Goal: Transaction & Acquisition: Purchase product/service

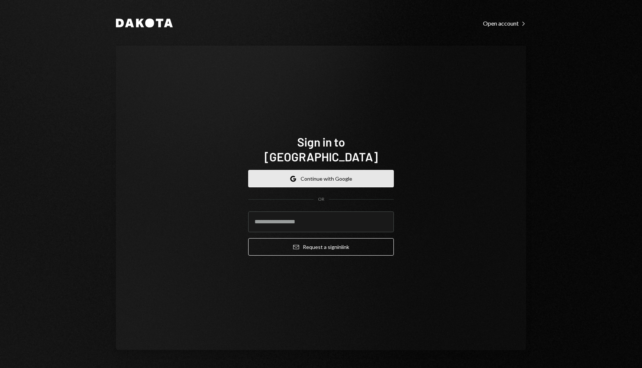
click at [356, 170] on button "Google Continue with Google" at bounding box center [321, 178] width 146 height 17
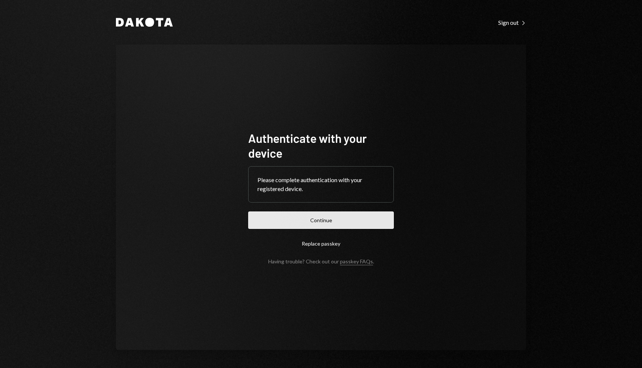
click at [336, 216] on button "Continue" at bounding box center [321, 220] width 146 height 17
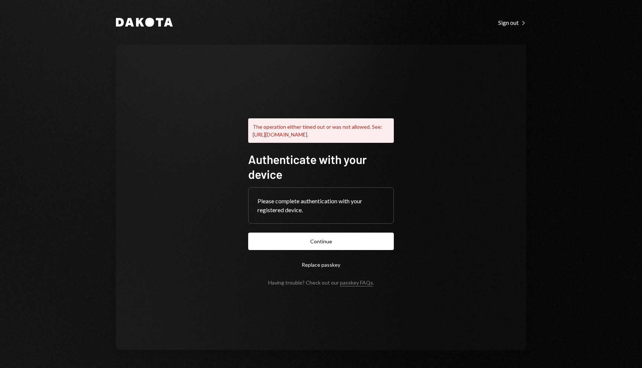
click at [347, 232] on form "Authenticate with your device Please complete authentication with your register…" at bounding box center [321, 219] width 146 height 134
click at [337, 249] on button "Continue" at bounding box center [321, 241] width 146 height 17
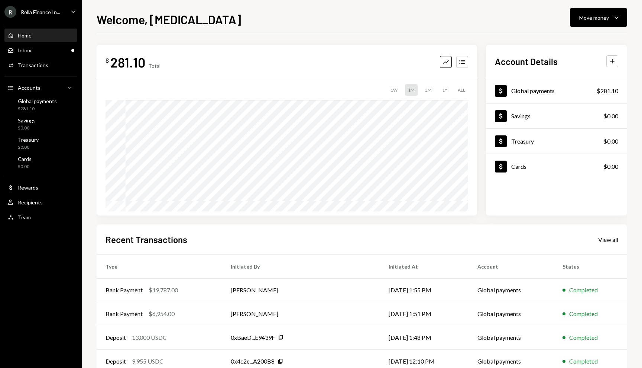
click at [71, 12] on icon "Caret Down" at bounding box center [73, 11] width 8 height 8
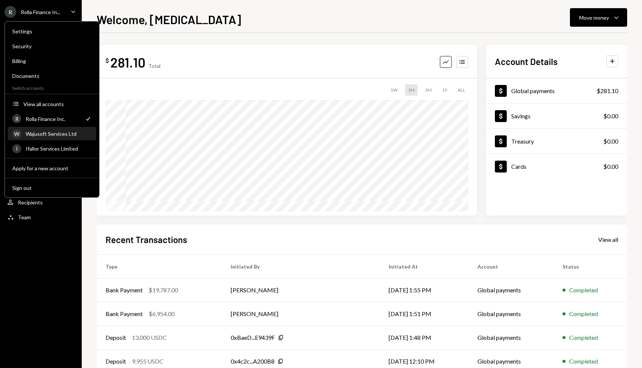
click at [54, 133] on div "Wajusoft Services Ltd" at bounding box center [59, 134] width 66 height 6
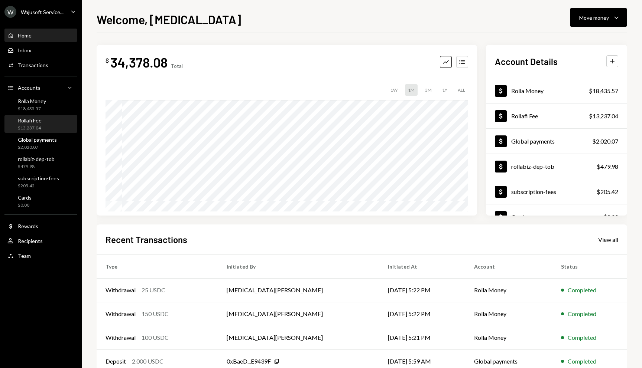
click at [40, 123] on div "Rollafi Fee" at bounding box center [30, 120] width 24 height 6
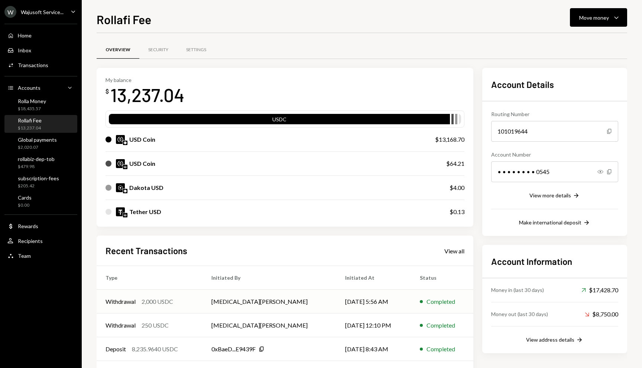
click at [154, 307] on td "Withdrawal 2,000 USDC" at bounding box center [150, 302] width 106 height 24
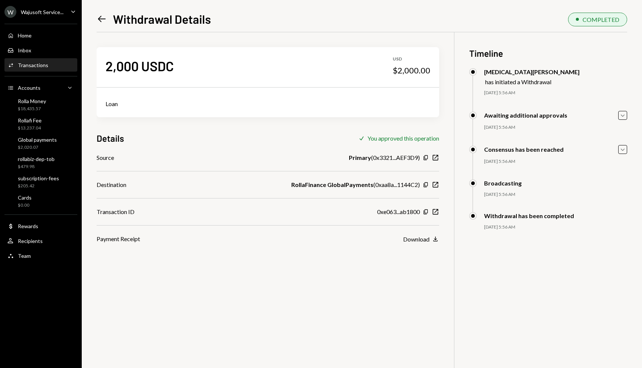
click at [102, 18] on icon "Left Arrow" at bounding box center [102, 19] width 10 height 10
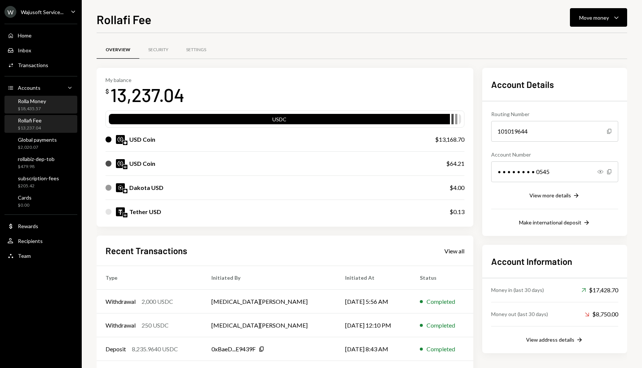
click at [28, 97] on div "Rolla Money $18,435.57" at bounding box center [40, 105] width 67 height 17
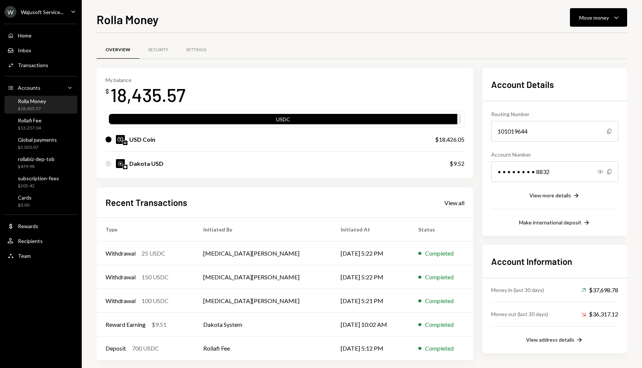
scroll to position [7, 0]
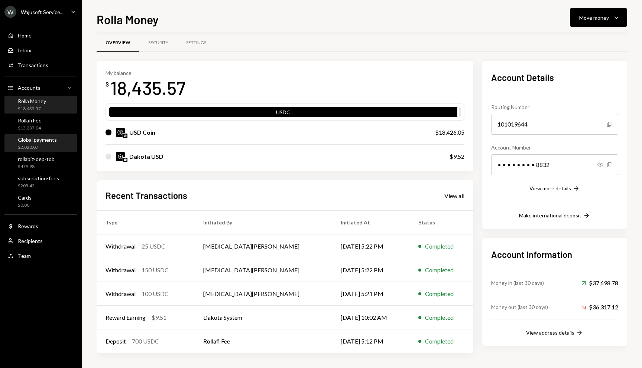
click at [27, 140] on div "Global payments" at bounding box center [37, 140] width 39 height 6
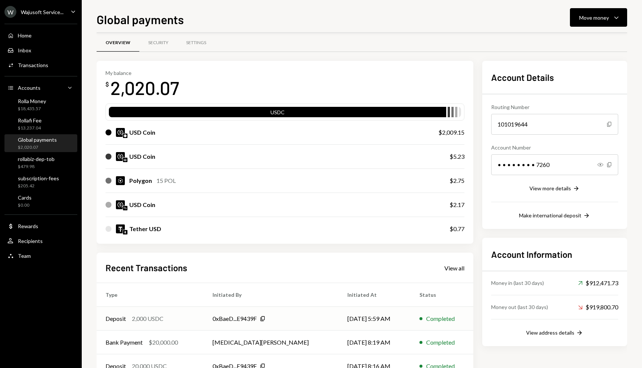
click at [157, 322] on div "2,000 USDC" at bounding box center [148, 319] width 32 height 9
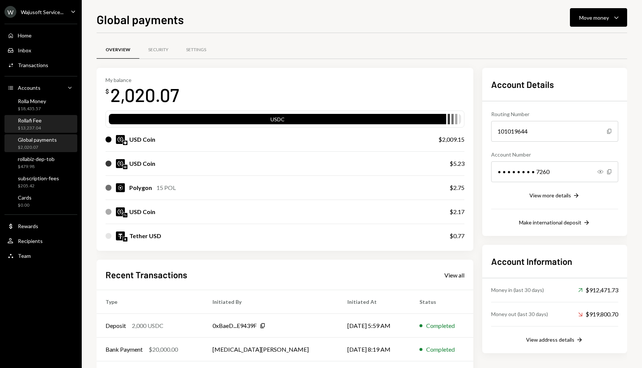
click at [29, 130] on div "$13,237.04" at bounding box center [30, 128] width 24 height 6
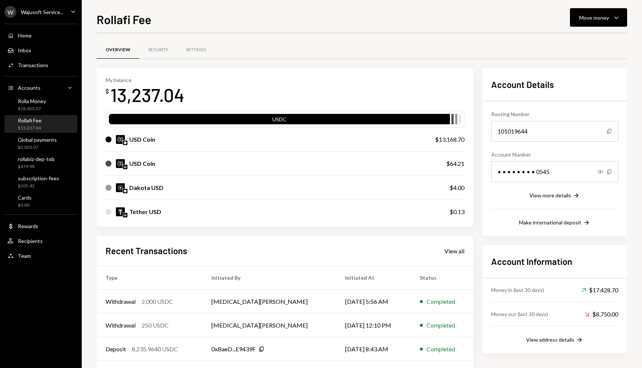
scroll to position [55, 0]
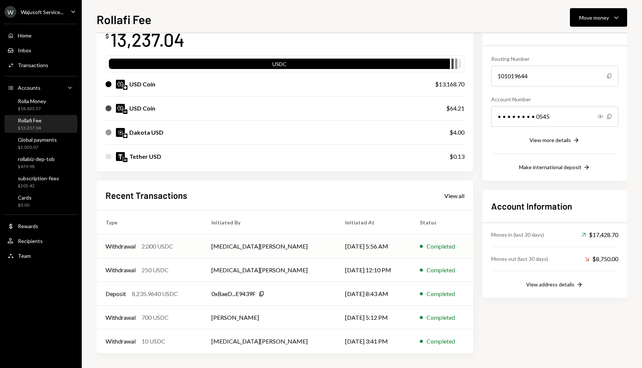
click at [165, 240] on td "Withdrawal 2,000 USDC" at bounding box center [150, 247] width 106 height 24
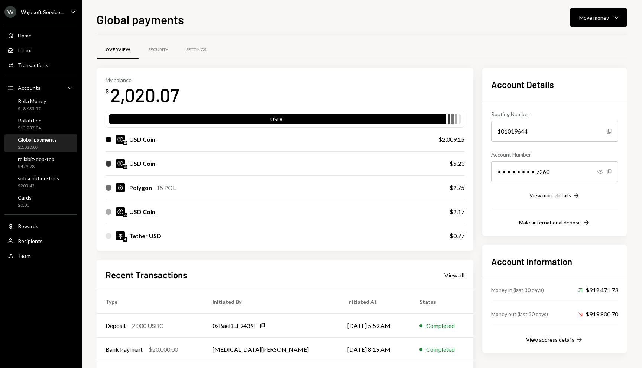
scroll to position [52, 0]
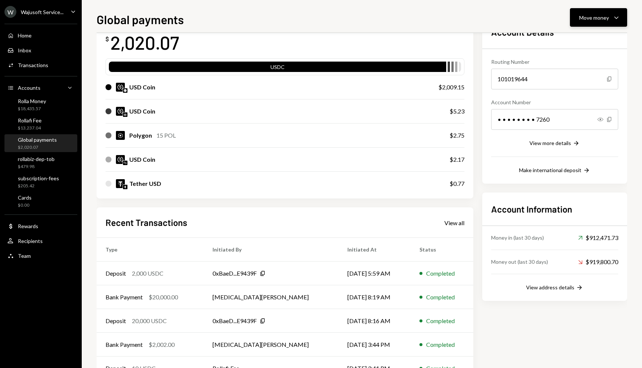
click at [585, 15] on div "Move money" at bounding box center [594, 18] width 30 height 8
click at [583, 42] on div "Send" at bounding box center [592, 40] width 54 height 8
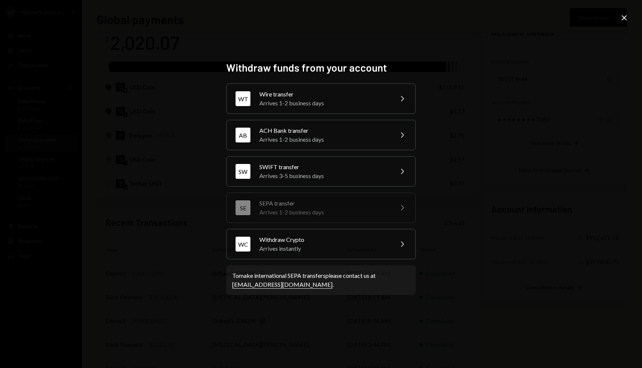
click at [625, 17] on icon "Close" at bounding box center [623, 17] width 9 height 9
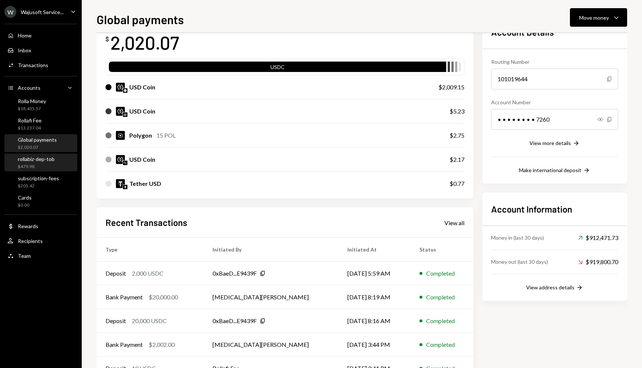
click at [39, 157] on div "rollabiz-dep-tob" at bounding box center [36, 159] width 37 height 6
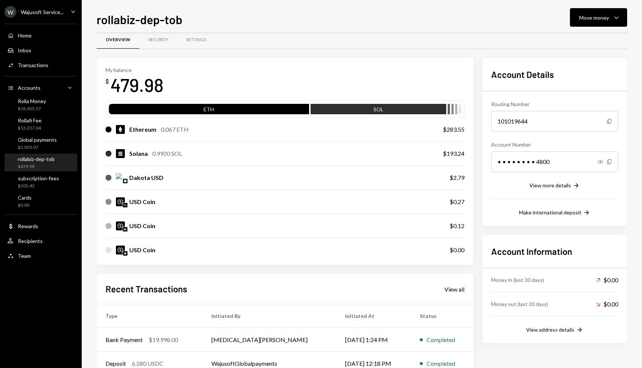
scroll to position [52, 0]
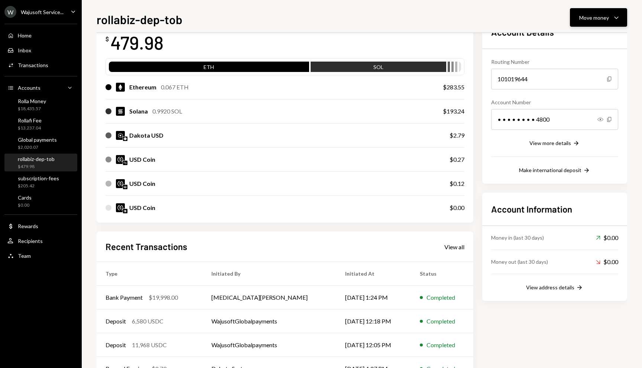
click at [599, 17] on div "Move money" at bounding box center [594, 18] width 30 height 8
click at [584, 92] on div "Swap stablecoins" at bounding box center [592, 96] width 54 height 8
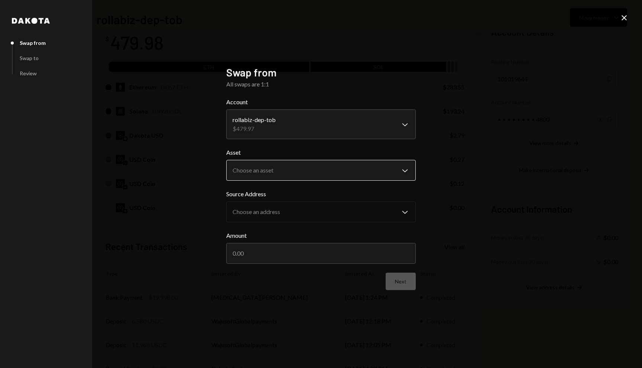
click at [312, 173] on body "W Wajusoft Service... Caret Down Home Home Inbox Inbox Activities Transactions …" at bounding box center [321, 184] width 642 height 368
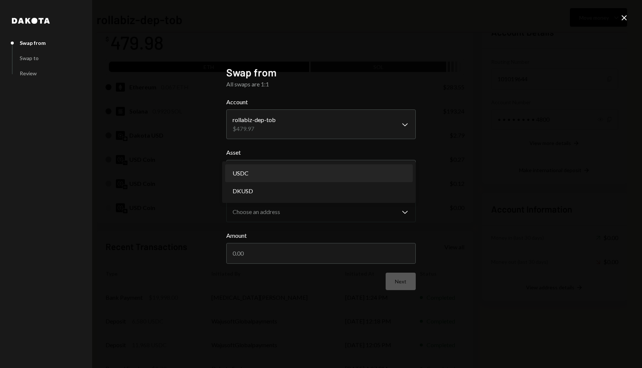
select select "****"
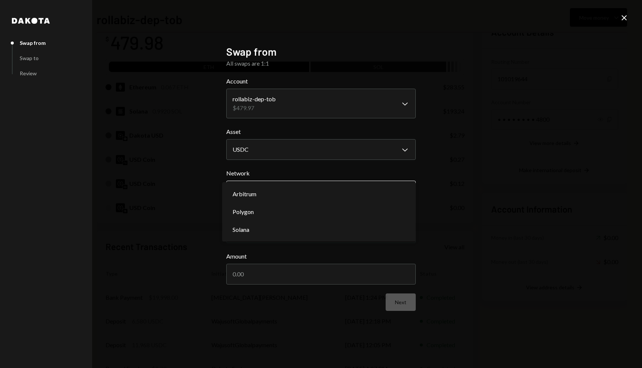
click at [300, 198] on body "W Wajusoft Service... Caret Down Home Home Inbox Inbox Activities Transactions …" at bounding box center [321, 184] width 642 height 368
select select "**********"
click at [619, 12] on div "**********" at bounding box center [321, 184] width 642 height 368
click at [624, 16] on icon "Close" at bounding box center [623, 17] width 9 height 9
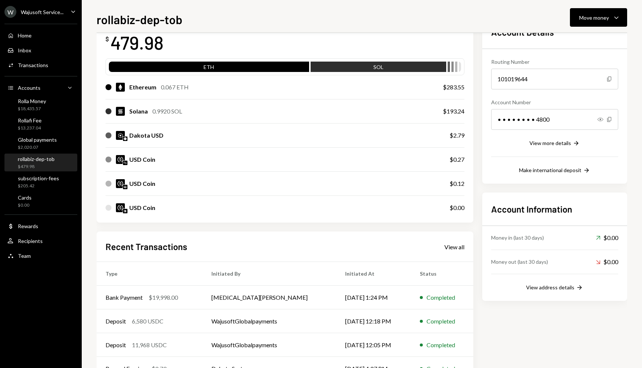
click at [126, 187] on img at bounding box center [125, 187] width 4 height 4
click at [598, 14] on div "Move money" at bounding box center [594, 18] width 30 height 8
click at [579, 45] on div "Withdraw Send" at bounding box center [587, 40] width 74 height 17
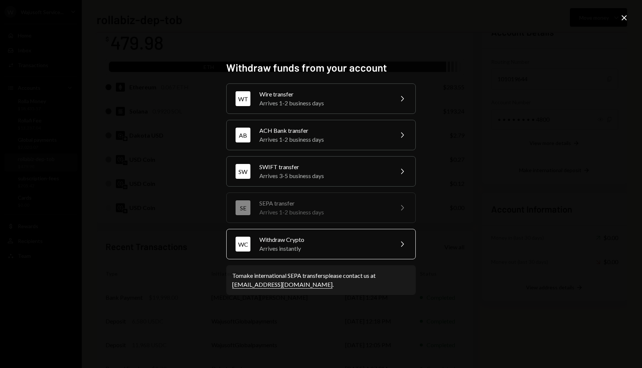
click at [292, 242] on div "Withdraw Crypto" at bounding box center [323, 239] width 129 height 9
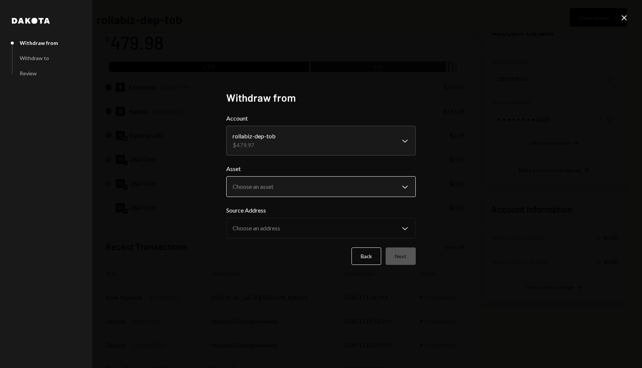
click at [289, 178] on body "W Wajusoft Service... Caret Down Home Home Inbox Inbox Activities Transactions …" at bounding box center [321, 184] width 642 height 368
click at [275, 249] on div "Back Next" at bounding box center [320, 256] width 189 height 17
click at [282, 190] on body "W Wajusoft Service... Caret Down Home Home Inbox Inbox Activities Transactions …" at bounding box center [321, 184] width 642 height 368
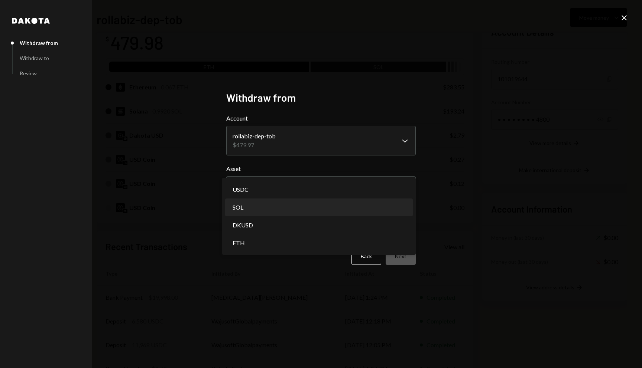
select select "***"
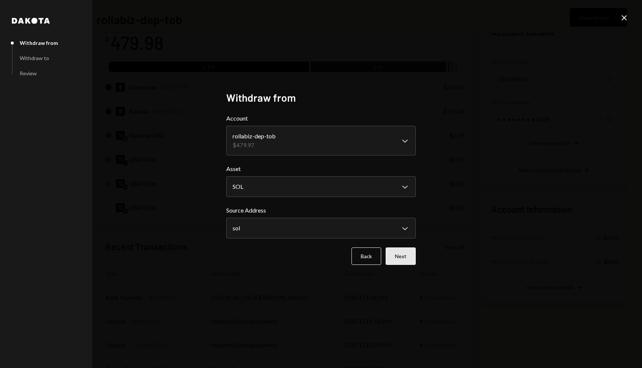
click at [407, 255] on button "Next" at bounding box center [400, 256] width 30 height 17
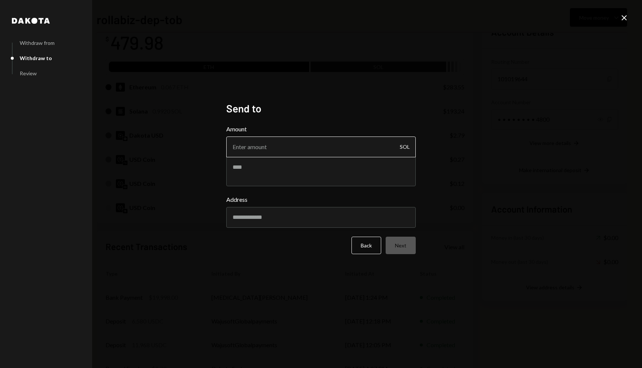
click at [299, 142] on input "Amount" at bounding box center [320, 147] width 189 height 21
type input "0.992"
click at [275, 218] on input "Address" at bounding box center [320, 217] width 189 height 21
paste input "**********"
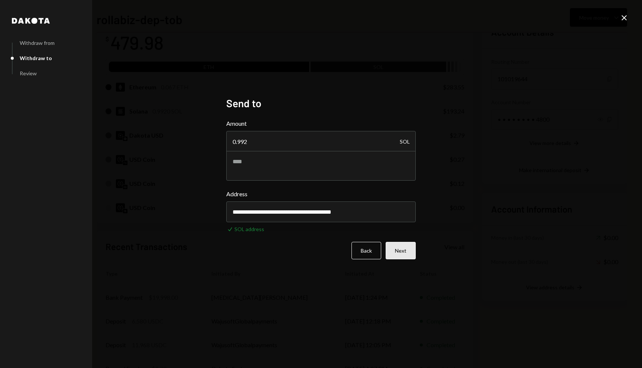
type input "**********"
click at [402, 250] on button "Next" at bounding box center [400, 250] width 30 height 17
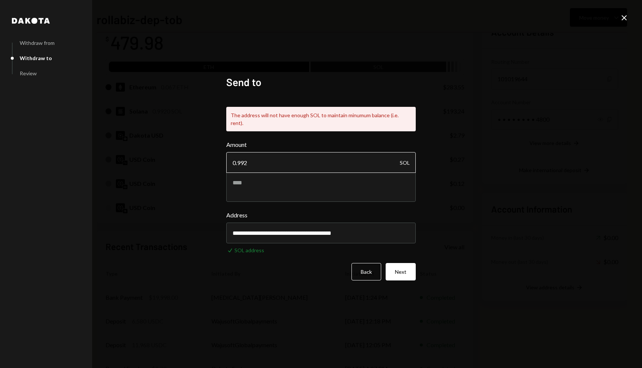
click at [284, 162] on input "0.992" at bounding box center [320, 162] width 189 height 21
type input "0.99"
click at [407, 267] on button "Next" at bounding box center [400, 271] width 30 height 17
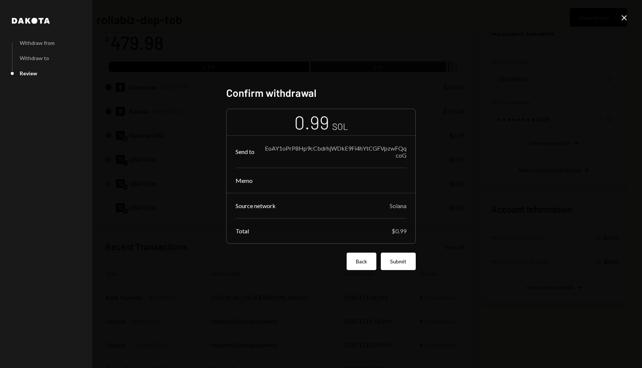
click at [360, 260] on button "Back" at bounding box center [361, 261] width 30 height 17
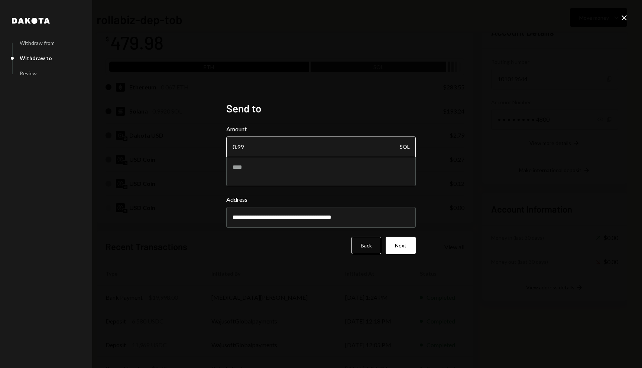
click at [286, 150] on input "0.99" at bounding box center [320, 147] width 189 height 21
click at [390, 242] on button "Next" at bounding box center [400, 245] width 30 height 17
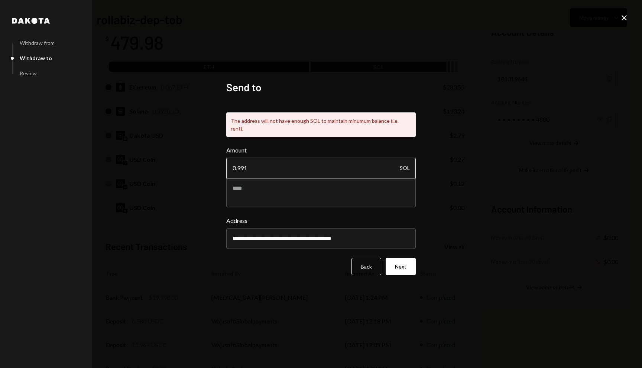
click at [335, 163] on input "0.991" at bounding box center [320, 168] width 189 height 21
click at [405, 270] on button "Next" at bounding box center [400, 266] width 30 height 17
click at [305, 158] on input "0.9905" at bounding box center [320, 168] width 189 height 21
type input "0.99"
click at [394, 264] on button "Next" at bounding box center [400, 266] width 30 height 17
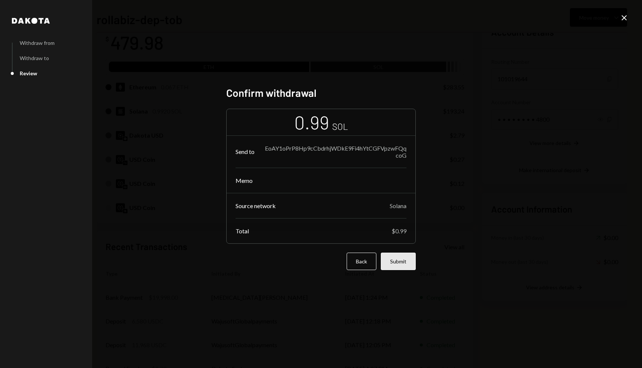
click at [401, 264] on button "Submit" at bounding box center [398, 261] width 35 height 17
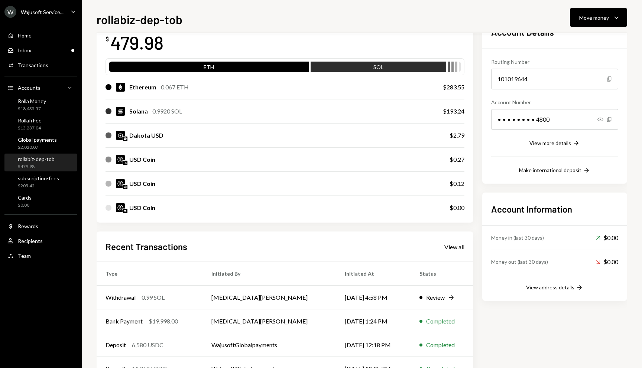
click at [268, 89] on div "Ethereum 0.067 ETH" at bounding box center [266, 87] width 322 height 9
click at [592, 8] on div "rollabiz-dep-tob Move money Caret Down Overview Security Settings My balance $ …" at bounding box center [362, 184] width 560 height 368
click at [586, 16] on div "Move money" at bounding box center [594, 18] width 30 height 8
click at [567, 40] on div "Send" at bounding box center [592, 40] width 54 height 8
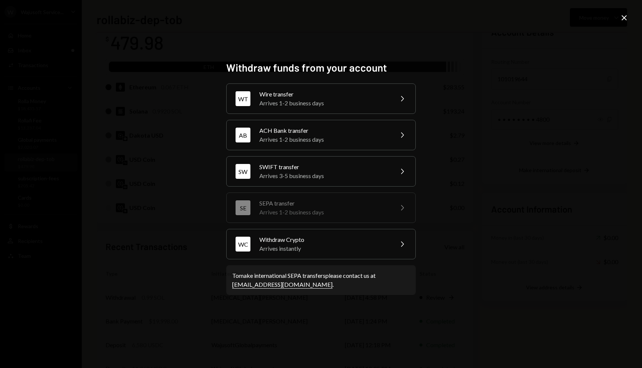
click at [625, 13] on icon "Close" at bounding box center [623, 17] width 9 height 9
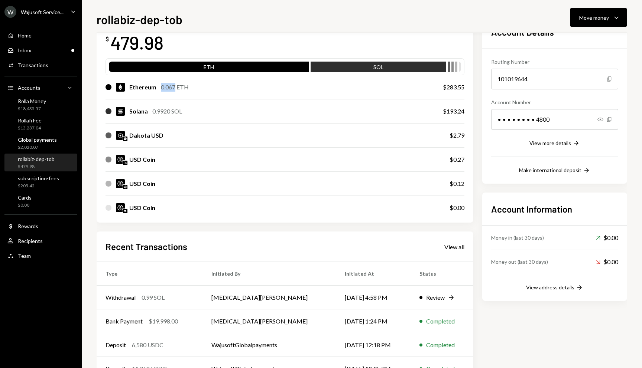
copy div "0.067"
drag, startPoint x: 175, startPoint y: 87, endPoint x: 157, endPoint y: 86, distance: 17.9
click at [157, 86] on div "Ethereum 0.067 ETH" at bounding box center [158, 87] width 59 height 9
click at [596, 12] on button "Move money Caret Down" at bounding box center [598, 17] width 57 height 19
click at [572, 44] on div "Withdraw Send" at bounding box center [587, 40] width 74 height 17
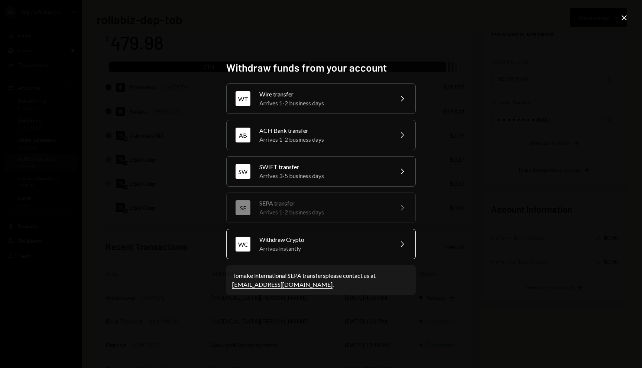
click at [282, 236] on div "Withdraw Crypto" at bounding box center [323, 239] width 129 height 9
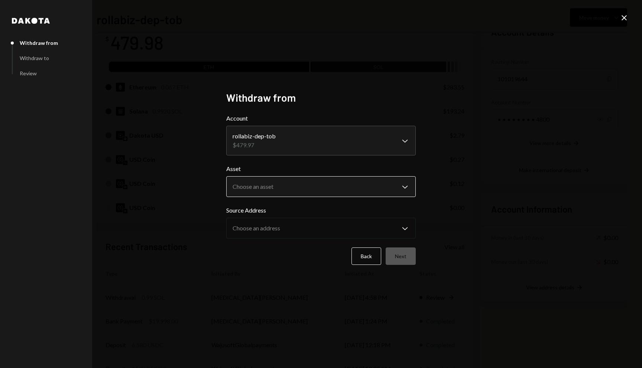
click at [283, 185] on body "W Wajusoft Service... Caret Down Home Home Inbox Inbox Activities Transactions …" at bounding box center [321, 184] width 642 height 368
click at [273, 244] on form "**********" at bounding box center [320, 189] width 189 height 151
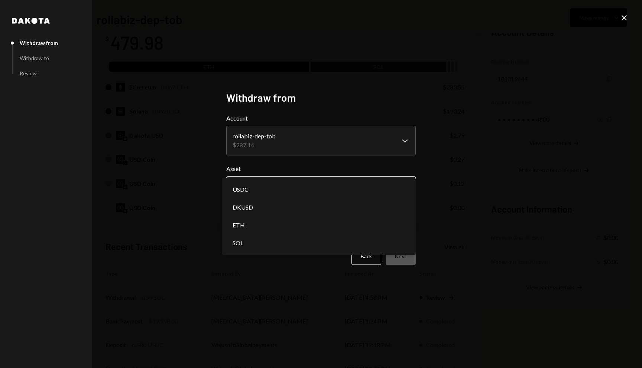
click at [290, 186] on body "W Wajusoft Service... Caret Down Home Home Inbox Inbox Activities Transactions …" at bounding box center [321, 184] width 642 height 368
select select "***"
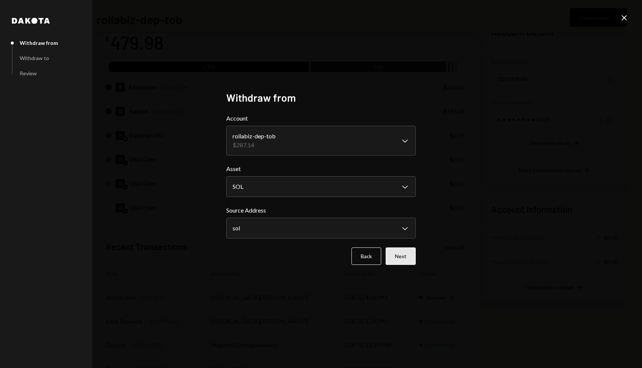
click at [401, 261] on button "Next" at bounding box center [400, 256] width 30 height 17
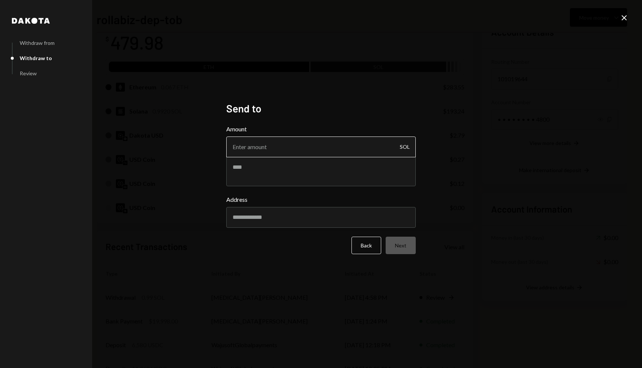
click at [317, 152] on input "Amount" at bounding box center [320, 147] width 189 height 21
click at [363, 247] on button "Back" at bounding box center [366, 245] width 30 height 17
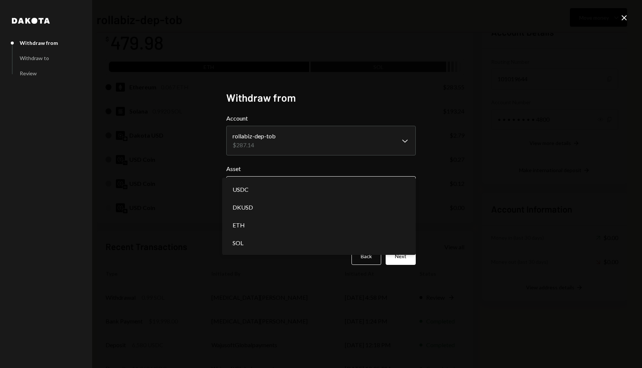
click at [300, 184] on body "W Wajusoft Service... Caret Down Home Home Inbox Inbox Activities Transactions …" at bounding box center [321, 184] width 642 height 368
select select "***"
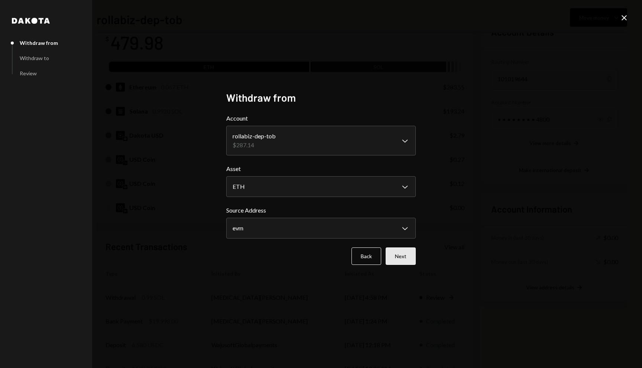
click at [407, 262] on button "Next" at bounding box center [400, 256] width 30 height 17
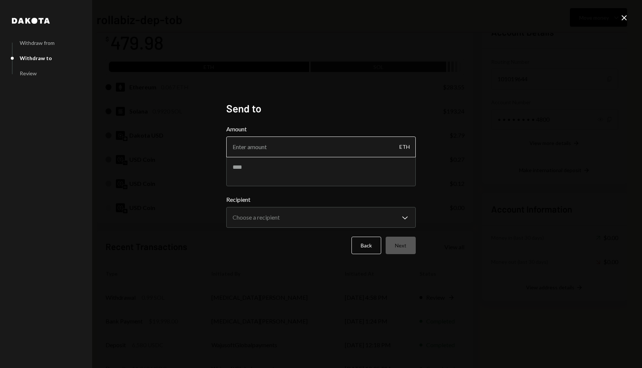
click at [334, 149] on input "Amount" at bounding box center [320, 147] width 189 height 21
click at [623, 17] on icon at bounding box center [623, 17] width 5 height 5
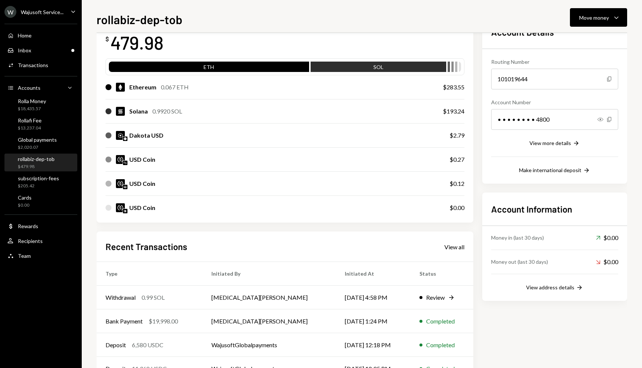
click at [172, 87] on div "0.067 ETH" at bounding box center [175, 87] width 28 height 9
copy div "0.067"
click at [596, 29] on div "rollabiz-dep-tob Move money Caret Down Overview Security Settings My balance $ …" at bounding box center [362, 189] width 530 height 358
click at [585, 14] on div "Move money" at bounding box center [594, 18] width 30 height 8
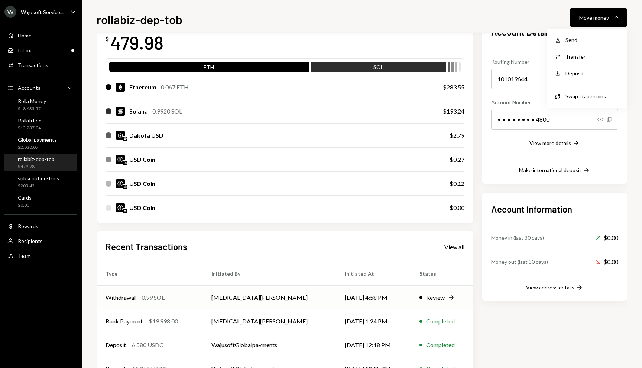
click at [373, 307] on td "08/22/25 4:58 PM" at bounding box center [373, 298] width 75 height 24
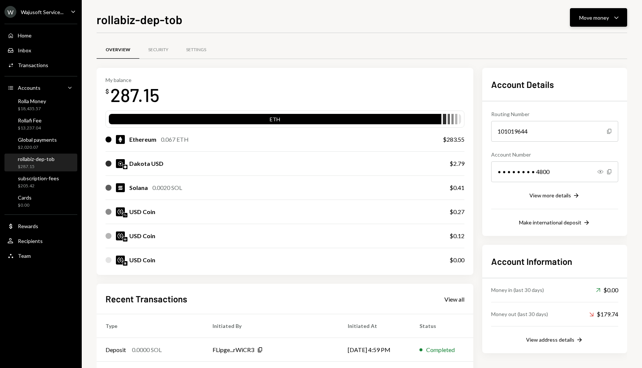
click at [591, 17] on div "Move money" at bounding box center [594, 18] width 30 height 8
click at [575, 42] on div "Send" at bounding box center [592, 40] width 54 height 8
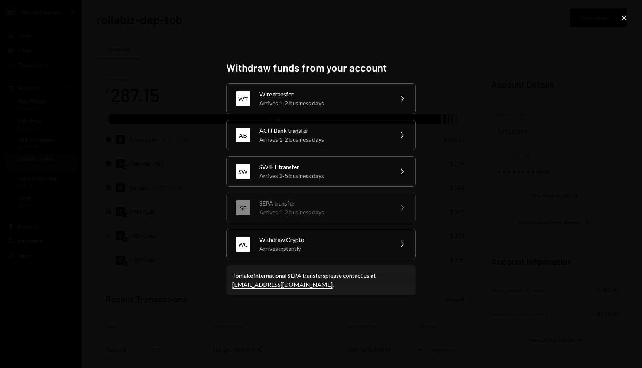
click at [623, 19] on icon at bounding box center [623, 17] width 5 height 5
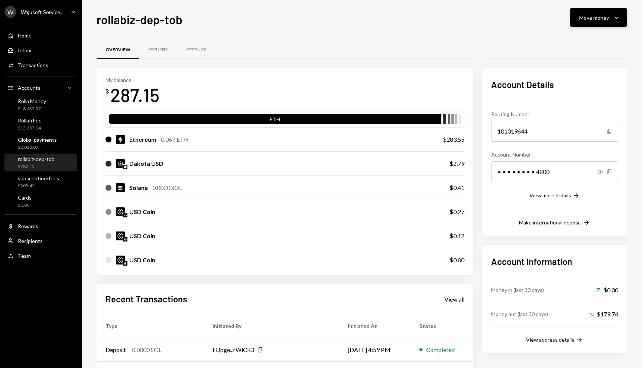
click at [587, 21] on div "Move money" at bounding box center [594, 18] width 30 height 8
click at [581, 35] on div "Withdraw Send" at bounding box center [587, 40] width 74 height 17
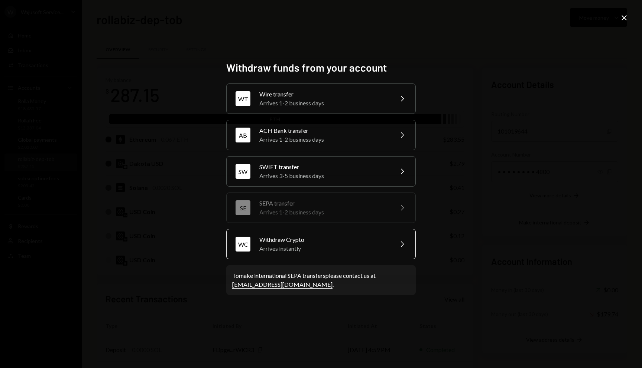
click at [297, 247] on div "Arrives instantly" at bounding box center [323, 248] width 129 height 9
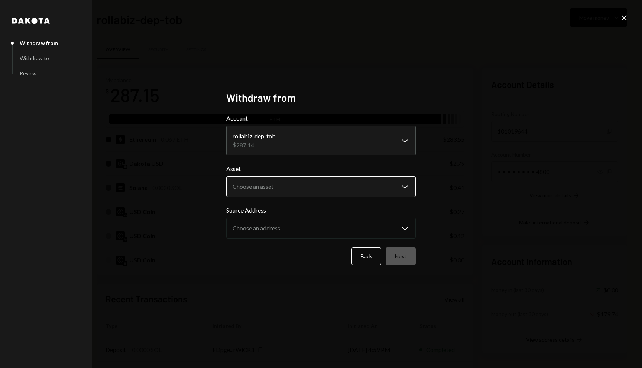
click at [283, 189] on body "W Wajusoft Service... Caret Down Home Home Inbox Inbox Activities Transactions …" at bounding box center [321, 184] width 642 height 368
click at [271, 191] on body "W Wajusoft Service... Caret Down Home Home Inbox Inbox Activities Transactions …" at bounding box center [321, 184] width 642 height 368
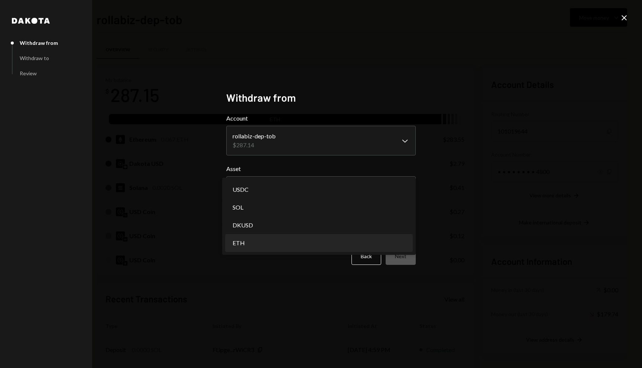
select select "***"
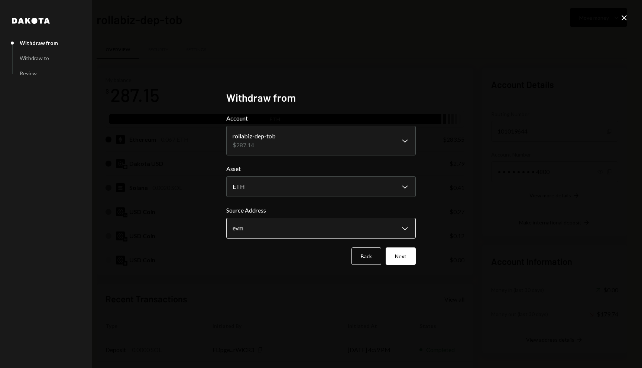
click at [275, 227] on body "W Wajusoft Service... Caret Down Home Home Inbox Inbox Activities Transactions …" at bounding box center [321, 184] width 642 height 368
click at [397, 256] on button "Next" at bounding box center [400, 256] width 30 height 17
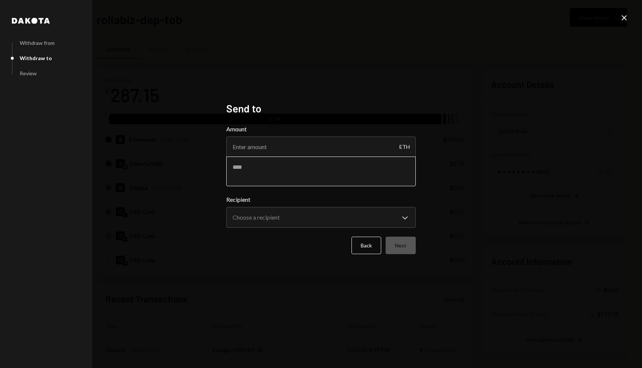
click at [320, 159] on textarea at bounding box center [320, 172] width 189 height 30
click at [312, 150] on input "Amount" at bounding box center [320, 147] width 189 height 21
type input "0.067"
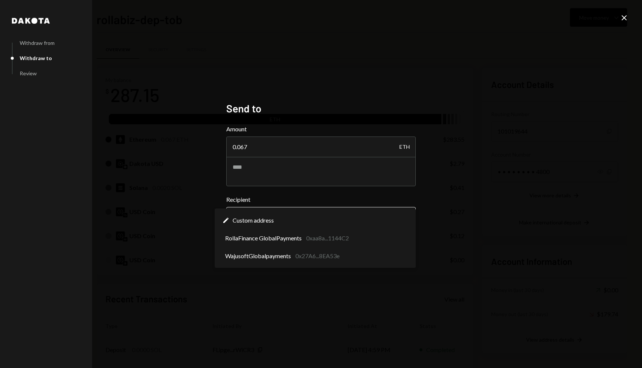
click at [299, 220] on body "W Wajusoft Service... Caret Down Home Home Inbox Inbox Activities Transactions …" at bounding box center [321, 184] width 642 height 368
select select "**********"
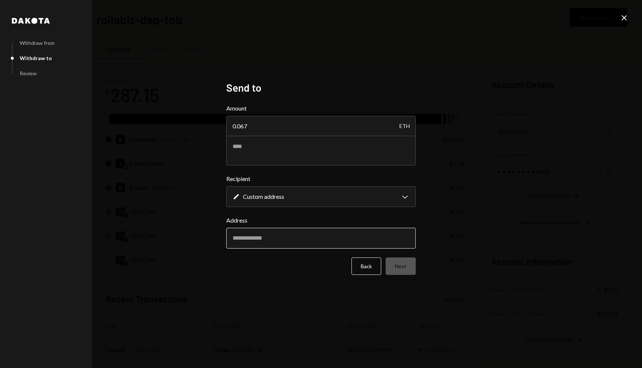
click at [276, 246] on input "Address" at bounding box center [320, 238] width 189 height 21
paste input "**********"
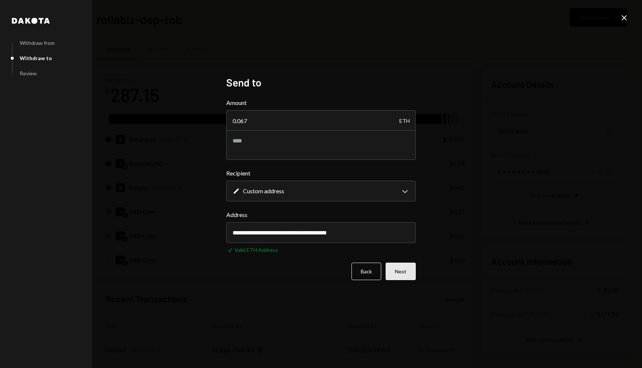
type input "**********"
click at [396, 267] on button "Next" at bounding box center [400, 271] width 30 height 17
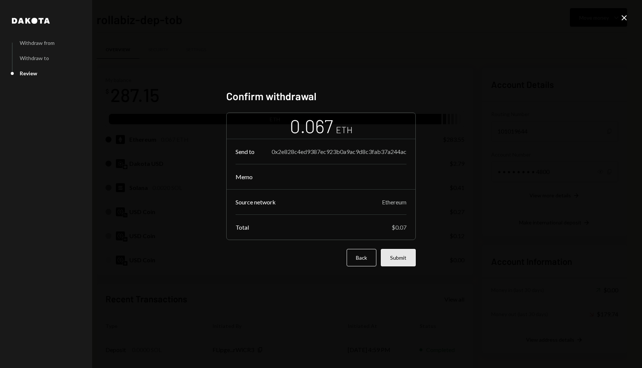
click at [400, 257] on button "Submit" at bounding box center [398, 257] width 35 height 17
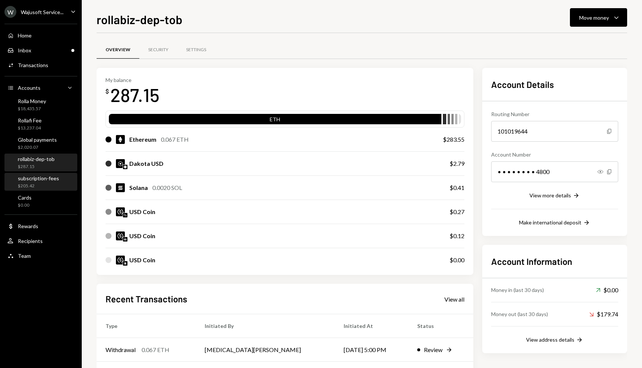
click at [34, 182] on div "subscription-fees $205.42" at bounding box center [38, 182] width 41 height 14
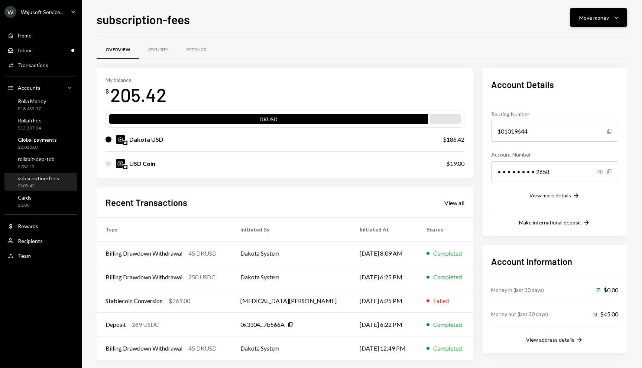
click at [593, 16] on div "Move money" at bounding box center [594, 18] width 30 height 8
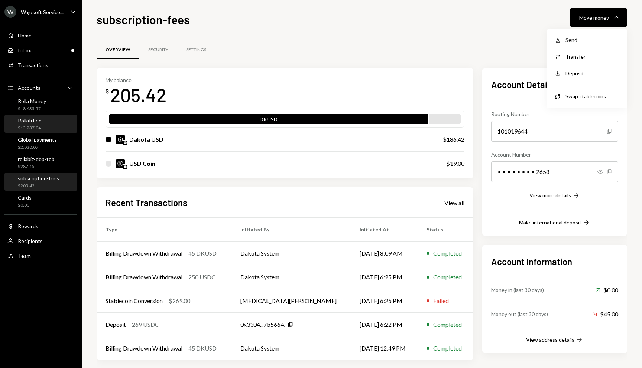
click at [50, 120] on div "Rollafi Fee $13,237.04" at bounding box center [40, 124] width 67 height 14
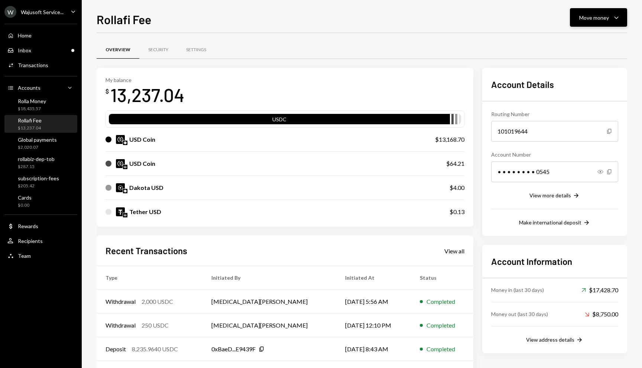
click at [609, 15] on div "Move money Caret Down" at bounding box center [598, 17] width 39 height 9
click at [590, 74] on div "Deposit" at bounding box center [592, 73] width 54 height 8
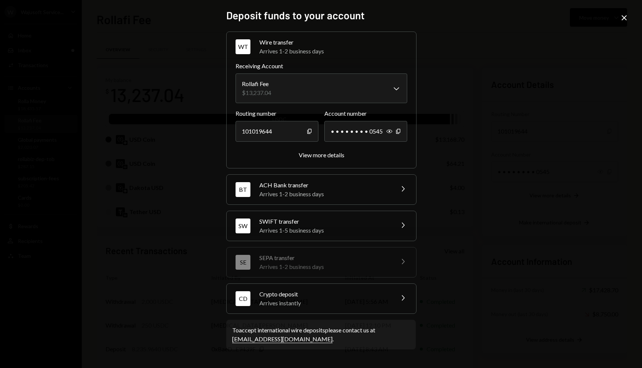
click at [336, 296] on div "Crypto deposit" at bounding box center [324, 294] width 130 height 9
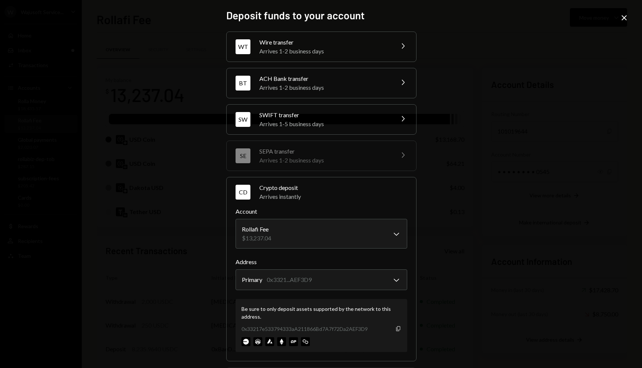
click at [397, 328] on icon "Copy" at bounding box center [398, 329] width 6 height 6
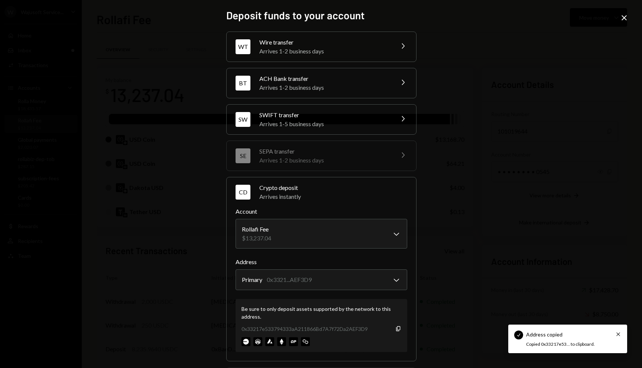
click at [632, 16] on div "**********" at bounding box center [321, 184] width 642 height 368
click at [625, 16] on icon at bounding box center [623, 17] width 5 height 5
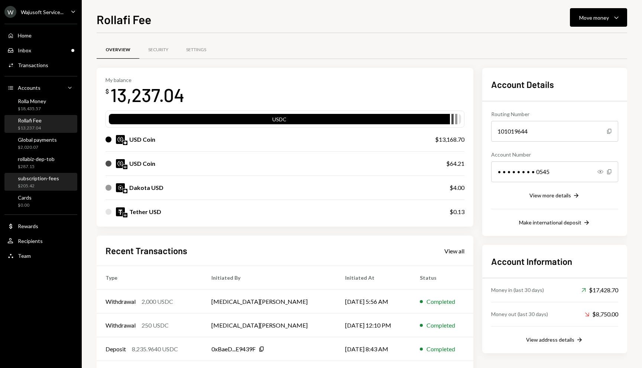
click at [35, 181] on div "subscription-fees" at bounding box center [38, 178] width 41 height 6
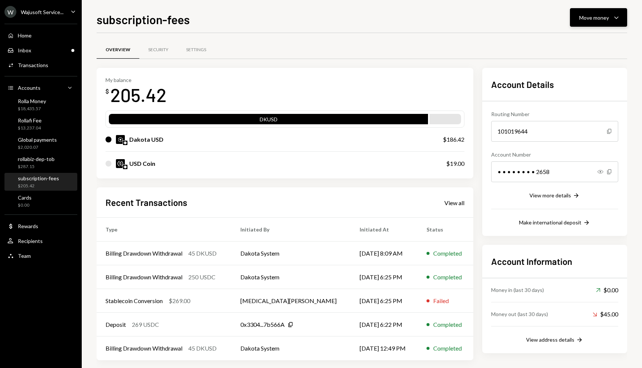
click at [606, 12] on button "Move money Caret Down" at bounding box center [598, 17] width 57 height 19
click at [580, 91] on div "Swap Swap stablecoins" at bounding box center [587, 96] width 74 height 17
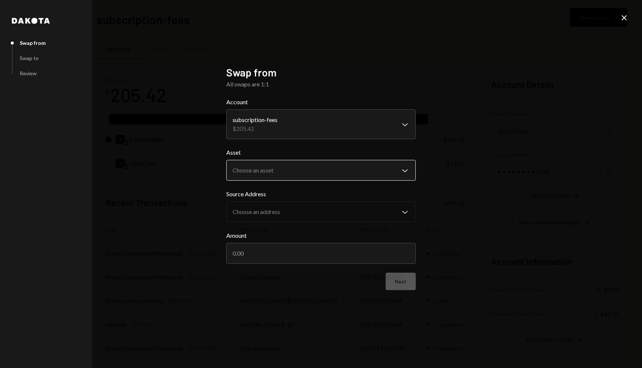
click at [288, 170] on body "W Wajusoft Service... Caret Down Home Home Inbox Inbox Activities Transactions …" at bounding box center [321, 184] width 642 height 368
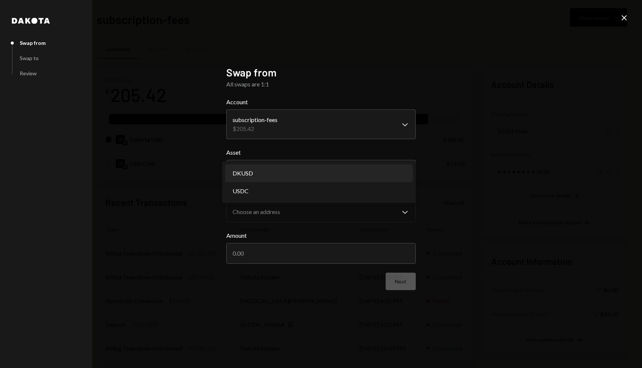
select select "*****"
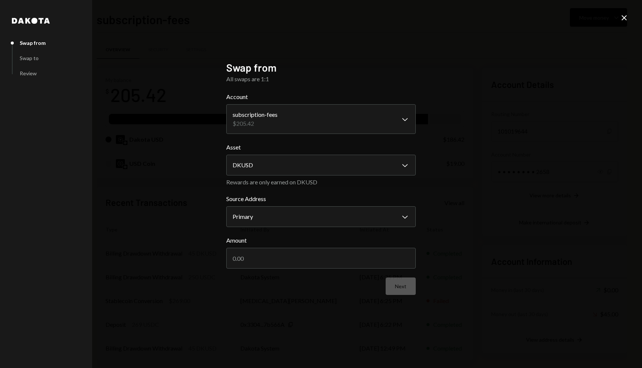
click at [623, 20] on icon "Close" at bounding box center [623, 17] width 9 height 9
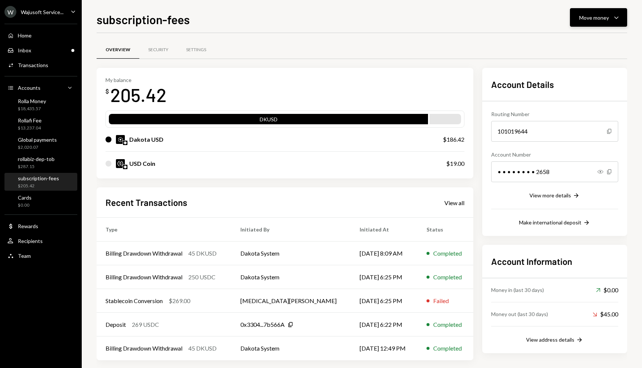
click at [593, 23] on button "Move money Caret Down" at bounding box center [598, 17] width 57 height 19
click at [578, 101] on div "Swap Swap stablecoins" at bounding box center [587, 96] width 74 height 17
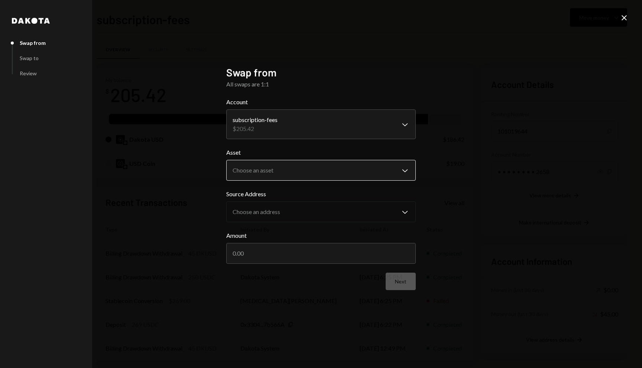
click at [288, 170] on body "W Wajusoft Service... Caret Down Home Home Inbox Inbox Activities Transactions …" at bounding box center [321, 184] width 642 height 368
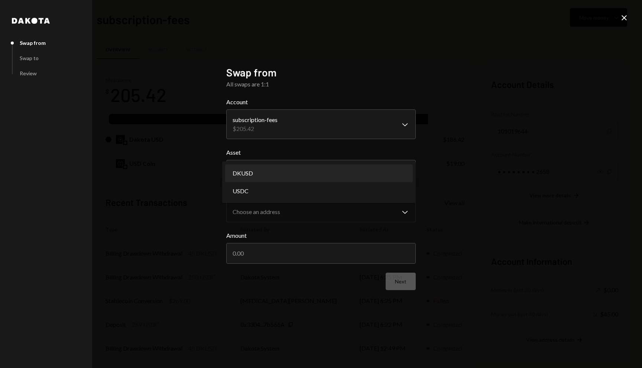
select select "*****"
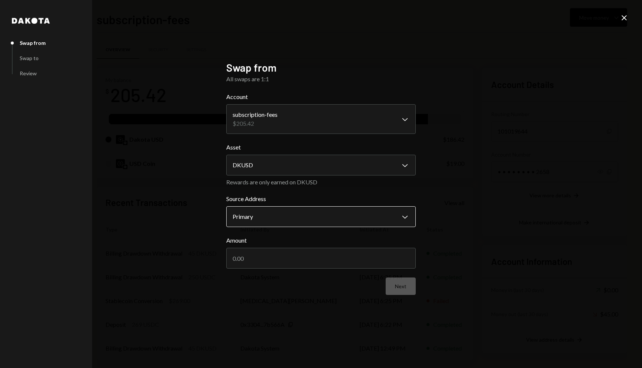
click at [289, 220] on body "W Wajusoft Service... Caret Down Home Home Inbox Inbox Activities Transactions …" at bounding box center [321, 184] width 642 height 368
click at [285, 250] on input "Amount" at bounding box center [320, 258] width 189 height 21
click at [275, 260] on input "Amount" at bounding box center [320, 258] width 189 height 21
type input "186.42"
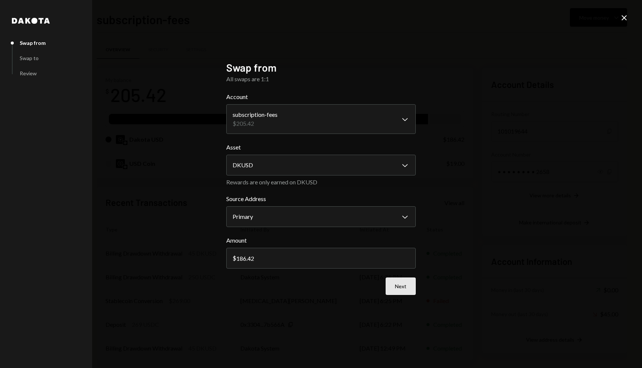
click at [398, 288] on button "Next" at bounding box center [400, 286] width 30 height 17
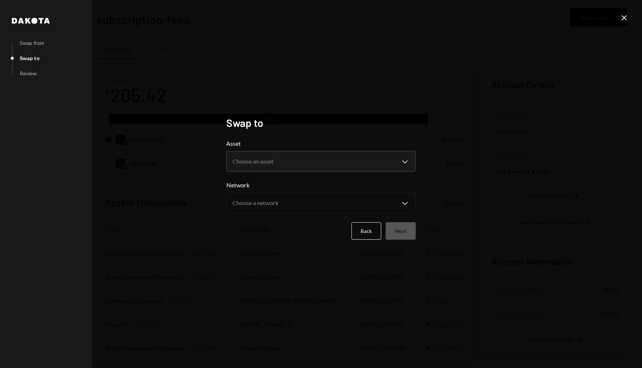
click at [345, 141] on label "Asset" at bounding box center [320, 143] width 189 height 9
click at [333, 165] on body "W Wajusoft Service... Caret Down Home Home Inbox Inbox Activities Transactions …" at bounding box center [321, 184] width 642 height 368
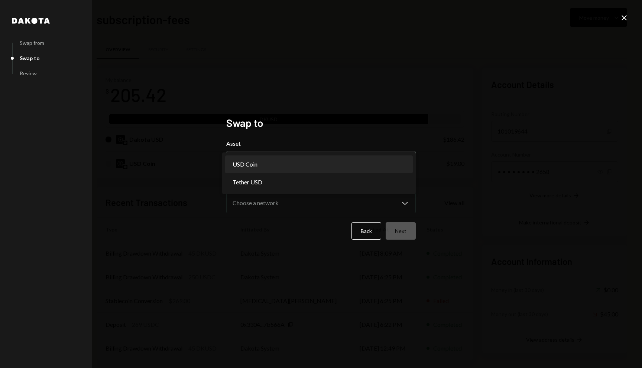
select select "****"
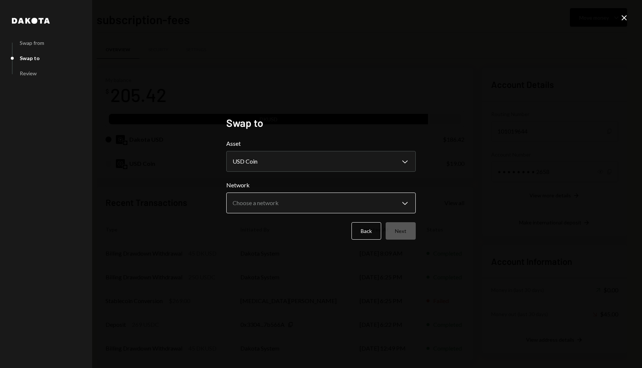
click at [328, 197] on body "W Wajusoft Service... Caret Down Home Home Inbox Inbox Activities Transactions …" at bounding box center [321, 184] width 642 height 368
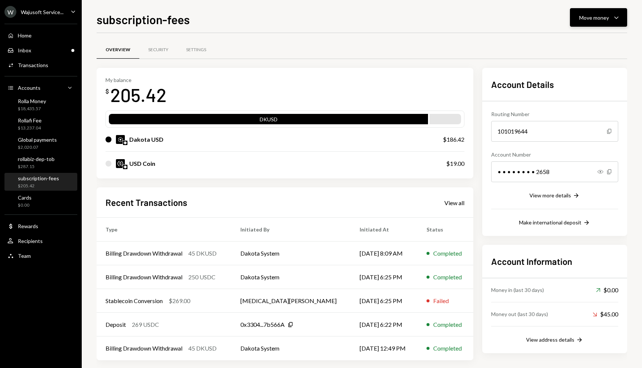
click at [600, 22] on div "Move money Caret Down" at bounding box center [598, 17] width 39 height 9
click at [568, 94] on div "Swap stablecoins" at bounding box center [592, 96] width 54 height 8
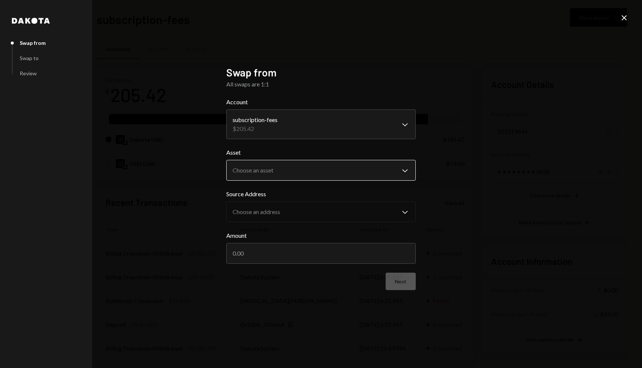
click at [269, 174] on body "W Wajusoft Service... Caret Down Home Home Inbox Inbox Activities Transactions …" at bounding box center [321, 184] width 642 height 368
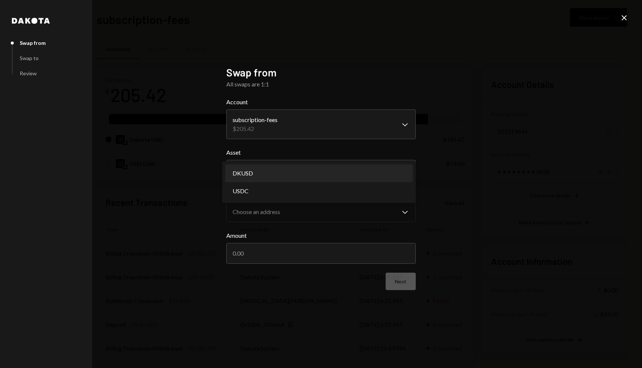
select select "*****"
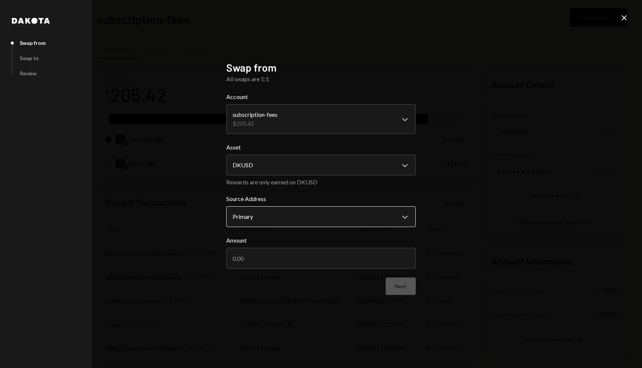
click at [266, 214] on body "W Wajusoft Service... Caret Down Home Home Inbox Inbox Activities Transactions …" at bounding box center [321, 184] width 642 height 368
click at [273, 250] on input "Amount" at bounding box center [320, 258] width 189 height 21
type input "186.42"
click at [401, 288] on button "Next" at bounding box center [400, 286] width 30 height 17
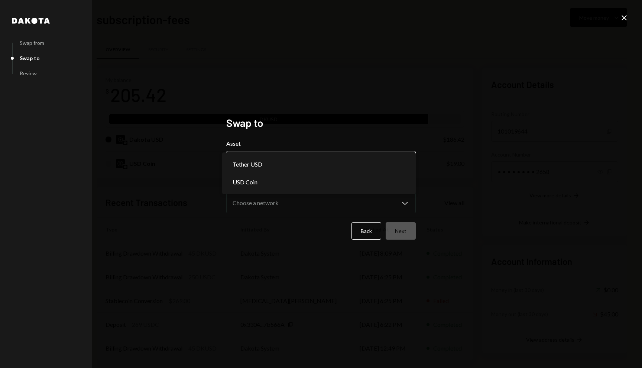
click at [337, 166] on body "W Wajusoft Service... Caret Down Home Home Inbox Inbox Activities Transactions …" at bounding box center [321, 184] width 642 height 368
select select "****"
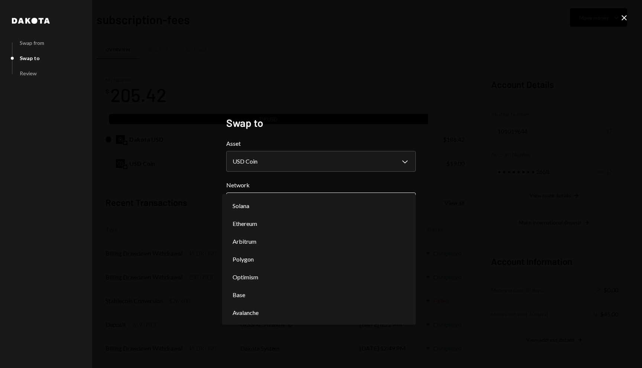
click at [312, 199] on body "W Wajusoft Service... Caret Down Home Home Inbox Inbox Activities Transactions …" at bounding box center [321, 184] width 642 height 368
select select "**********"
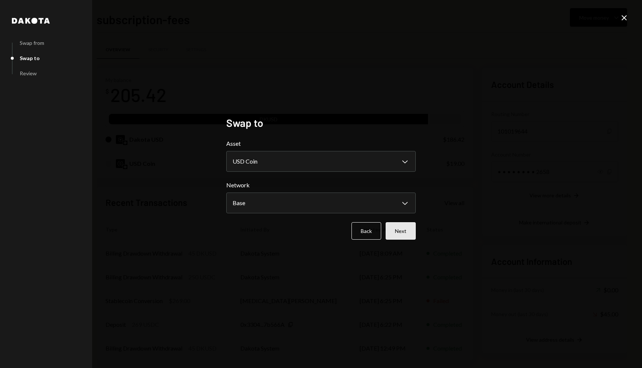
click at [403, 228] on button "Next" at bounding box center [400, 230] width 30 height 17
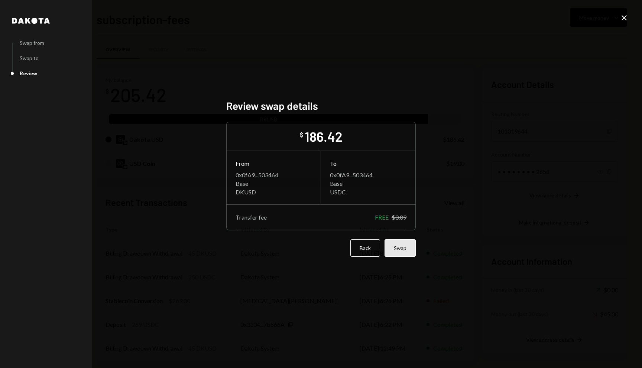
click at [401, 250] on button "Swap" at bounding box center [399, 248] width 31 height 17
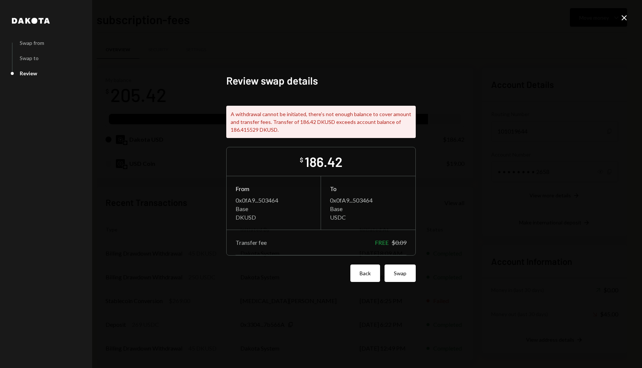
click at [363, 276] on button "Back" at bounding box center [365, 273] width 30 height 17
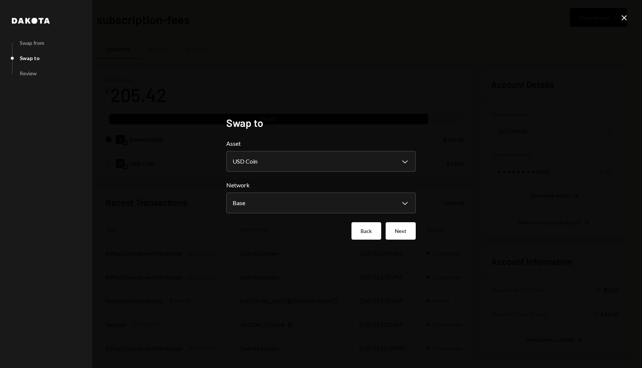
click at [370, 236] on button "Back" at bounding box center [366, 230] width 30 height 17
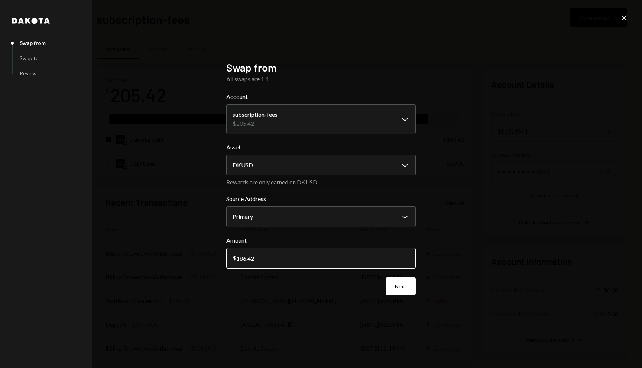
click at [313, 260] on input "186.42" at bounding box center [320, 258] width 189 height 21
type input "186.41"
click at [400, 287] on button "Next" at bounding box center [400, 286] width 30 height 17
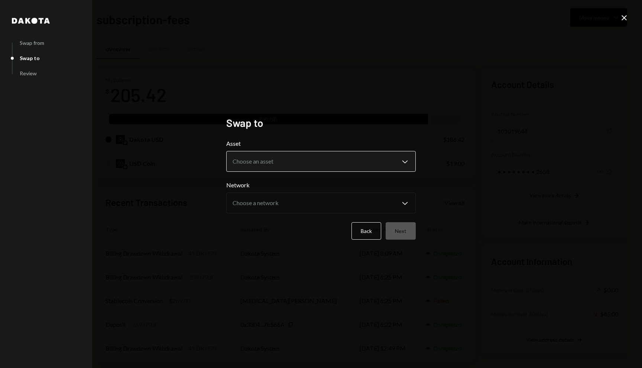
click at [373, 167] on body "W Wajusoft Service... Caret Down Home Home Inbox Inbox Activities Transactions …" at bounding box center [321, 184] width 642 height 368
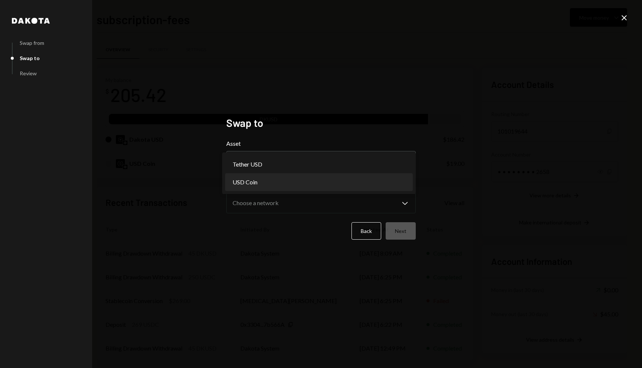
select select "****"
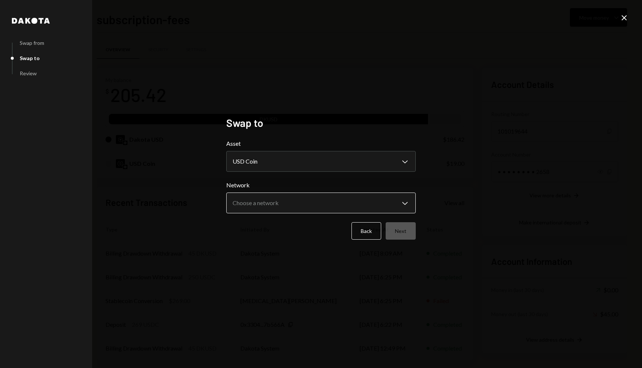
click at [375, 202] on body "W Wajusoft Service... Caret Down Home Home Inbox Inbox Activities Transactions …" at bounding box center [321, 184] width 642 height 368
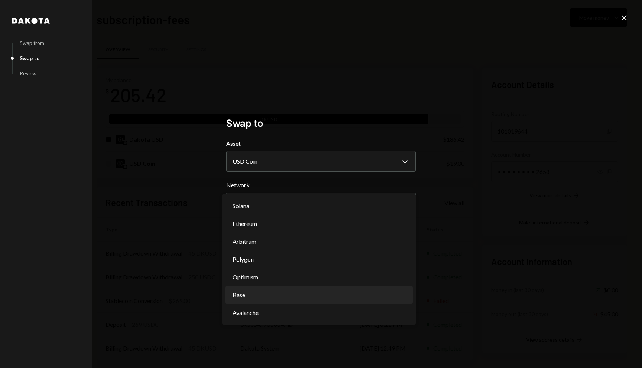
select select "**********"
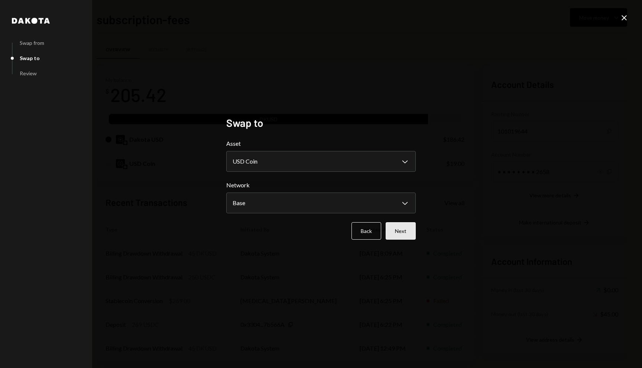
click at [407, 235] on button "Next" at bounding box center [400, 230] width 30 height 17
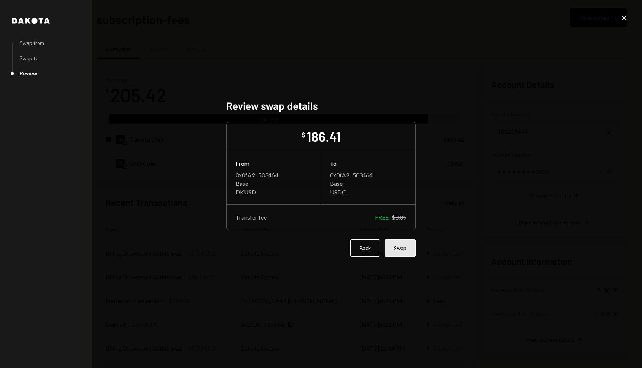
click at [405, 242] on button "Swap" at bounding box center [399, 248] width 31 height 17
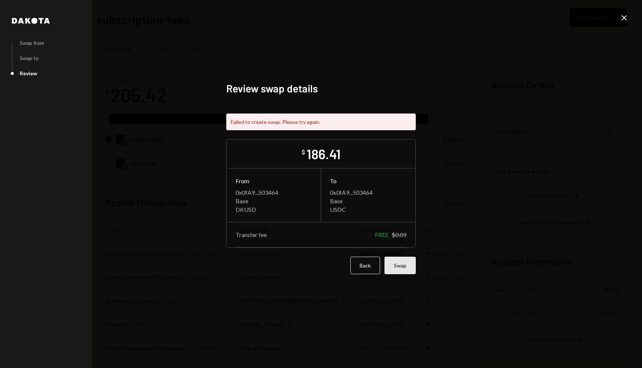
click at [404, 271] on button "Swap" at bounding box center [399, 265] width 31 height 17
click at [369, 264] on button "Back" at bounding box center [365, 265] width 30 height 17
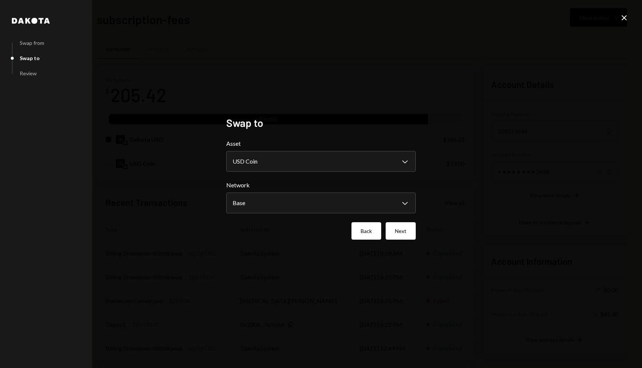
click at [360, 229] on button "Back" at bounding box center [366, 230] width 30 height 17
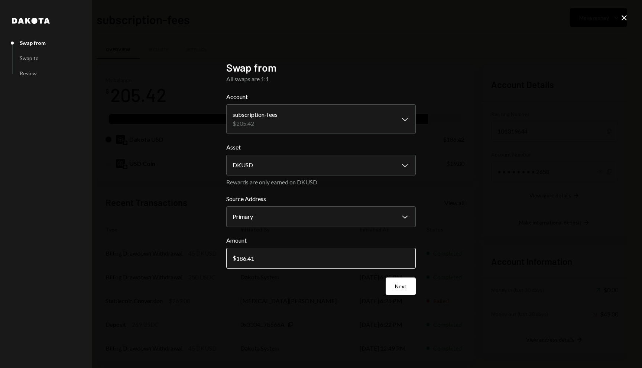
click at [311, 255] on input "186.41" at bounding box center [320, 258] width 189 height 21
type input "186.35"
click at [410, 283] on button "Next" at bounding box center [400, 286] width 30 height 17
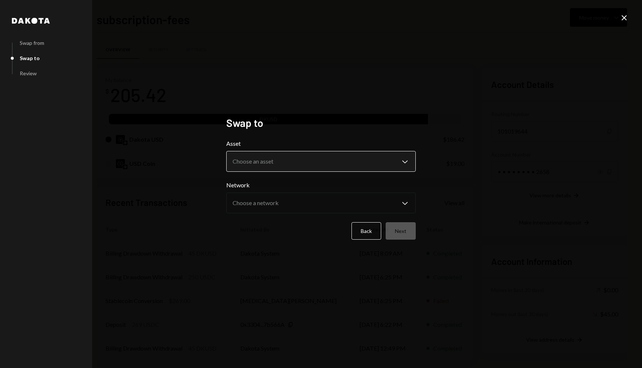
click at [363, 159] on body "W Wajusoft Service... Caret Down Home Home Inbox Inbox Activities Transactions …" at bounding box center [321, 184] width 642 height 368
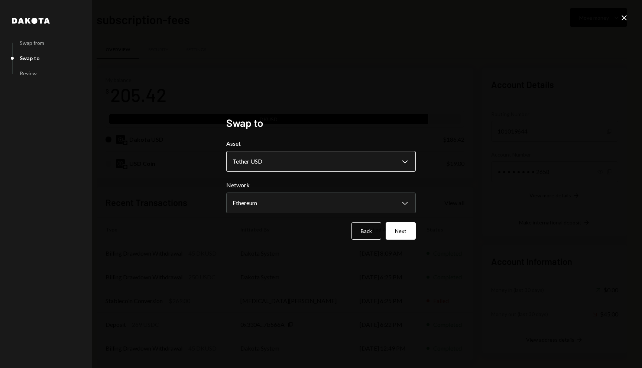
click at [360, 167] on body "W Wajusoft Service... Caret Down Home Home Inbox Inbox Activities Transactions …" at bounding box center [321, 184] width 642 height 368
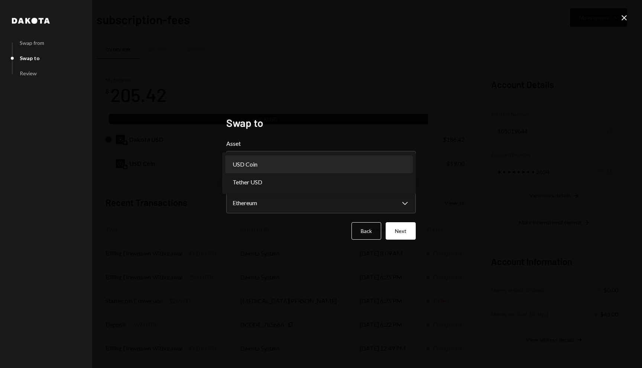
select select "****"
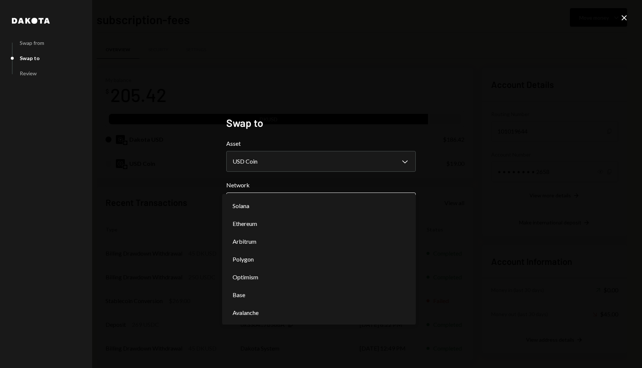
click at [382, 203] on body "W Wajusoft Service... Caret Down Home Home Inbox Inbox Activities Transactions …" at bounding box center [321, 184] width 642 height 368
select select "**********"
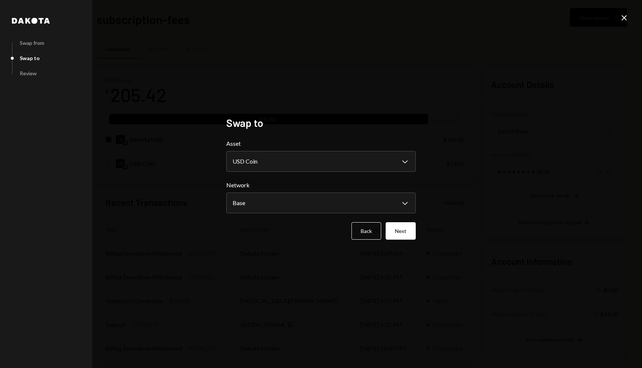
click at [419, 227] on div "**********" at bounding box center [320, 184] width 207 height 153
click at [402, 231] on button "Next" at bounding box center [400, 230] width 30 height 17
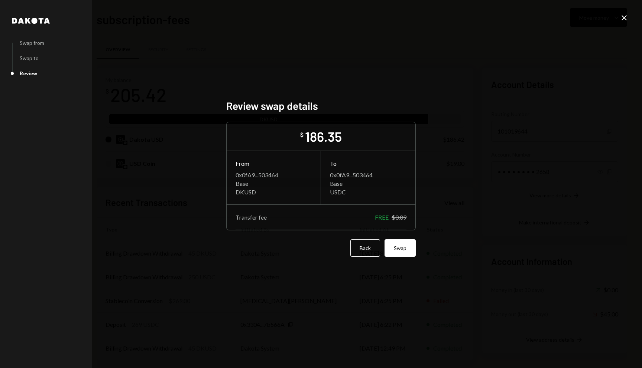
click at [414, 258] on div "Review swap details $ 186.35 From 0x0fA9...503464 Base DKUSD To 0x0fA9...503464…" at bounding box center [320, 185] width 189 height 170
click at [404, 249] on button "Swap" at bounding box center [399, 248] width 31 height 17
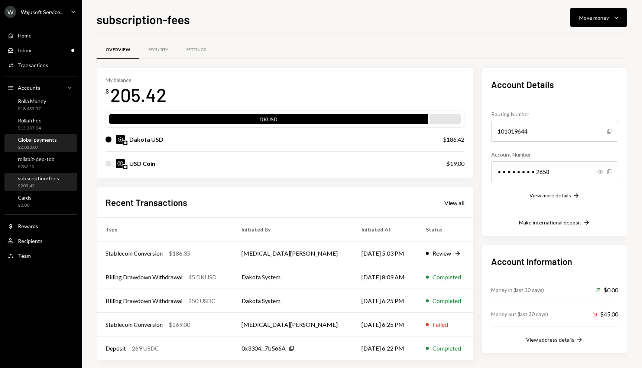
click at [34, 145] on div "$2,020.07" at bounding box center [37, 147] width 39 height 6
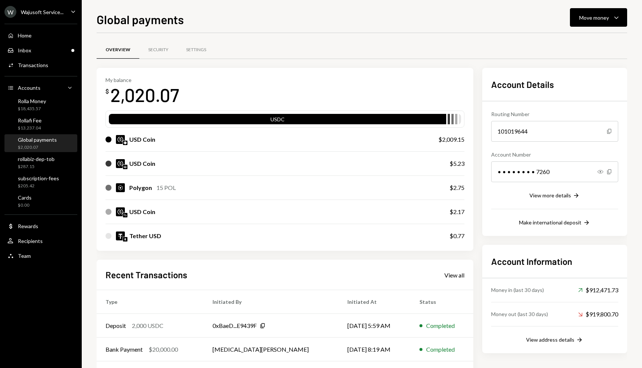
click at [627, 14] on div "Global payments Move money Caret Down Overview Security Settings My balance $ 2…" at bounding box center [362, 184] width 560 height 368
click at [587, 12] on button "Move money Caret Down" at bounding box center [598, 17] width 57 height 19
click at [573, 99] on div "Swap stablecoins" at bounding box center [592, 96] width 54 height 8
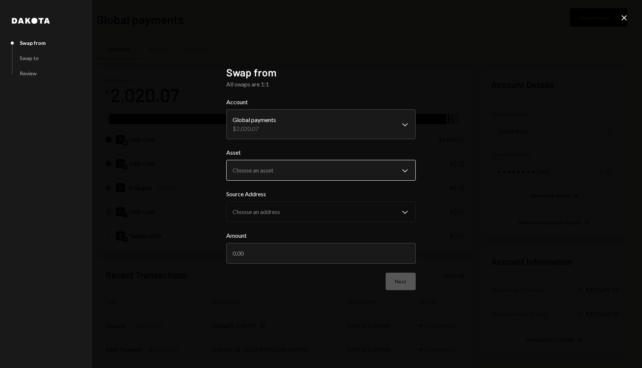
click at [323, 172] on body "W Wajusoft Service... Caret Down Home Home Inbox Inbox Activities Transactions …" at bounding box center [321, 184] width 642 height 368
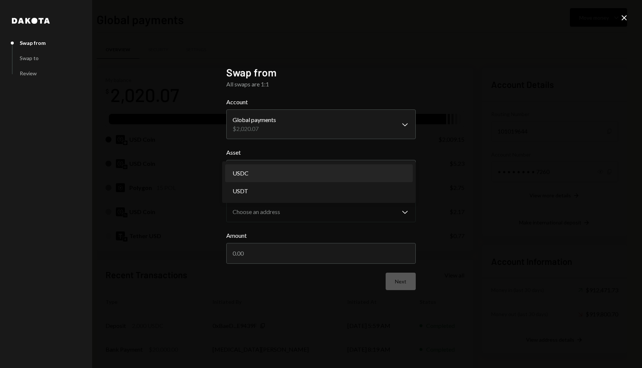
select select "****"
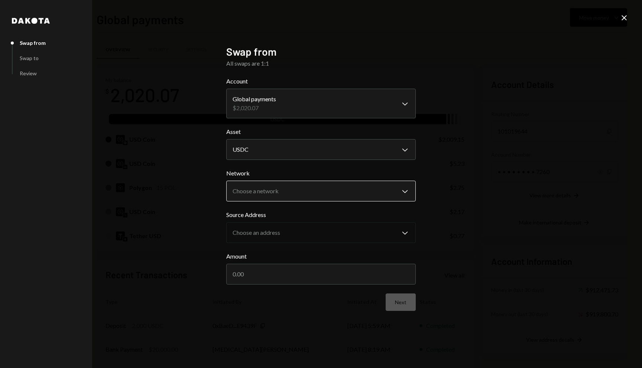
click at [315, 197] on body "W Wajusoft Service... Caret Down Home Home Inbox Inbox Activities Transactions …" at bounding box center [321, 184] width 642 height 368
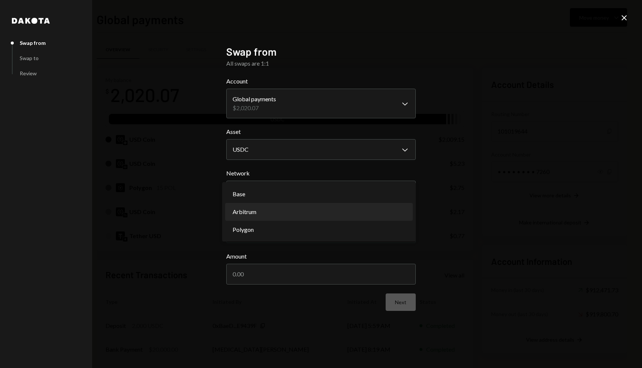
select select "**********"
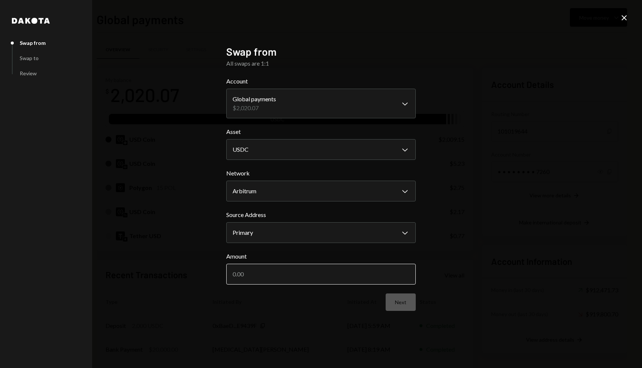
click at [330, 276] on input "Amount" at bounding box center [320, 274] width 189 height 21
click at [330, 230] on body "W Wajusoft Service... Caret Down Home Home Inbox Inbox Activities Transactions …" at bounding box center [321, 184] width 642 height 368
click at [323, 268] on input "Amount" at bounding box center [320, 274] width 189 height 21
click at [311, 274] on input "Amount" at bounding box center [320, 274] width 189 height 21
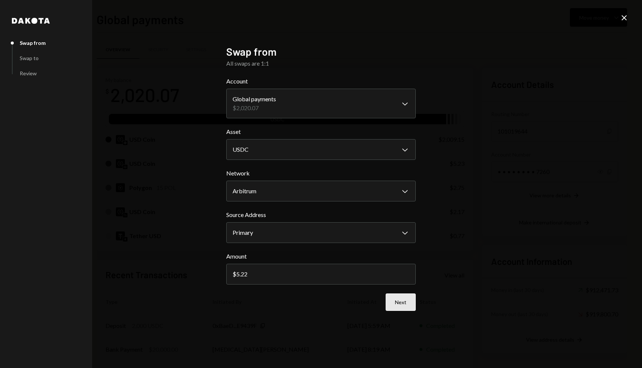
type input "5.22"
click at [406, 298] on form "**********" at bounding box center [320, 194] width 189 height 234
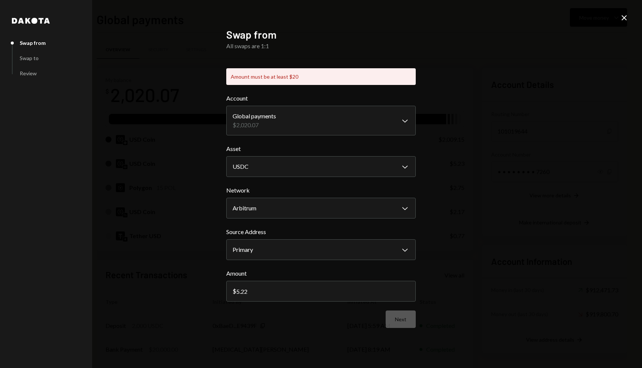
click at [625, 23] on div "Close" at bounding box center [623, 18] width 9 height 10
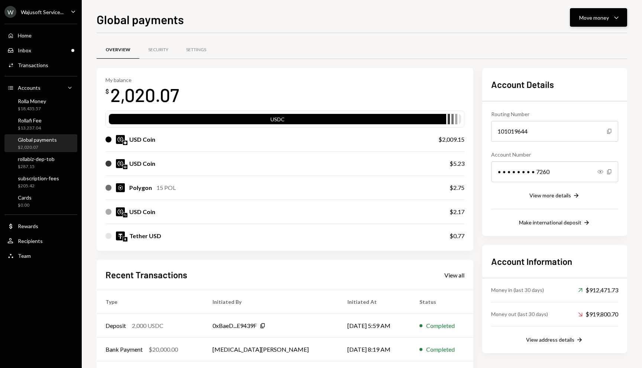
click at [590, 22] on div "Move money Caret Down" at bounding box center [598, 17] width 39 height 9
click at [580, 42] on div "Send" at bounding box center [592, 40] width 54 height 8
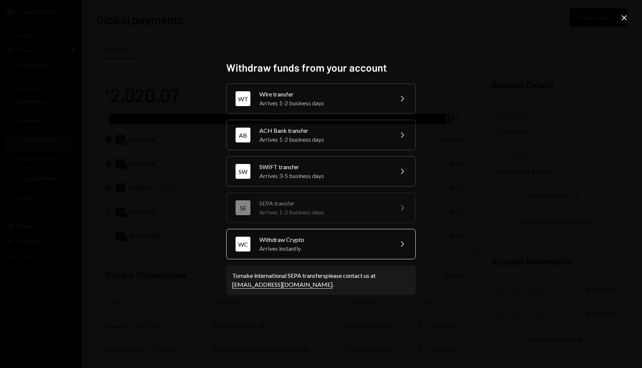
click at [338, 253] on div "Arrives instantly" at bounding box center [323, 248] width 129 height 9
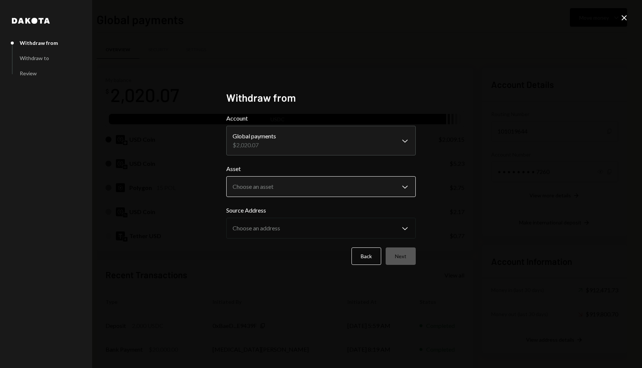
click at [289, 178] on body "W Wajusoft Service... Caret Down Home Home Inbox Inbox Activities Transactions …" at bounding box center [321, 184] width 642 height 368
select select "****"
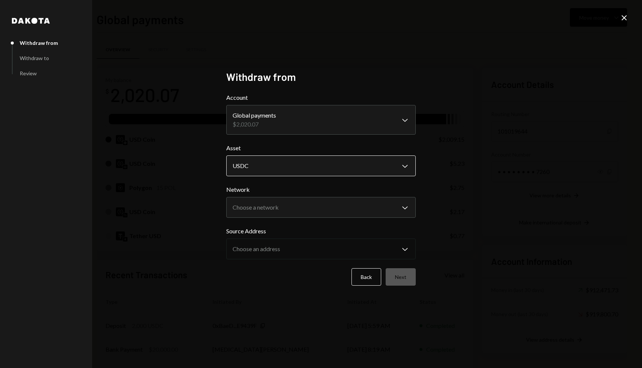
click at [284, 174] on body "W Wajusoft Service... Caret Down Home Home Inbox Inbox Activities Transactions …" at bounding box center [321, 184] width 642 height 368
click at [279, 208] on body "W Wajusoft Service... Caret Down Home Home Inbox Inbox Activities Transactions …" at bounding box center [321, 184] width 642 height 368
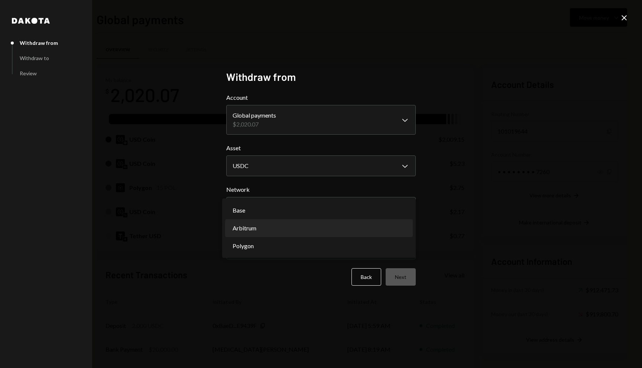
select select "**********"
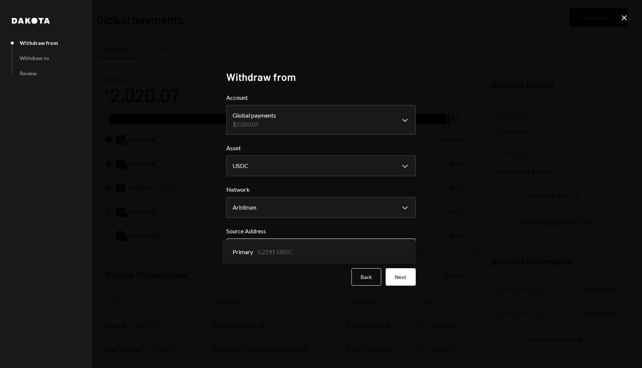
click at [293, 251] on body "W Wajusoft Service... Caret Down Home Home Inbox Inbox Activities Transactions …" at bounding box center [321, 184] width 642 height 368
click at [396, 274] on button "Next" at bounding box center [400, 276] width 30 height 17
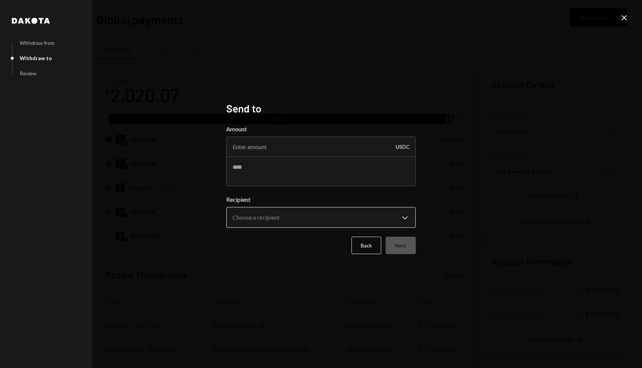
click at [299, 224] on body "W Wajusoft Service... Caret Down Home Home Inbox Inbox Activities Transactions …" at bounding box center [321, 184] width 642 height 368
click at [438, 200] on div "**********" at bounding box center [321, 184] width 642 height 368
click at [625, 17] on icon "Close" at bounding box center [623, 17] width 9 height 9
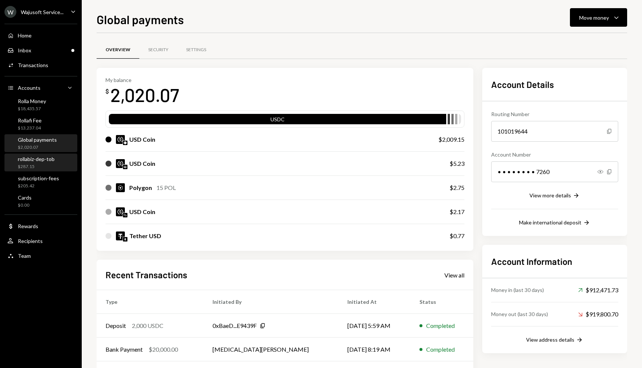
click at [38, 166] on div "$287.15" at bounding box center [36, 167] width 37 height 6
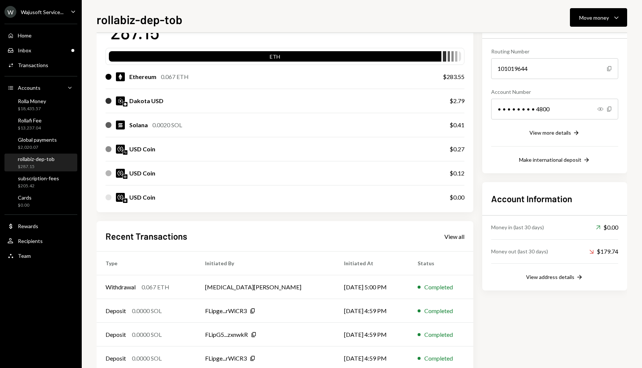
scroll to position [67, 0]
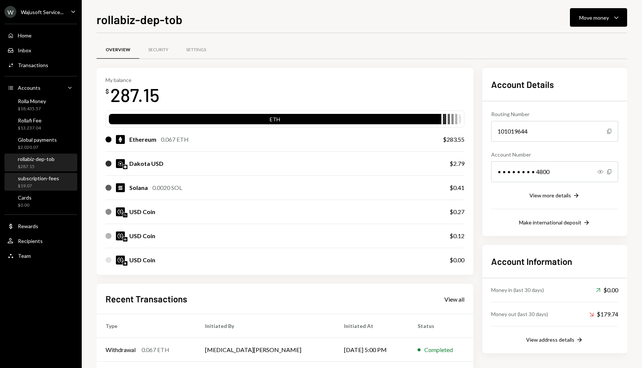
click at [28, 176] on div "subscription-fees" at bounding box center [38, 178] width 41 height 6
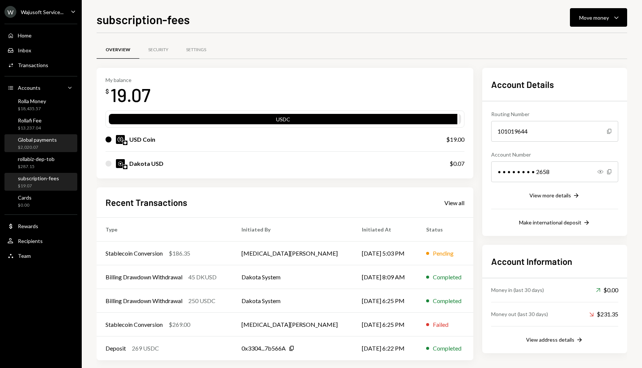
click at [47, 144] on div "Global payments $2,020.07" at bounding box center [37, 144] width 39 height 14
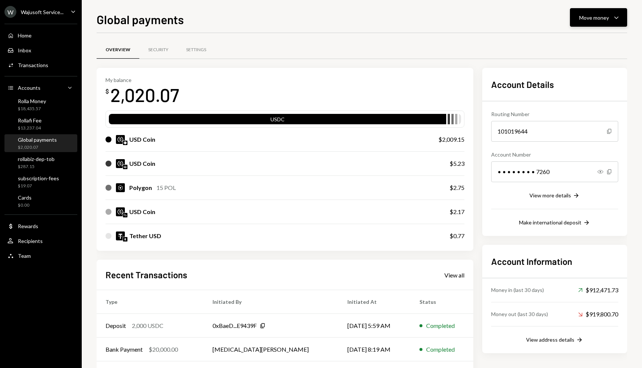
click at [591, 22] on div "Move money Caret Down" at bounding box center [598, 17] width 39 height 9
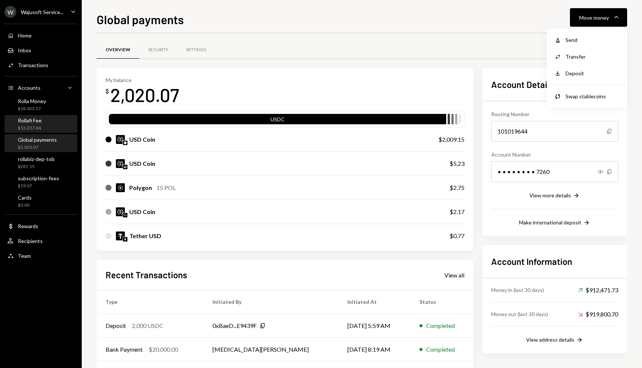
click at [30, 124] on div "Rollafi Fee $13,237.04" at bounding box center [30, 124] width 24 height 14
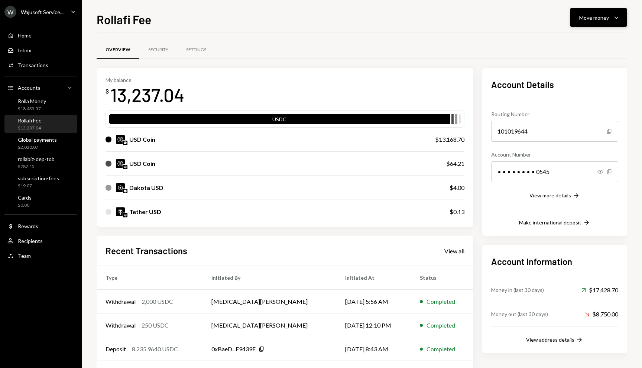
click at [598, 13] on div "Move money Caret Down" at bounding box center [598, 17] width 39 height 9
click at [578, 69] on div "Deposit" at bounding box center [592, 73] width 54 height 8
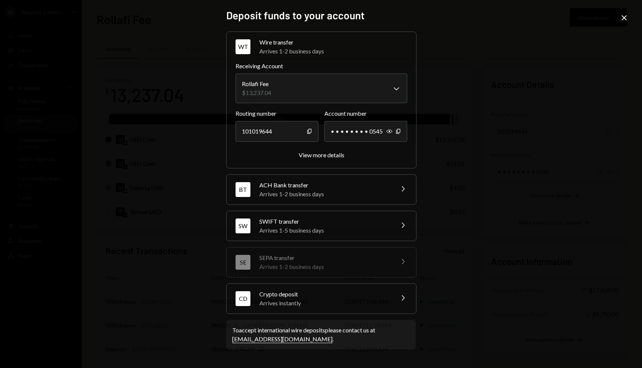
click at [376, 296] on div "Crypto deposit" at bounding box center [324, 294] width 130 height 9
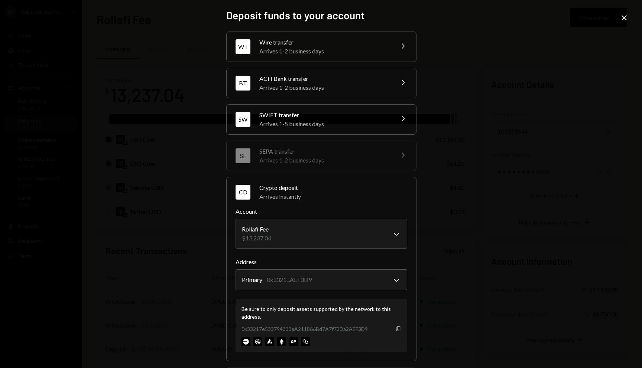
click at [395, 328] on icon "Copy" at bounding box center [398, 329] width 6 height 6
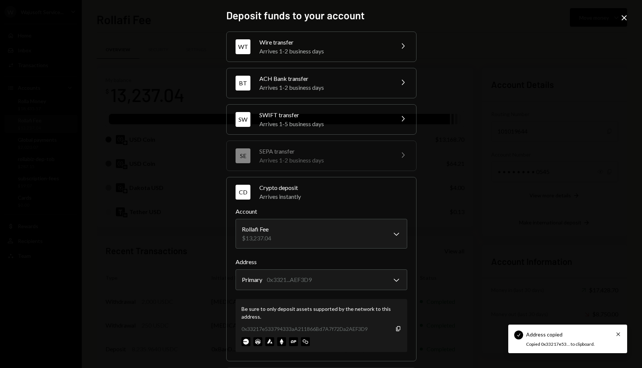
click at [626, 21] on icon "Close" at bounding box center [623, 17] width 9 height 9
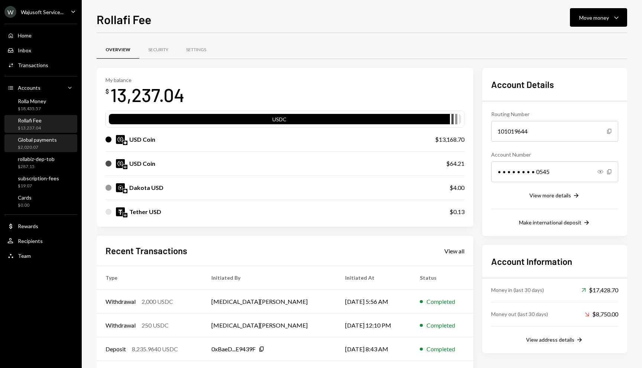
click at [53, 142] on div "Global payments" at bounding box center [37, 140] width 39 height 6
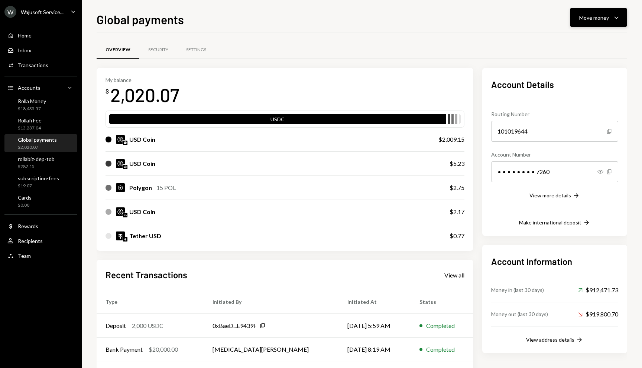
click at [605, 20] on div "Move money" at bounding box center [594, 18] width 30 height 8
click at [597, 38] on div "Send" at bounding box center [592, 40] width 54 height 8
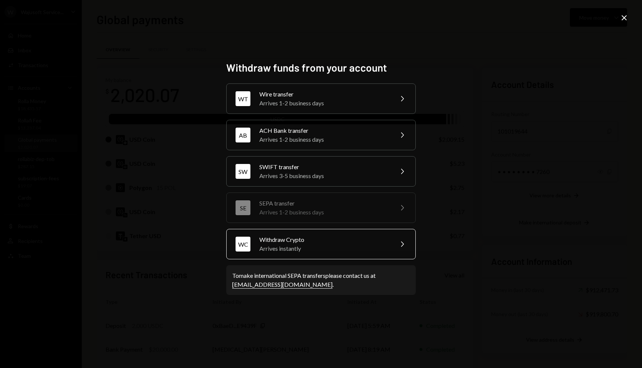
click at [298, 245] on div "Arrives instantly" at bounding box center [323, 248] width 129 height 9
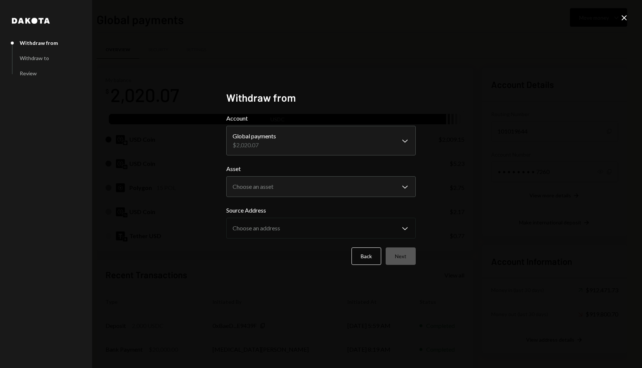
click at [398, 138] on body "W Wajusoft Service... Caret Down Home Home Inbox Inbox Activities Transactions …" at bounding box center [321, 184] width 642 height 368
click at [341, 184] on body "W Wajusoft Service... Caret Down Home Home Inbox Inbox Activities Transactions …" at bounding box center [321, 184] width 642 height 368
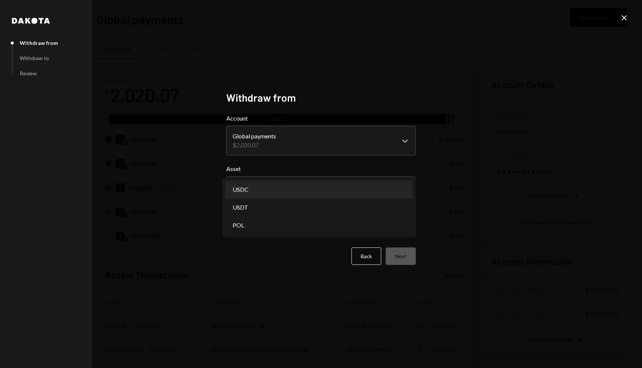
select select "****"
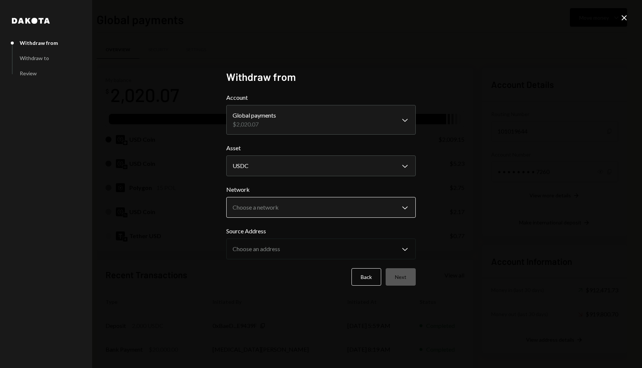
click at [341, 211] on body "W Wajusoft Service... Caret Down Home Home Inbox Inbox Activities Transactions …" at bounding box center [321, 184] width 642 height 368
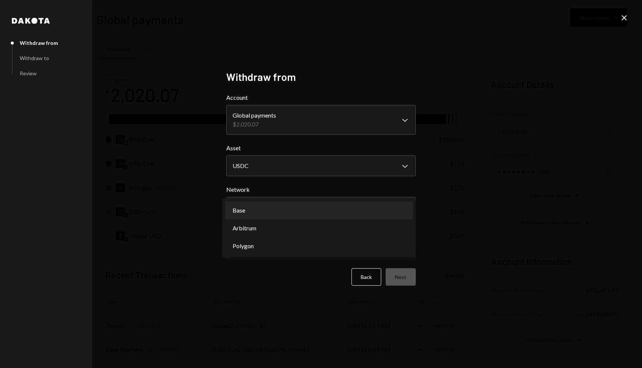
select select "**********"
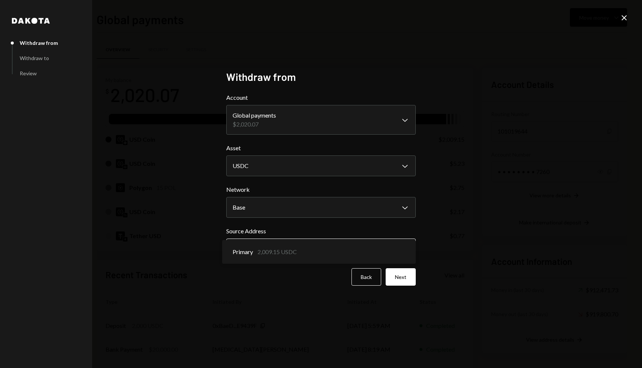
click at [348, 250] on body "W Wajusoft Service... Caret Down Home Home Inbox Inbox Activities Transactions …" at bounding box center [321, 184] width 642 height 368
click at [393, 271] on button "Next" at bounding box center [400, 276] width 30 height 17
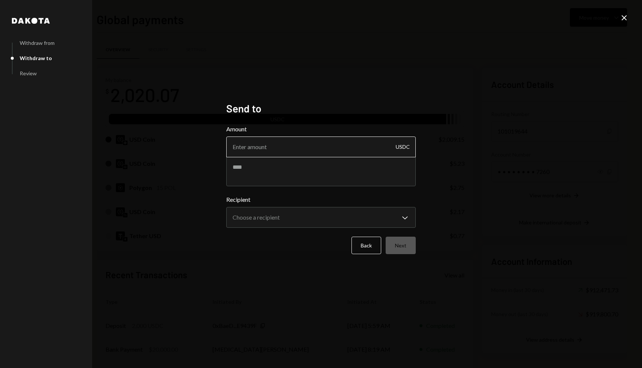
click at [290, 150] on input "Amount" at bounding box center [320, 147] width 189 height 21
type input "2009"
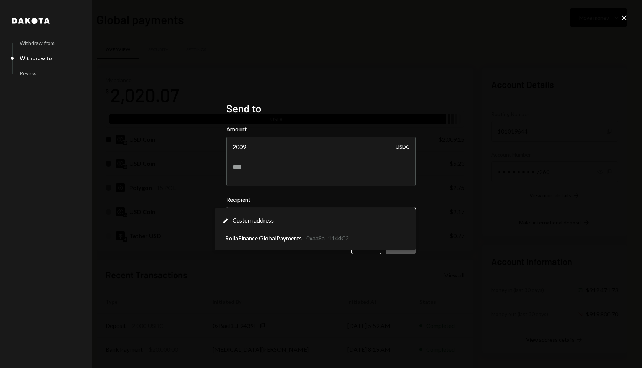
click at [312, 208] on button "Choose a recipient Chevron Down" at bounding box center [320, 217] width 189 height 21
select select "**********"
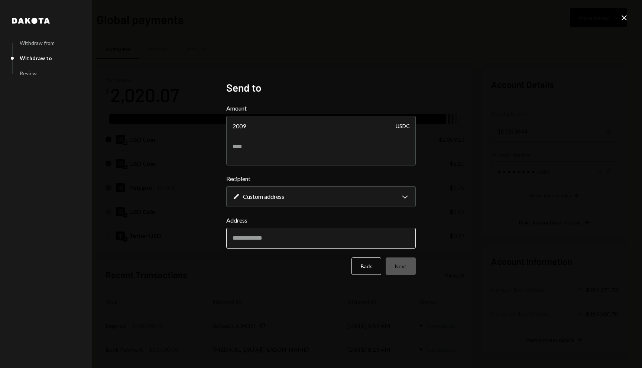
click at [299, 241] on input "Address" at bounding box center [320, 238] width 189 height 21
paste input "**********"
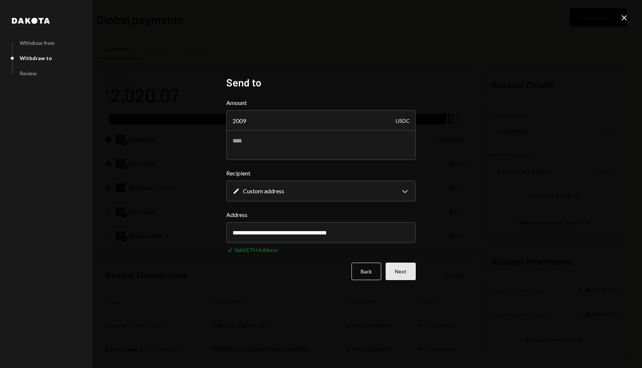
type input "**********"
click at [403, 267] on button "Next" at bounding box center [400, 271] width 30 height 17
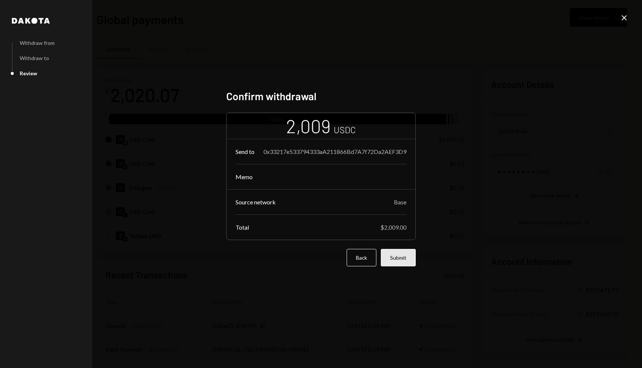
click at [400, 258] on button "Submit" at bounding box center [398, 257] width 35 height 17
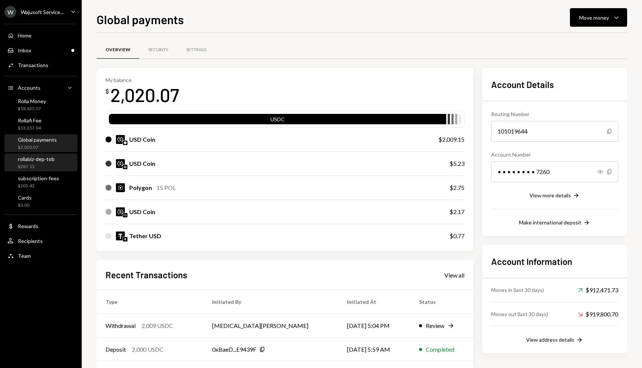
click at [40, 169] on div "$287.15" at bounding box center [36, 167] width 37 height 6
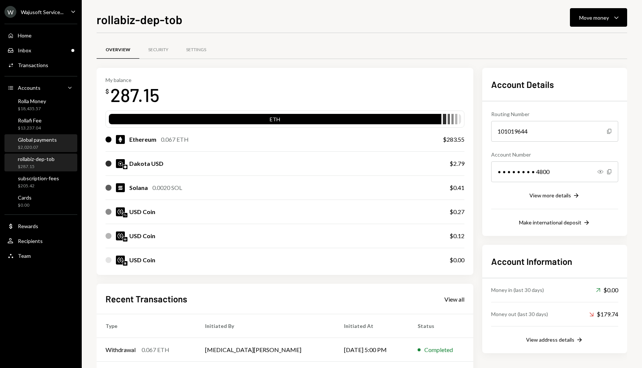
click at [35, 140] on div "Global payments" at bounding box center [37, 140] width 39 height 6
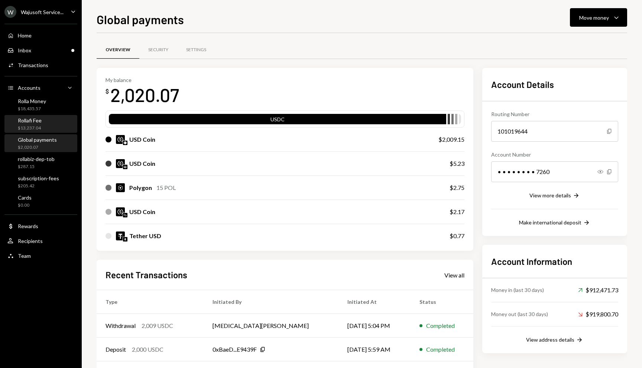
click at [33, 125] on div "$13,237.04" at bounding box center [30, 128] width 24 height 6
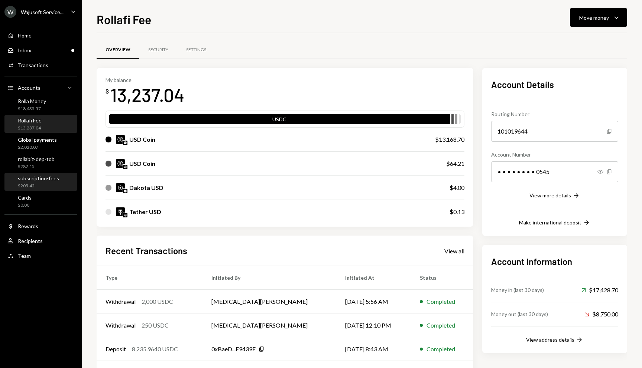
click at [48, 184] on div "$205.42" at bounding box center [38, 186] width 41 height 6
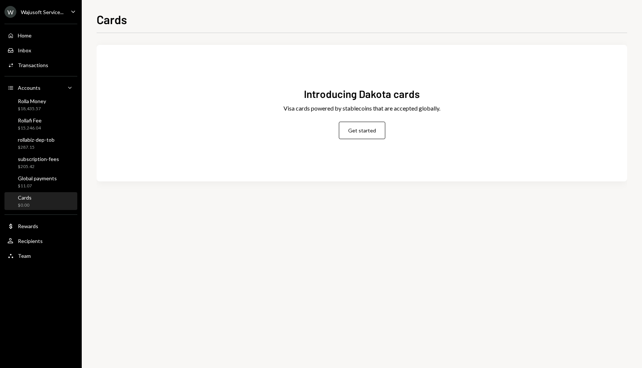
click at [56, 10] on div "Wajusoft Service..." at bounding box center [42, 12] width 43 height 6
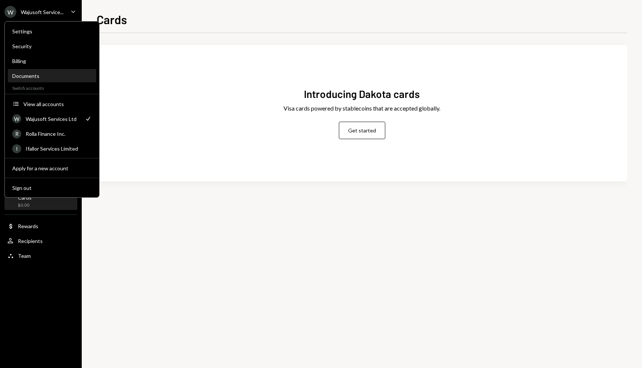
click at [30, 75] on div "Documents" at bounding box center [51, 76] width 79 height 6
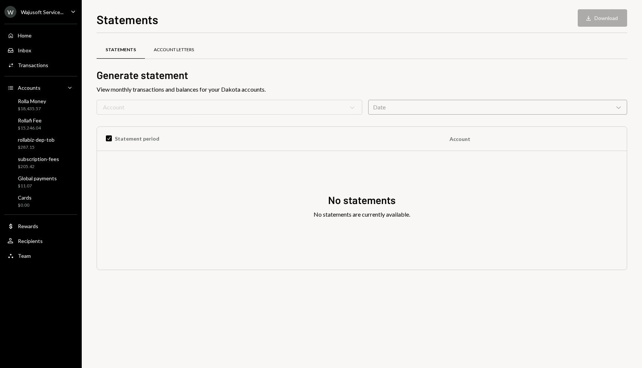
click at [187, 51] on div "Account Letters" at bounding box center [174, 50] width 40 height 6
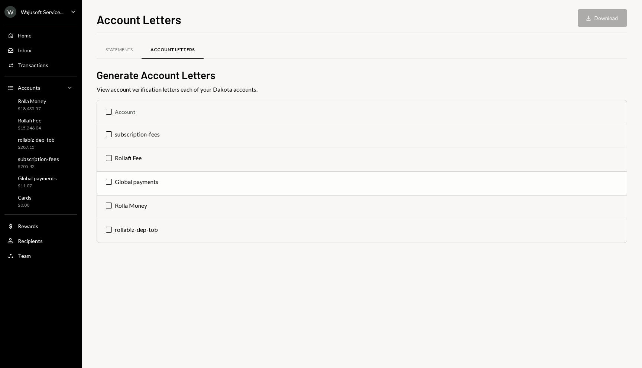
click at [125, 179] on td "Global payments" at bounding box center [362, 184] width 530 height 24
click at [615, 19] on button "Download Download" at bounding box center [601, 17] width 49 height 17
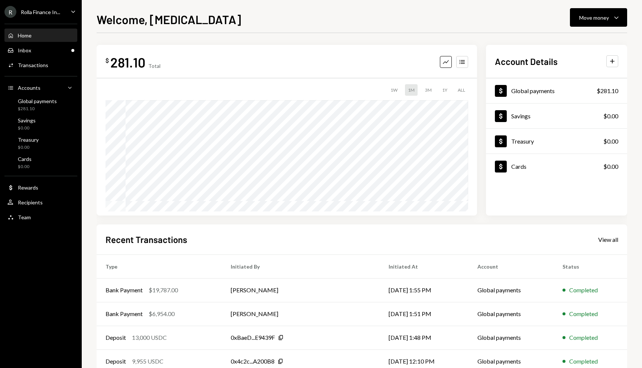
click at [56, 10] on div "Rolla Finance In..." at bounding box center [40, 12] width 39 height 6
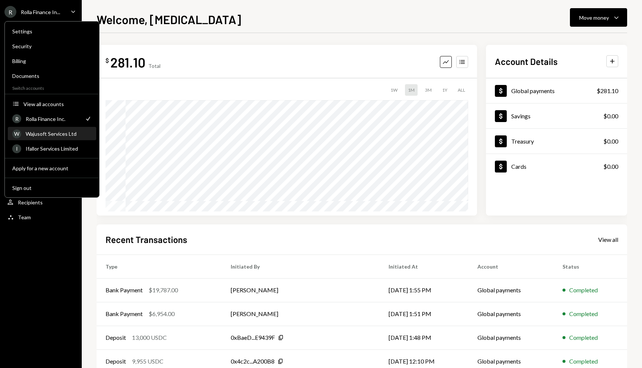
click at [55, 128] on div "W Wajusoft Services Ltd" at bounding box center [51, 134] width 79 height 13
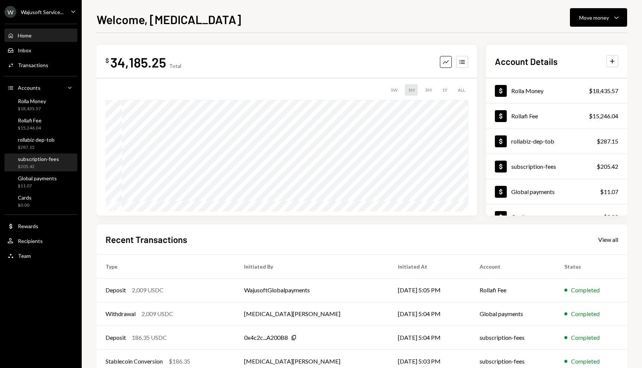
click at [48, 161] on div "subscription-fees" at bounding box center [38, 159] width 41 height 6
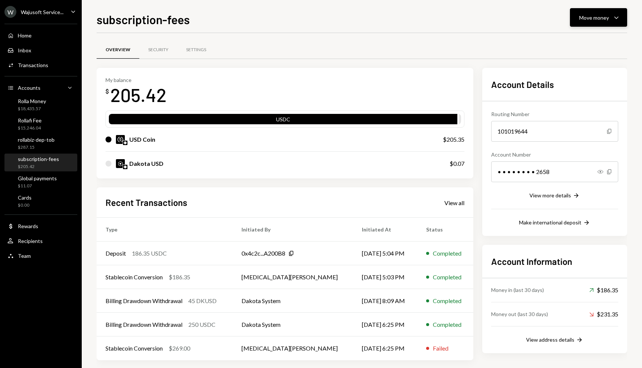
click at [594, 9] on button "Move money Caret Down" at bounding box center [598, 17] width 57 height 19
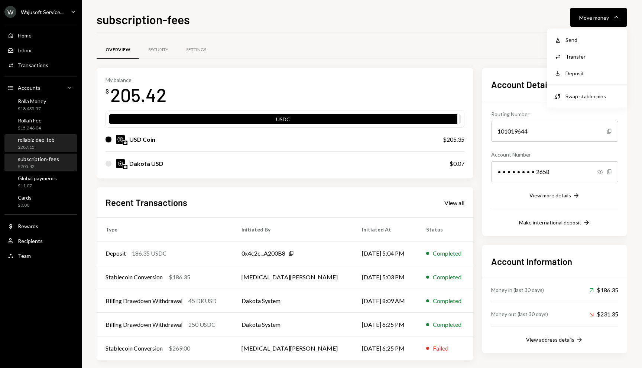
click at [29, 144] on div "rollabiz-dep-tob $287.15" at bounding box center [36, 144] width 37 height 14
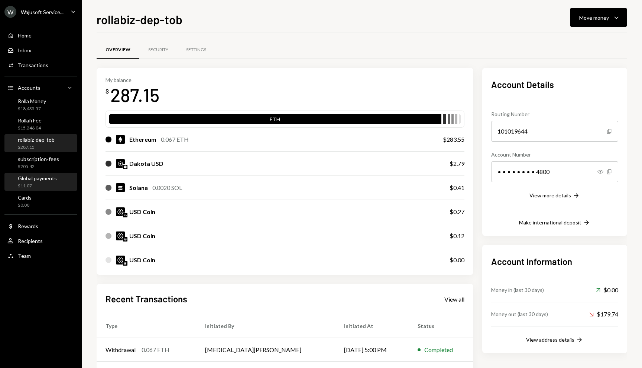
click at [35, 177] on div "Global payments" at bounding box center [37, 178] width 39 height 6
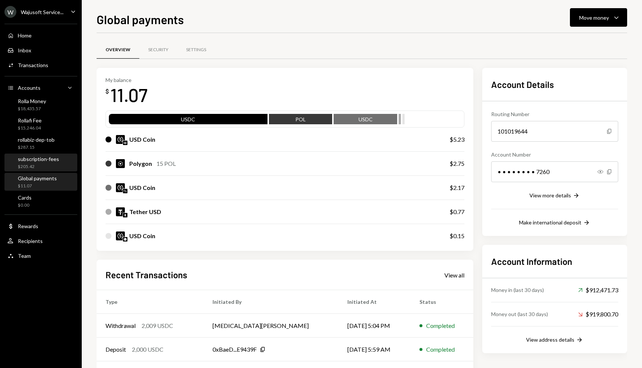
click at [33, 167] on div "$205.42" at bounding box center [38, 167] width 41 height 6
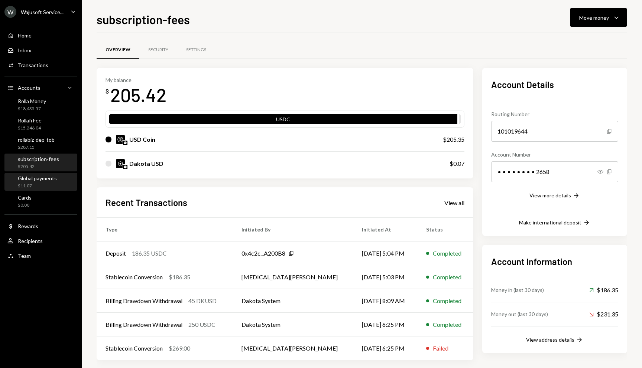
click at [37, 189] on div "Global payments $11.07" at bounding box center [40, 182] width 67 height 17
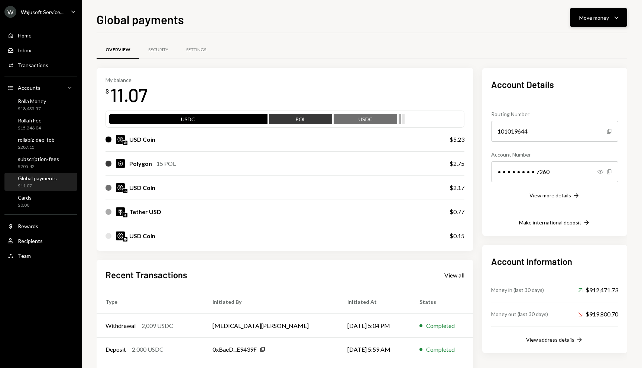
click at [586, 23] on button "Move money Caret Down" at bounding box center [598, 17] width 57 height 19
click at [576, 35] on div "Withdraw Send" at bounding box center [587, 40] width 74 height 17
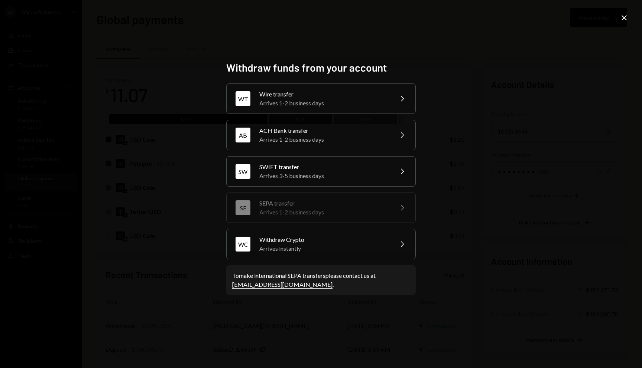
click at [626, 14] on icon "Close" at bounding box center [623, 17] width 9 height 9
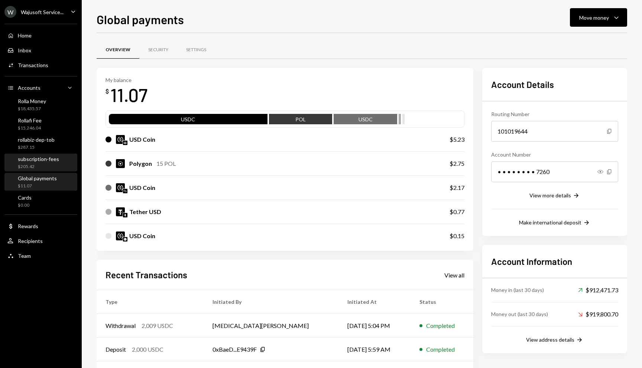
click at [24, 158] on div "subscription-fees" at bounding box center [38, 159] width 41 height 6
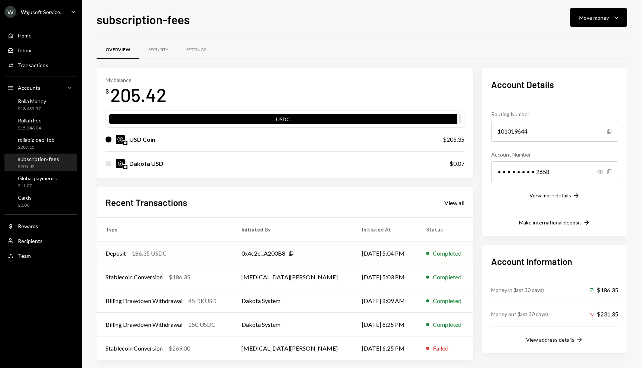
click at [194, 249] on div "Deposit 186.35 USDC" at bounding box center [164, 253] width 118 height 9
click at [32, 150] on div "$287.15" at bounding box center [36, 147] width 37 height 6
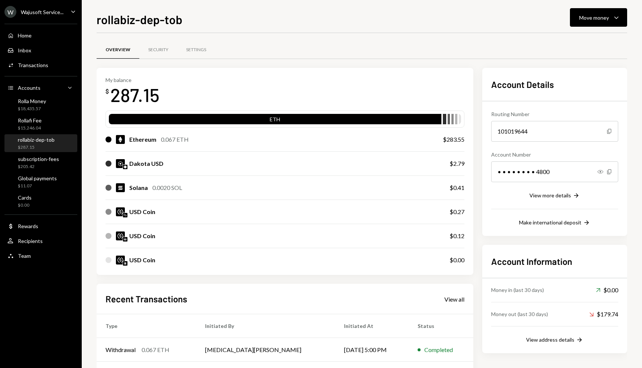
scroll to position [101, 0]
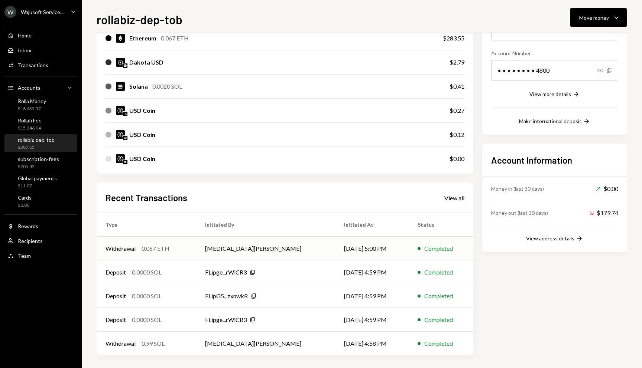
click at [196, 245] on td "Withdrawal 0.067 ETH" at bounding box center [147, 249] width 100 height 24
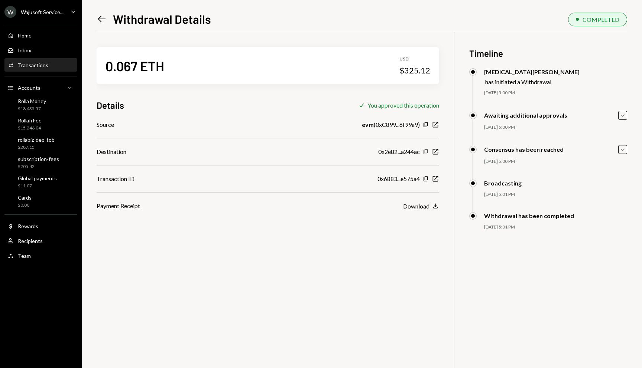
click at [425, 153] on icon "Copy" at bounding box center [426, 152] width 6 height 6
click at [27, 164] on div "$205.42" at bounding box center [38, 167] width 41 height 6
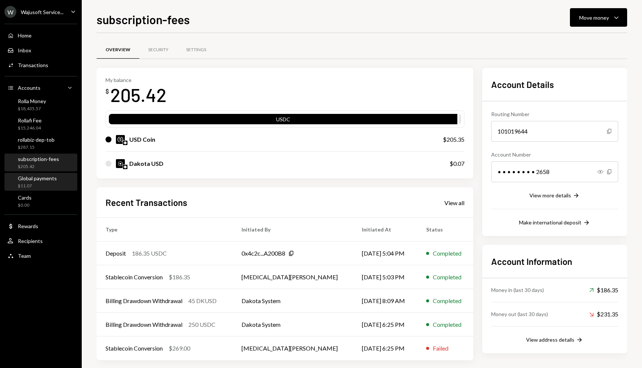
click at [38, 184] on div "$11.07" at bounding box center [37, 186] width 39 height 6
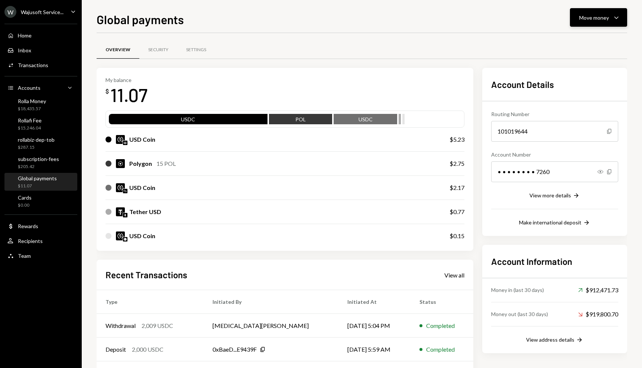
click at [610, 21] on div "Move money Caret Down" at bounding box center [598, 17] width 39 height 9
click at [576, 43] on div "Send" at bounding box center [592, 40] width 54 height 8
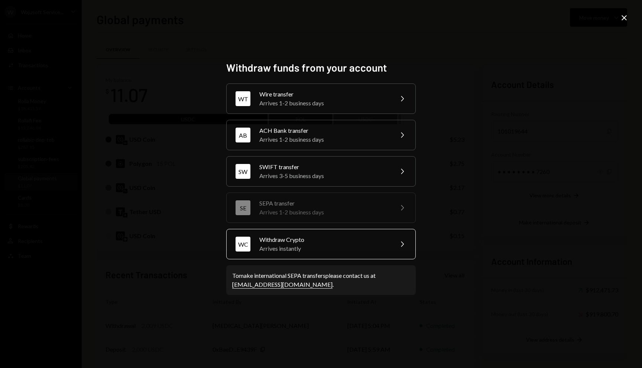
click at [302, 246] on div "Arrives instantly" at bounding box center [323, 248] width 129 height 9
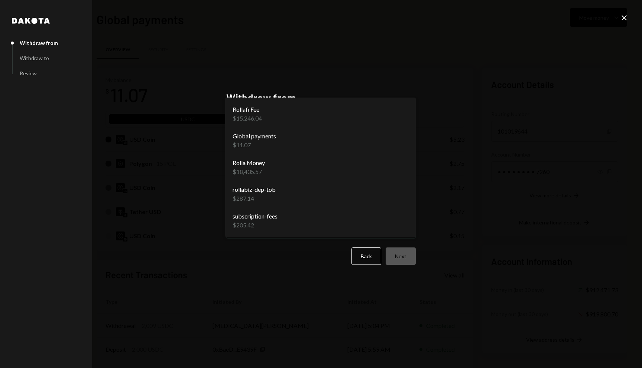
click at [287, 146] on body "W Wajusoft Service... Caret Down Home Home Inbox Inbox Activities Transactions …" at bounding box center [321, 184] width 642 height 368
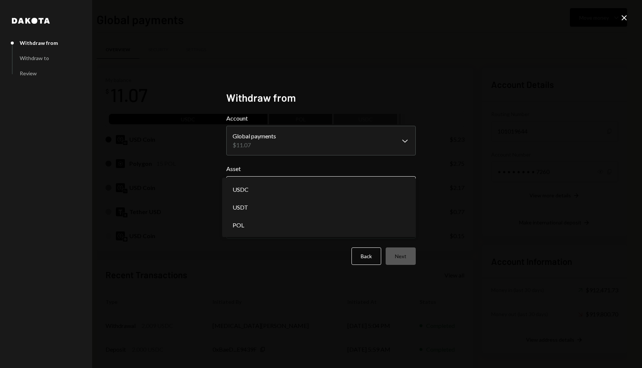
click at [298, 186] on body "W Wajusoft Service... Caret Down Home Home Inbox Inbox Activities Transactions …" at bounding box center [321, 184] width 642 height 368
select select "***"
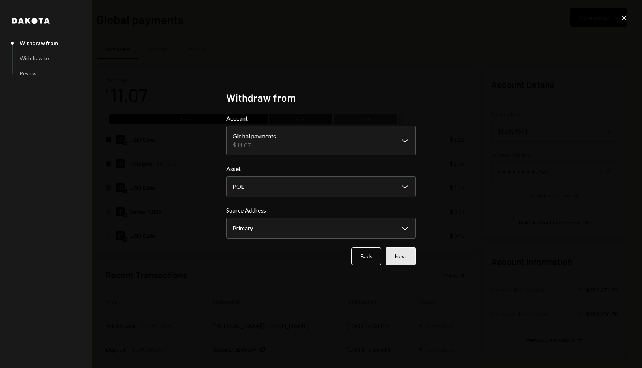
click at [403, 253] on button "Next" at bounding box center [400, 256] width 30 height 17
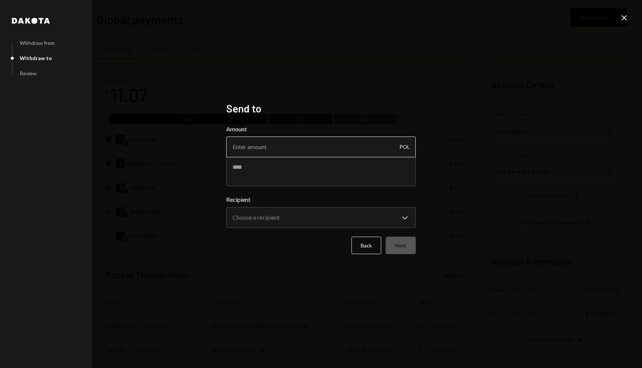
click at [288, 150] on input "Amount" at bounding box center [320, 147] width 189 height 21
type input "15"
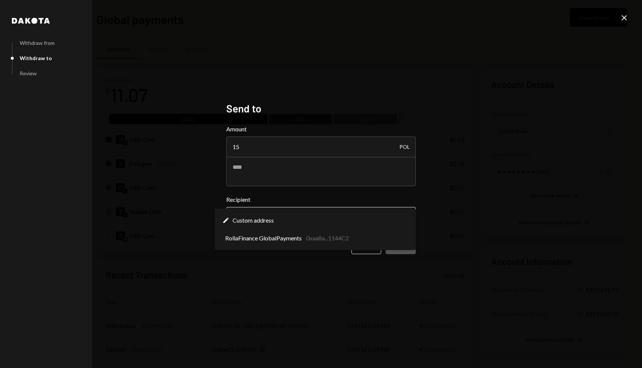
click at [362, 227] on body "W Wajusoft Service... Caret Down Home Home Inbox Inbox Activities Transactions …" at bounding box center [321, 184] width 642 height 368
select select "**********"
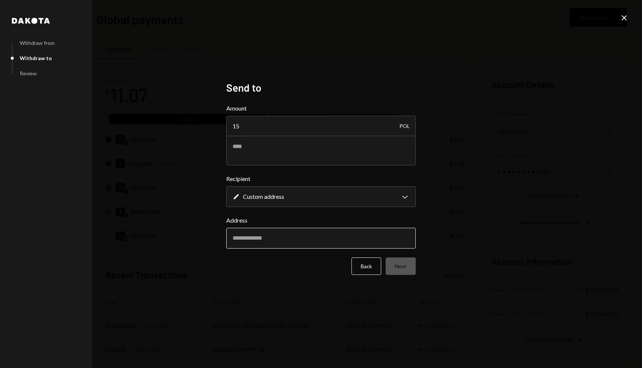
click at [344, 231] on input "Address" at bounding box center [320, 238] width 189 height 21
paste input "**********"
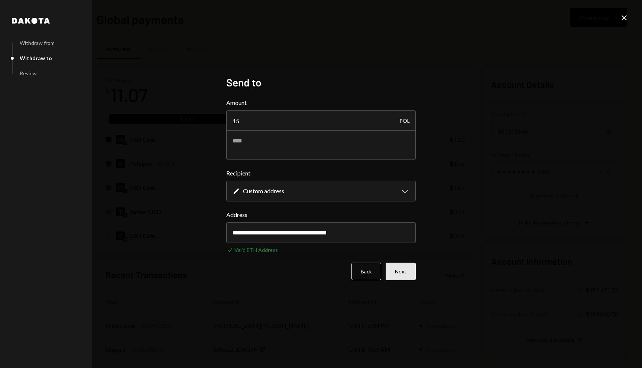
type input "**********"
click at [399, 271] on button "Next" at bounding box center [400, 271] width 30 height 17
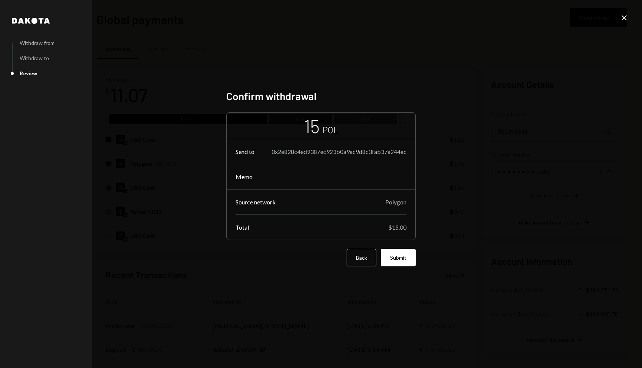
click at [399, 271] on div "Confirm withdrawal 15 POL Send to 0x2e828c4ed9387ec923b0a9ac9d8c3fab37a244ac Me…" at bounding box center [320, 184] width 189 height 189
click at [399, 262] on button "Submit" at bounding box center [398, 257] width 35 height 17
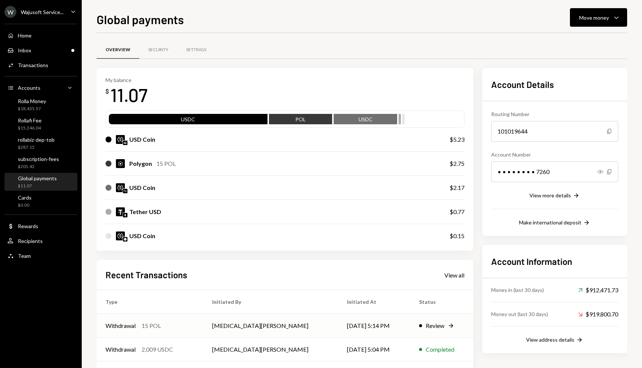
click at [226, 329] on td "[MEDICAL_DATA][PERSON_NAME]" at bounding box center [270, 326] width 135 height 24
click at [26, 250] on div "Team Team" at bounding box center [40, 256] width 67 height 13
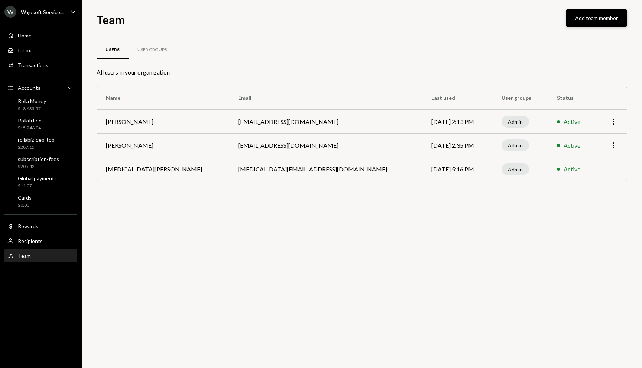
click at [571, 19] on button "Add team member" at bounding box center [596, 17] width 61 height 17
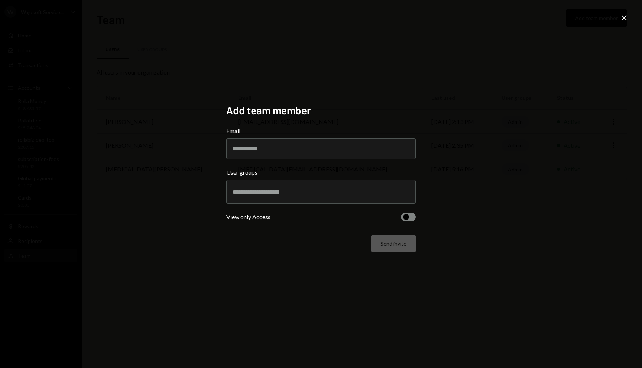
click at [414, 192] on div at bounding box center [320, 192] width 189 height 24
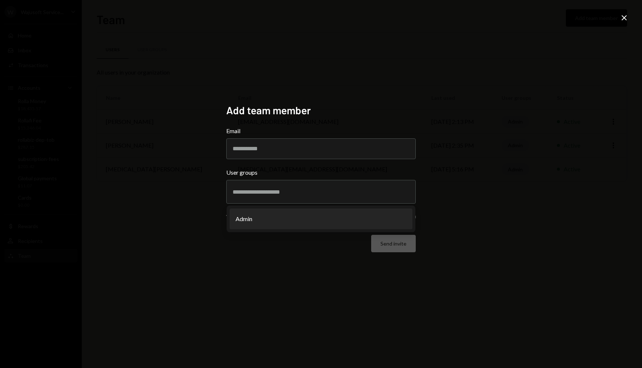
click at [380, 198] on div at bounding box center [320, 192] width 177 height 19
click at [473, 162] on div "Add team member Email User groups Admin View only Access Send invite Close" at bounding box center [321, 184] width 642 height 368
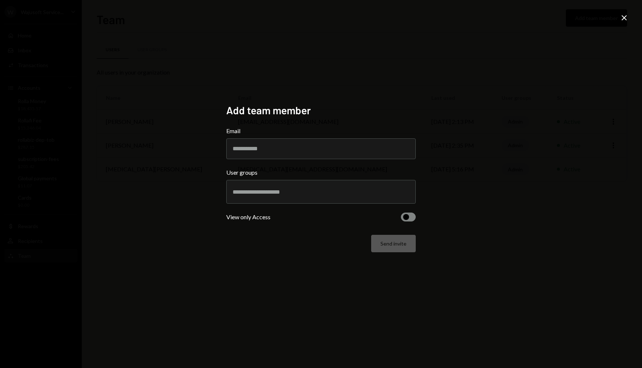
click at [628, 17] on icon "Close" at bounding box center [623, 17] width 9 height 9
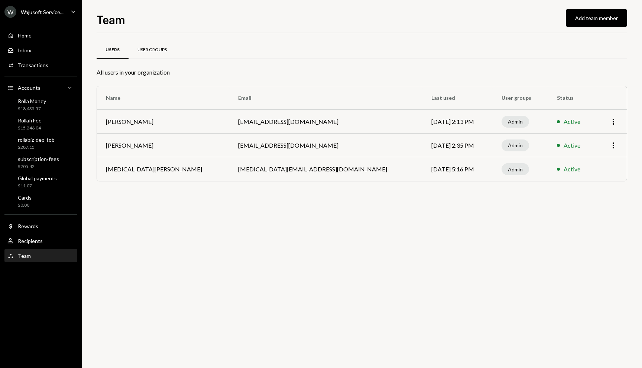
click at [154, 46] on div "User Groups" at bounding box center [151, 50] width 47 height 18
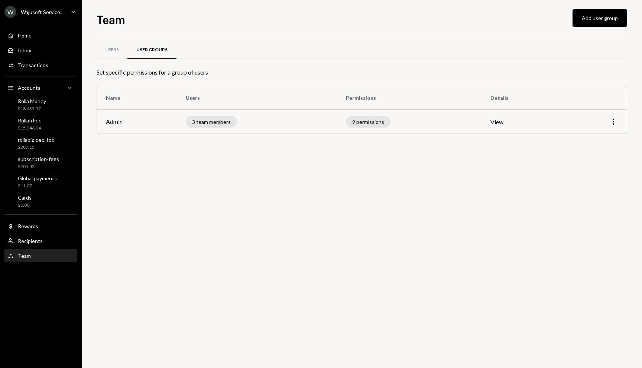
click at [499, 123] on button "View" at bounding box center [496, 122] width 13 height 8
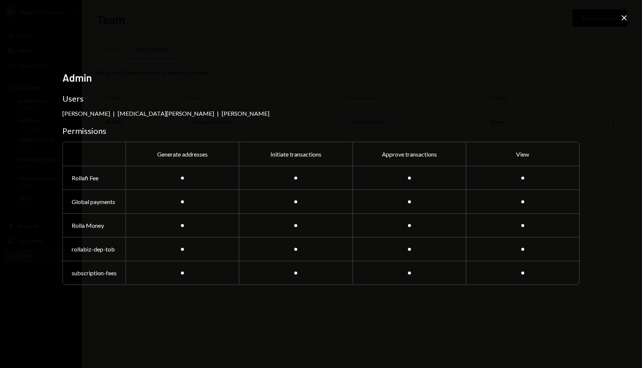
click at [623, 16] on icon "Close" at bounding box center [623, 17] width 9 height 9
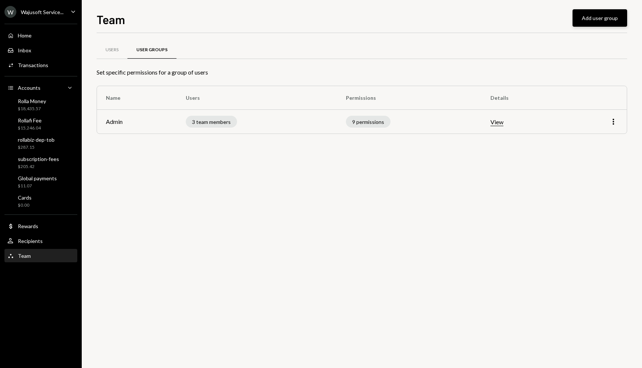
click at [602, 26] on button "Add user group" at bounding box center [599, 17] width 55 height 17
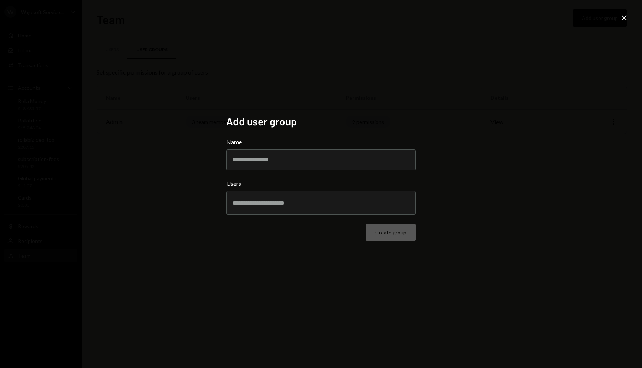
click at [416, 146] on div "Add user group Name Users Create group" at bounding box center [320, 184] width 207 height 156
click at [333, 161] on input "Name" at bounding box center [320, 160] width 189 height 21
click at [304, 206] on input "text" at bounding box center [320, 203] width 177 height 7
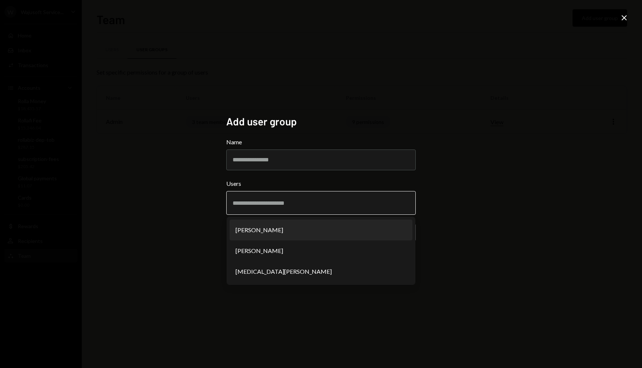
click at [304, 205] on input "text" at bounding box center [320, 203] width 177 height 7
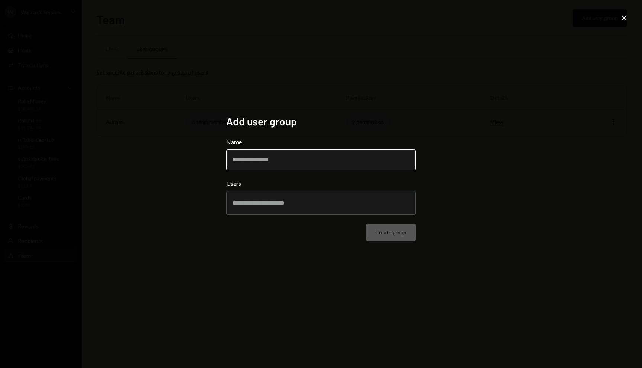
click at [292, 155] on input "Name" at bounding box center [320, 160] width 189 height 21
type input "*********"
click at [387, 242] on div "Add user group Name ********* Users Create group" at bounding box center [320, 184] width 189 height 138
click at [384, 235] on button "Create group" at bounding box center [391, 232] width 50 height 17
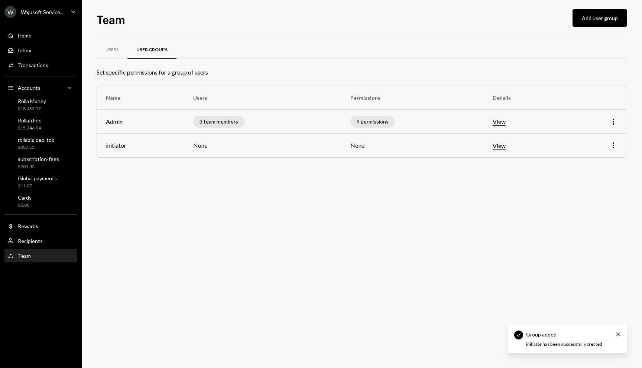
click at [500, 148] on button "View" at bounding box center [498, 146] width 13 height 8
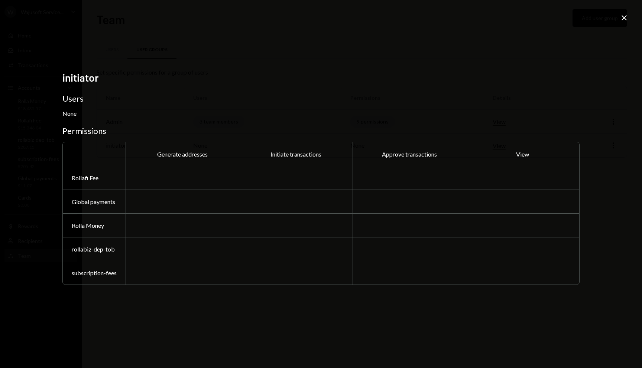
click at [179, 175] on div at bounding box center [182, 178] width 113 height 24
click at [624, 19] on icon "Close" at bounding box center [623, 17] width 9 height 9
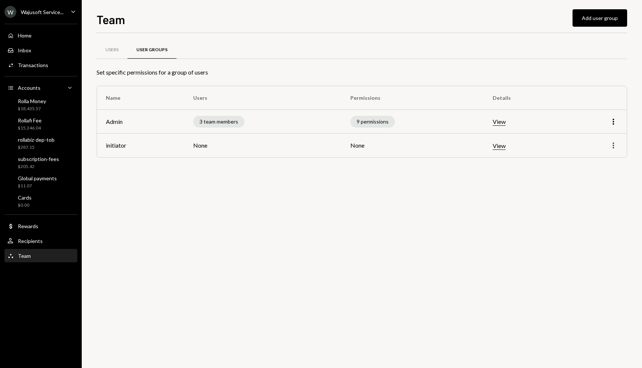
click at [612, 144] on icon "More" at bounding box center [613, 145] width 9 height 9
click at [599, 158] on div "Edit" at bounding box center [595, 161] width 37 height 13
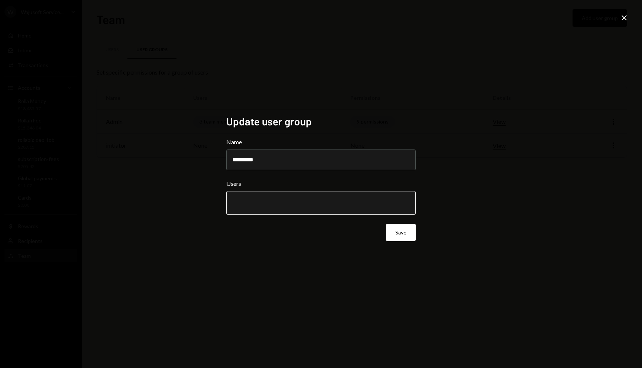
click at [368, 202] on input "text" at bounding box center [320, 203] width 177 height 7
click at [460, 193] on div "Update user group Name ********* Users Save Close" at bounding box center [321, 184] width 642 height 368
click at [624, 17] on icon at bounding box center [623, 17] width 5 height 5
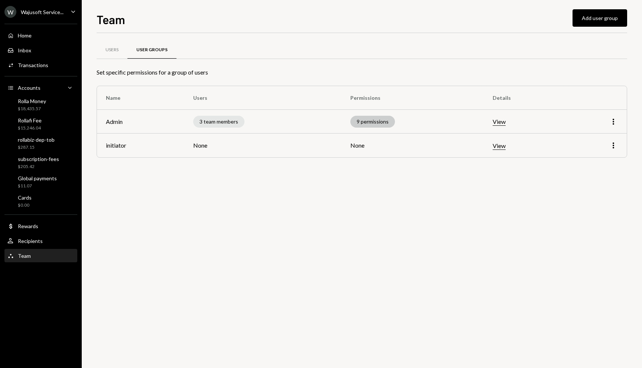
click at [365, 121] on div "9 permissions" at bounding box center [372, 122] width 45 height 12
click at [352, 160] on div "Users User Groups Set specific permissions for a group of users Name Users Perm…" at bounding box center [362, 109] width 530 height 128
click at [361, 144] on td "None" at bounding box center [412, 146] width 142 height 24
click at [496, 124] on button "View" at bounding box center [498, 122] width 13 height 8
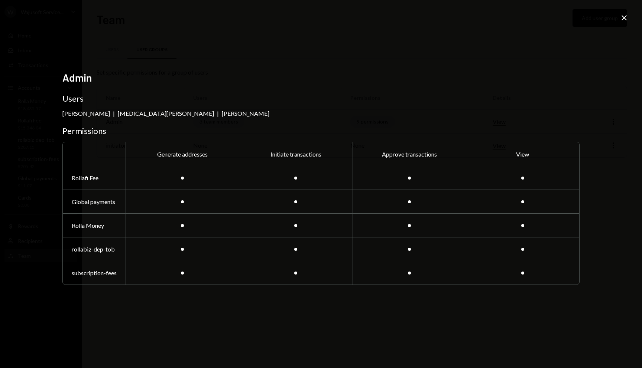
click at [406, 175] on div at bounding box center [408, 178] width 113 height 24
click at [623, 19] on icon at bounding box center [623, 17] width 5 height 5
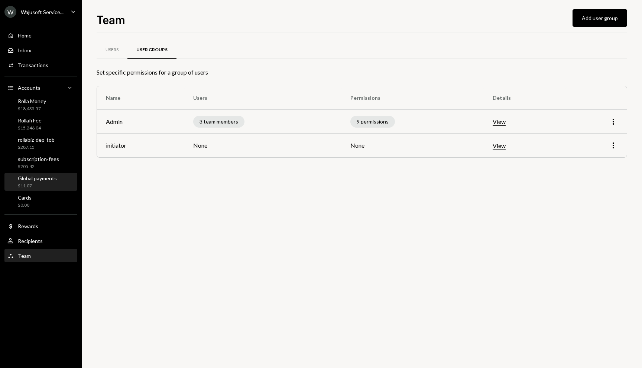
click at [38, 182] on div "Global payments $11.07" at bounding box center [37, 182] width 39 height 14
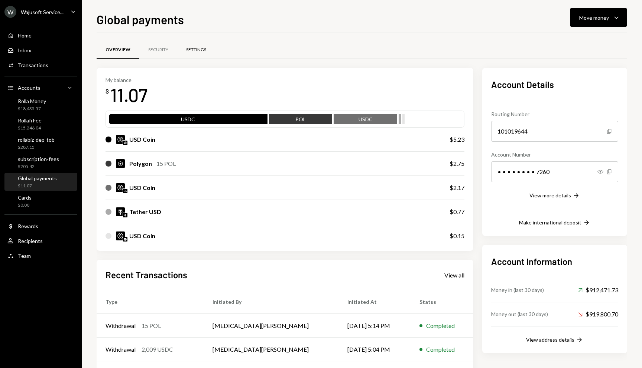
click at [192, 42] on div "Settings" at bounding box center [196, 50] width 38 height 18
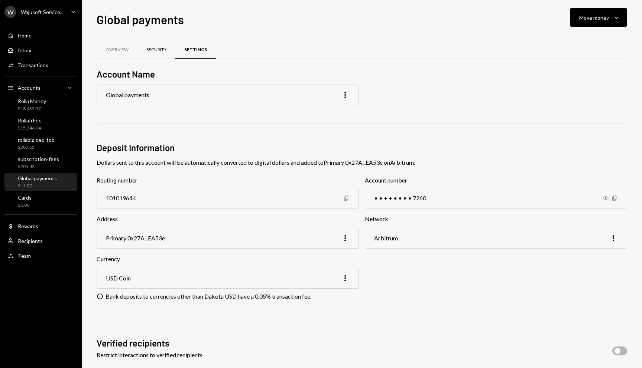
click at [160, 49] on div "Security" at bounding box center [156, 50] width 20 height 6
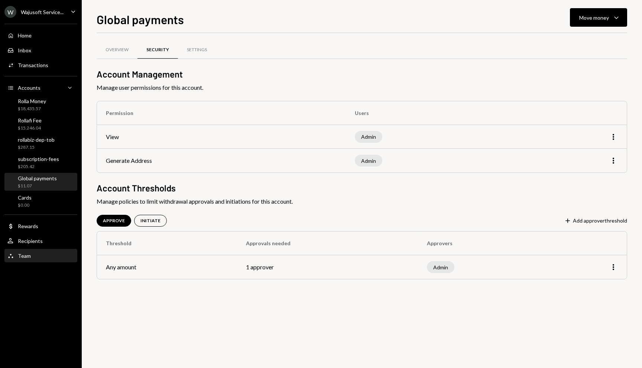
click at [39, 259] on div "Team Team" at bounding box center [40, 256] width 67 height 7
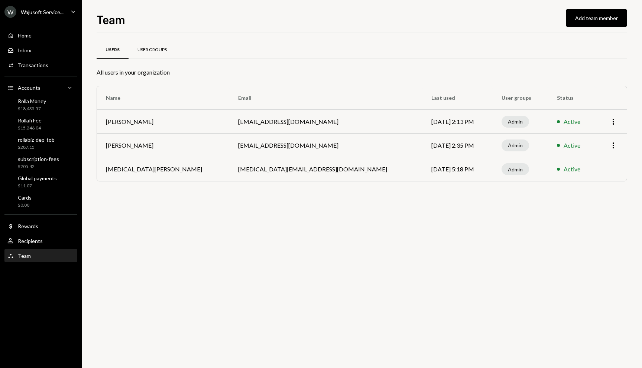
click at [160, 53] on div "User Groups" at bounding box center [151, 50] width 47 height 18
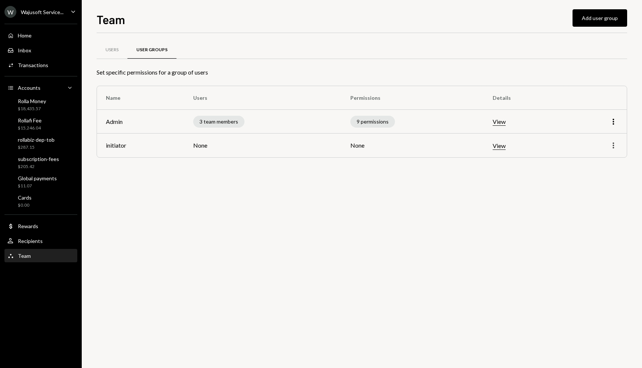
click at [611, 143] on icon "More" at bounding box center [613, 145] width 9 height 9
click at [596, 170] on div "Remove" at bounding box center [595, 174] width 37 height 13
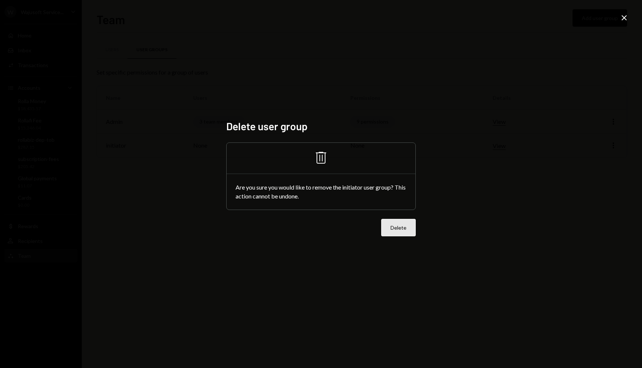
click at [393, 224] on button "Delete" at bounding box center [398, 227] width 35 height 17
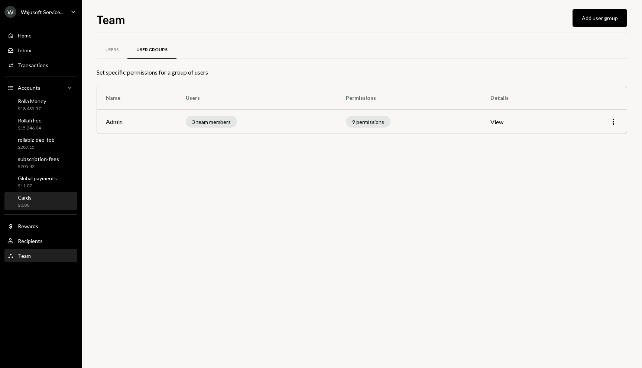
click at [42, 193] on div "Cards $0.00" at bounding box center [40, 201] width 67 height 17
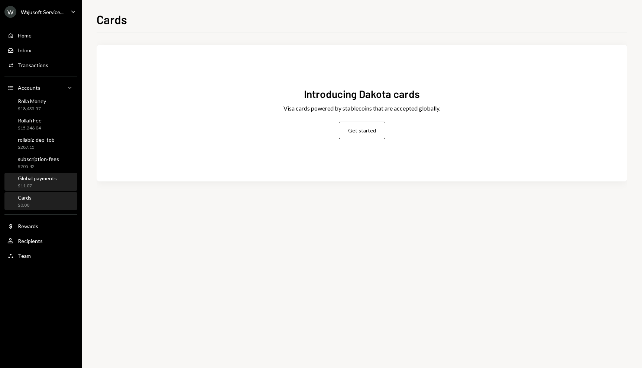
click at [42, 184] on div "$11.07" at bounding box center [37, 186] width 39 height 6
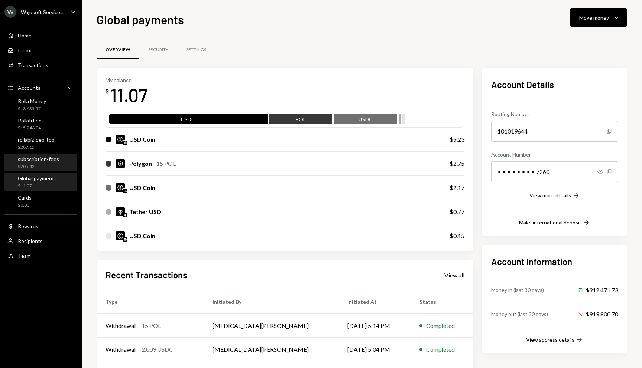
click at [40, 163] on div "subscription-fees $205.42" at bounding box center [38, 163] width 41 height 14
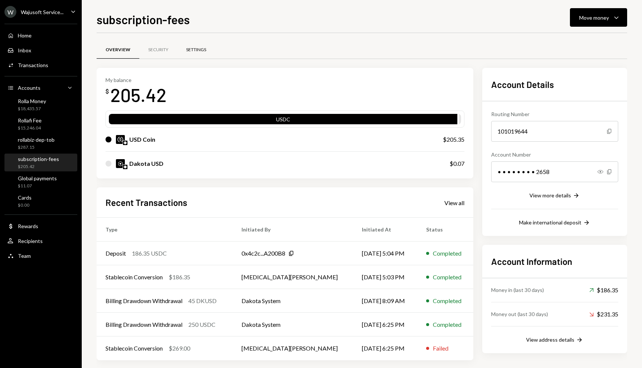
click at [196, 46] on div "Settings" at bounding box center [196, 50] width 38 height 18
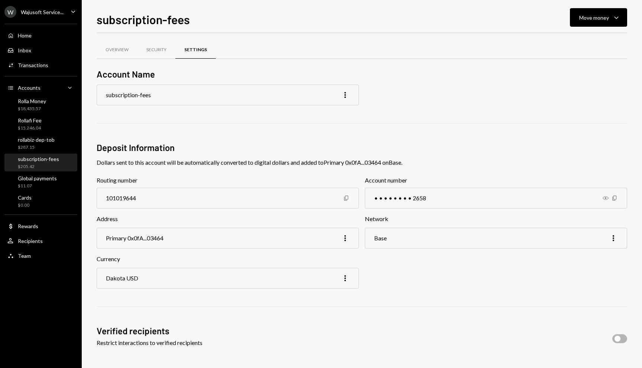
scroll to position [73, 0]
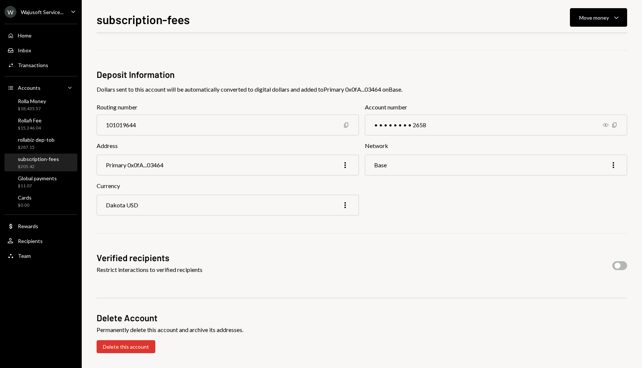
click at [62, 9] on div "Wajusoft Service..." at bounding box center [42, 12] width 43 height 6
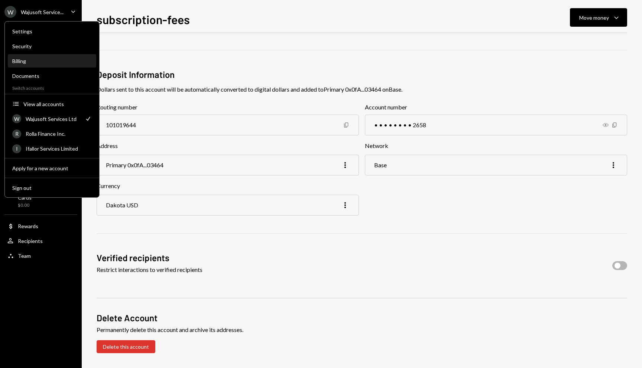
click at [44, 57] on div "Billing" at bounding box center [51, 61] width 79 height 13
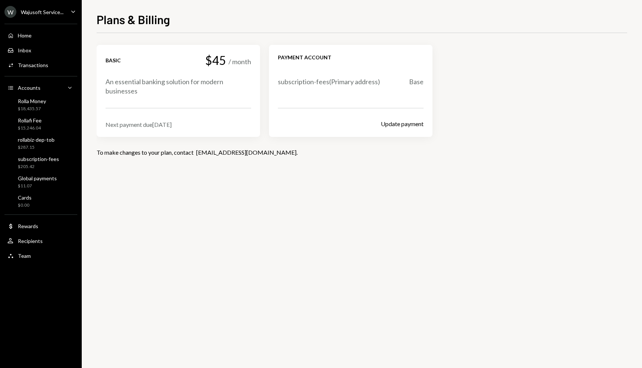
click at [166, 124] on div "Next payment due Sep 18, 2025" at bounding box center [178, 124] width 146 height 7
click at [32, 144] on div "$287.15" at bounding box center [36, 147] width 37 height 6
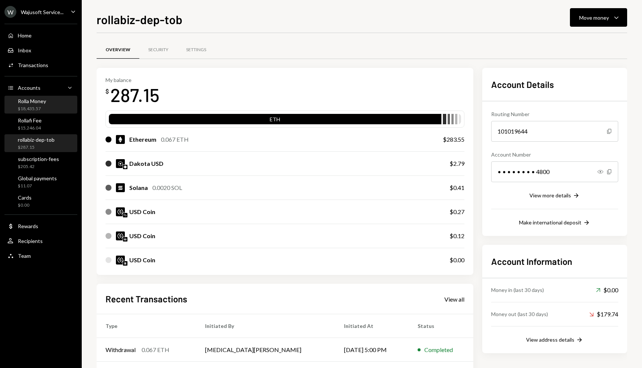
click at [33, 108] on div "$18,435.57" at bounding box center [32, 109] width 28 height 6
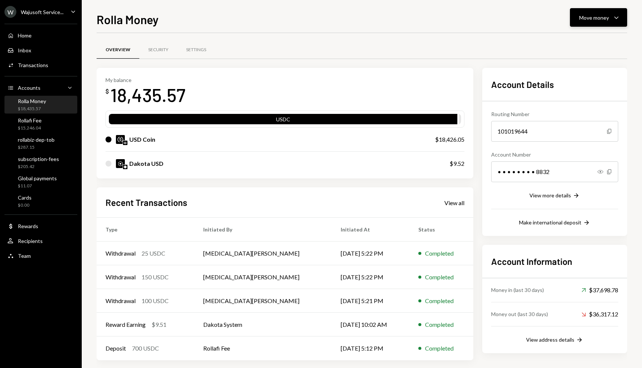
click at [590, 22] on button "Move money Caret Down" at bounding box center [598, 17] width 57 height 19
click at [235, 147] on div "USD Coin $18,426.05" at bounding box center [284, 140] width 359 height 24
click at [583, 23] on button "Move money Caret Down" at bounding box center [598, 17] width 57 height 19
click at [596, 172] on div "• • • • • • • • 8832" at bounding box center [554, 172] width 127 height 21
click at [598, 171] on icon "Show" at bounding box center [600, 172] width 6 height 6
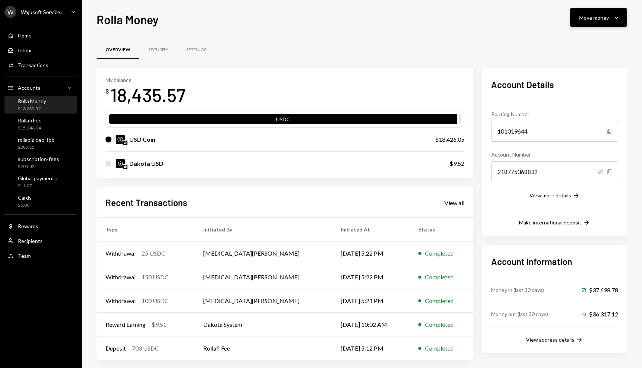
click at [610, 16] on div "Move money Caret Down" at bounding box center [598, 17] width 39 height 9
click at [580, 72] on div "Deposit" at bounding box center [592, 73] width 54 height 8
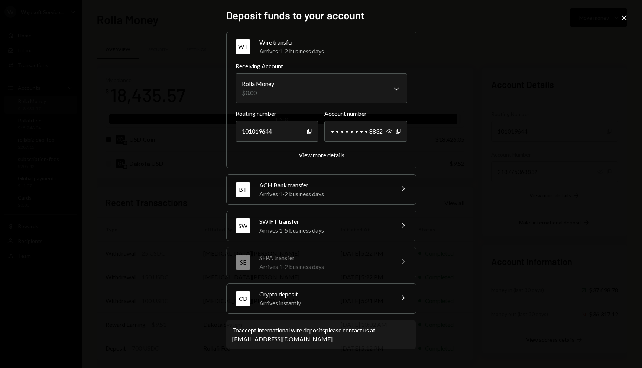
click at [285, 298] on div "Crypto deposit" at bounding box center [324, 294] width 130 height 9
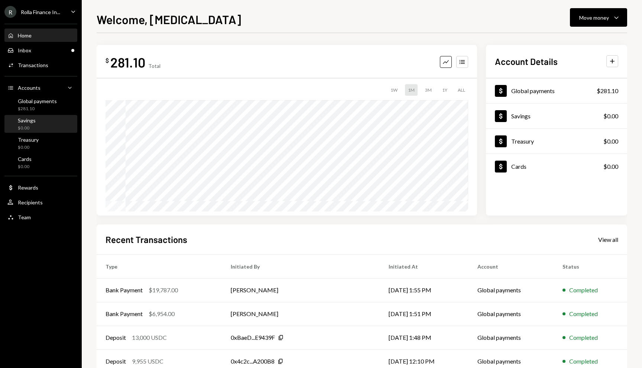
click at [51, 127] on div "Savings $0.00" at bounding box center [40, 124] width 67 height 14
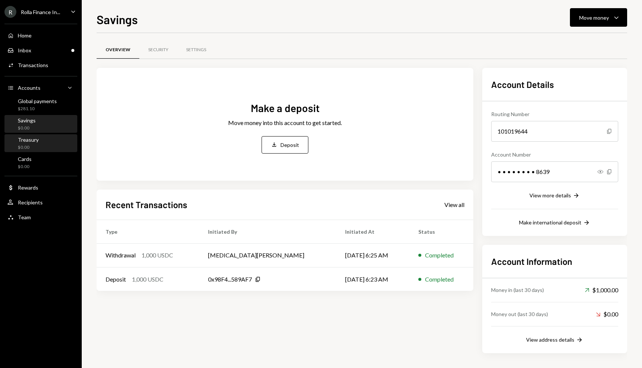
click at [42, 139] on div "Treasury $0.00" at bounding box center [40, 144] width 67 height 14
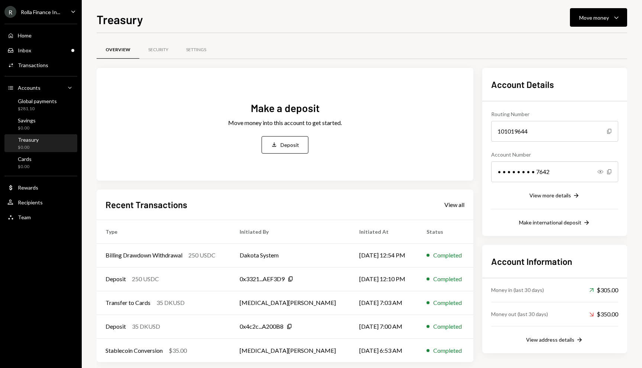
click at [38, 153] on div "Home Home Inbox Inbox Activities Transactions Accounts Accounts Caret Down Glob…" at bounding box center [41, 122] width 82 height 206
click at [36, 123] on div "Savings $0.00" at bounding box center [40, 124] width 67 height 14
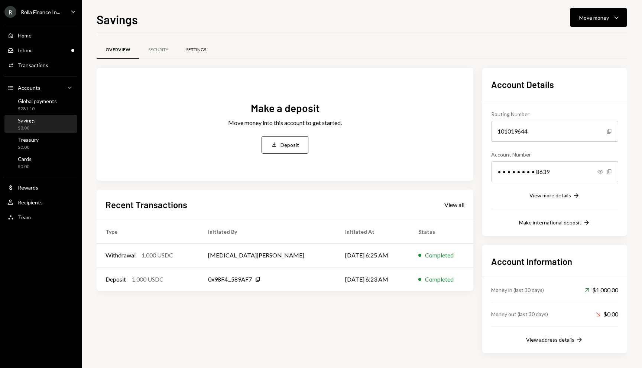
click at [197, 45] on div "Settings" at bounding box center [196, 50] width 38 height 18
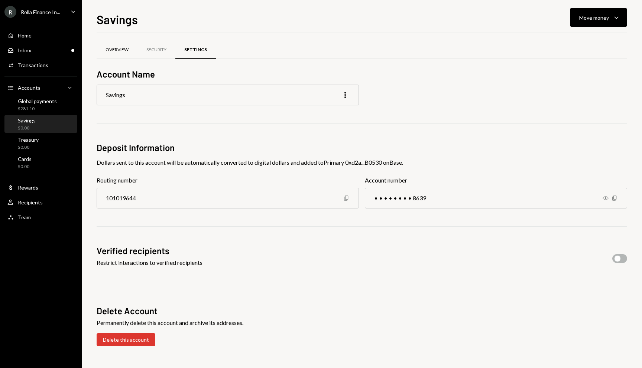
click at [118, 51] on div "Overview" at bounding box center [116, 50] width 23 height 6
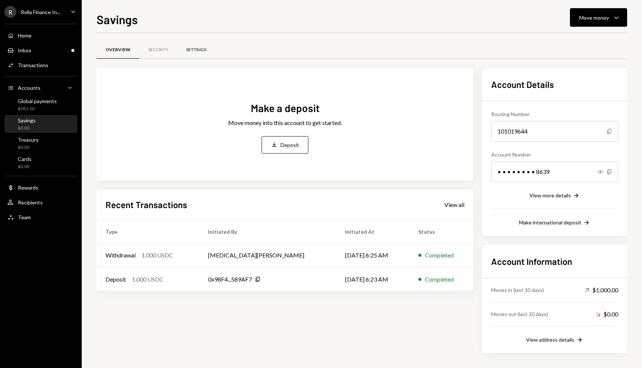
click at [193, 51] on div "Settings" at bounding box center [196, 50] width 20 height 6
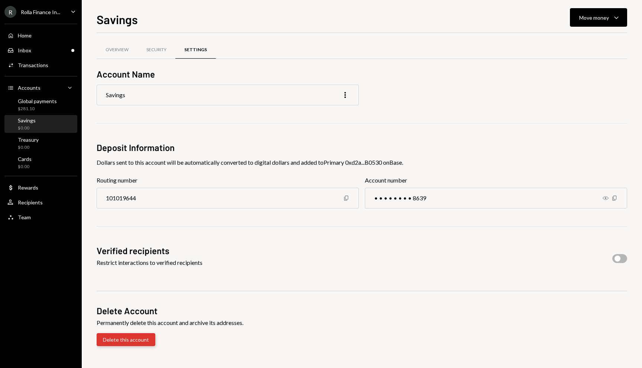
click at [122, 345] on button "Delete this account" at bounding box center [126, 339] width 59 height 13
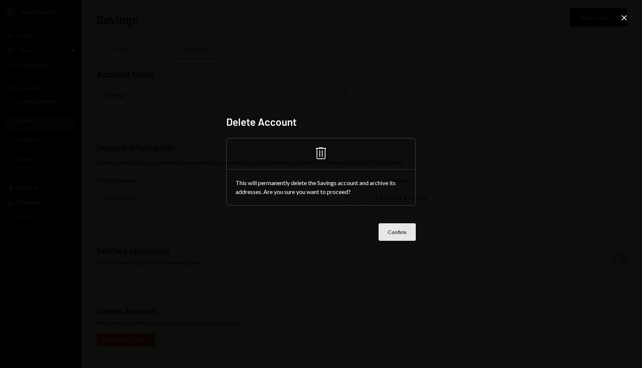
click at [395, 234] on button "Confirm" at bounding box center [396, 232] width 37 height 17
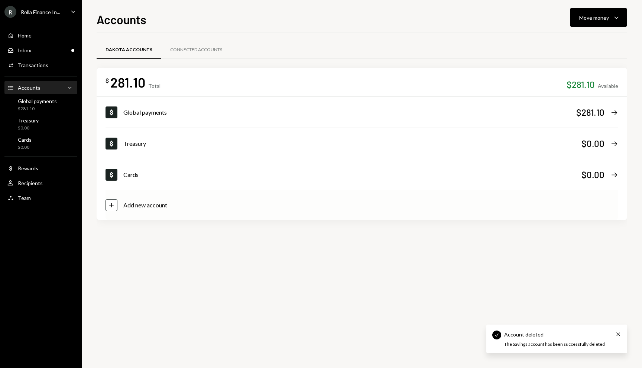
click at [114, 205] on icon "Plus" at bounding box center [111, 205] width 7 height 7
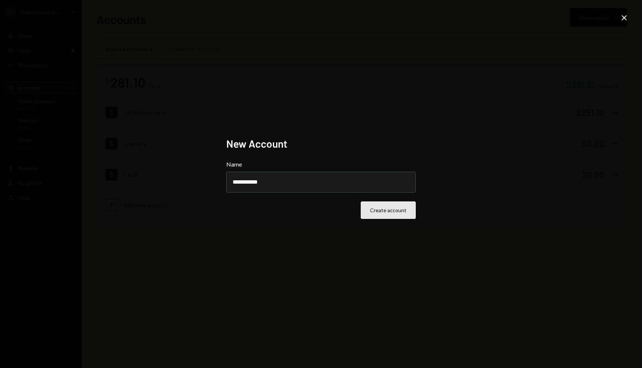
type input "**********"
click at [386, 211] on button "Create account" at bounding box center [388, 210] width 55 height 17
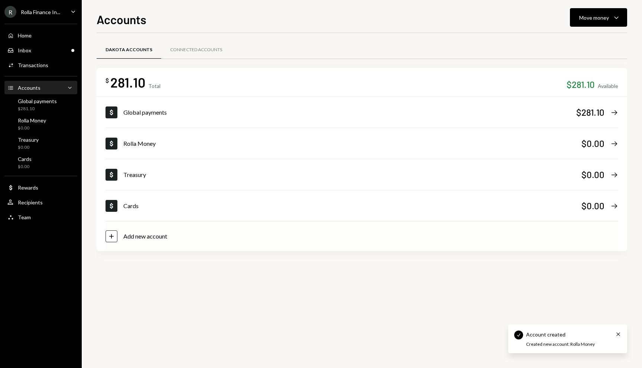
click at [140, 244] on div "Plus Add new account" at bounding box center [361, 237] width 512 height 30
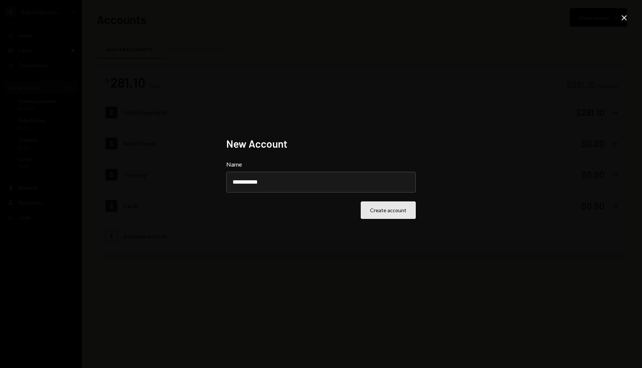
type input "**********"
click at [377, 208] on button "Create account" at bounding box center [388, 210] width 55 height 17
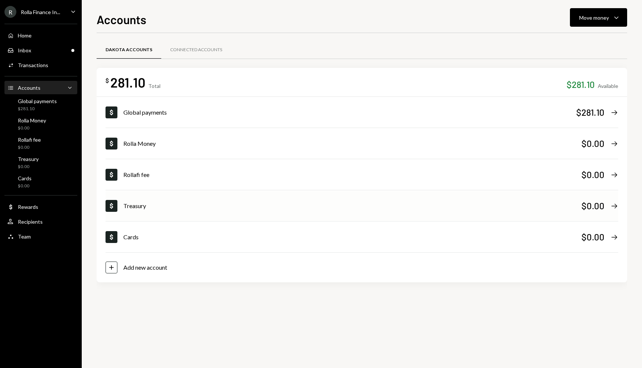
click at [129, 215] on div "Dollar Treasury $0.00 Right Arrow" at bounding box center [361, 206] width 512 height 30
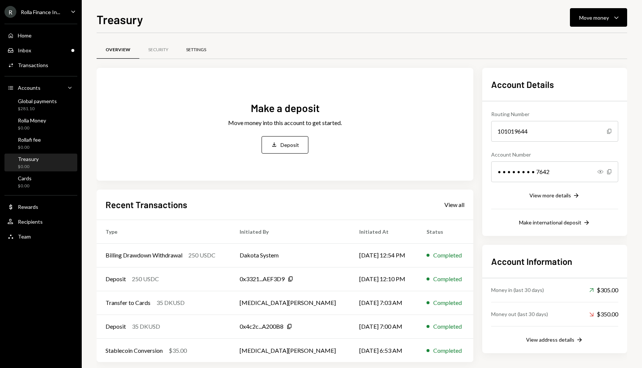
click at [193, 50] on div "Settings" at bounding box center [196, 50] width 20 height 6
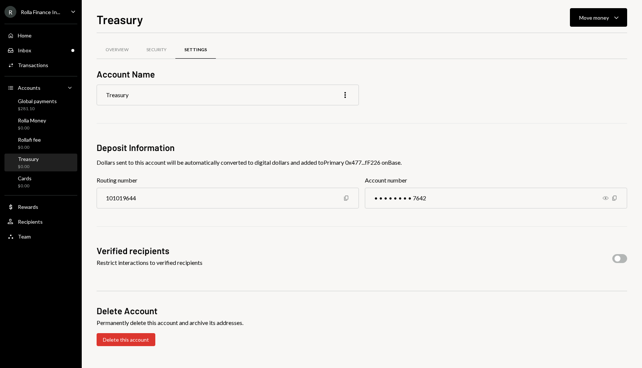
click at [130, 95] on div "Treasury More" at bounding box center [228, 95] width 262 height 21
click at [346, 96] on icon "More" at bounding box center [345, 95] width 9 height 9
click at [334, 108] on div "Edit" at bounding box center [328, 110] width 37 height 13
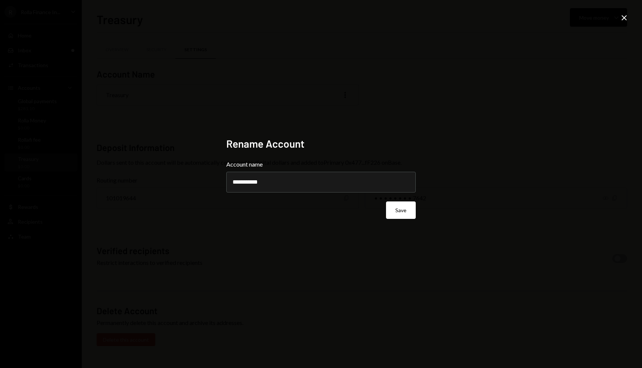
type input "**********"
click at [397, 211] on button "Save" at bounding box center [401, 210] width 30 height 17
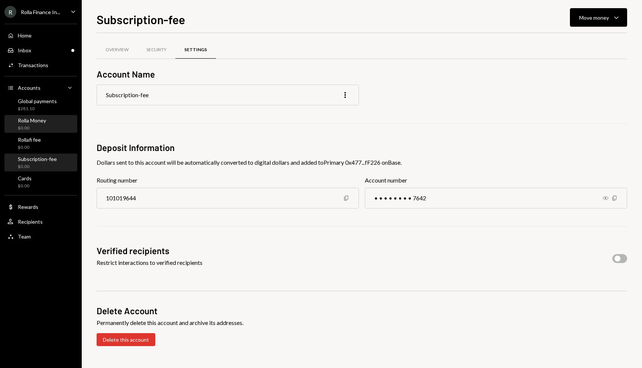
click at [56, 127] on div "Rolla Money $0.00" at bounding box center [40, 124] width 67 height 14
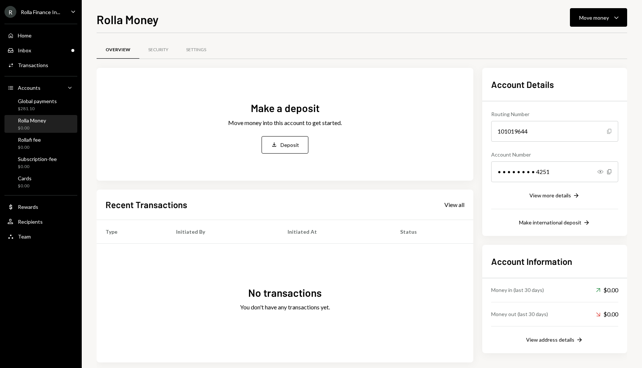
click at [607, 132] on icon "button" at bounding box center [609, 131] width 4 height 5
click at [609, 171] on icon "Copy" at bounding box center [609, 172] width 6 height 6
click at [592, 10] on button "Move money Caret Down" at bounding box center [598, 17] width 57 height 19
click at [579, 66] on div "Deposit Deposit" at bounding box center [587, 73] width 74 height 17
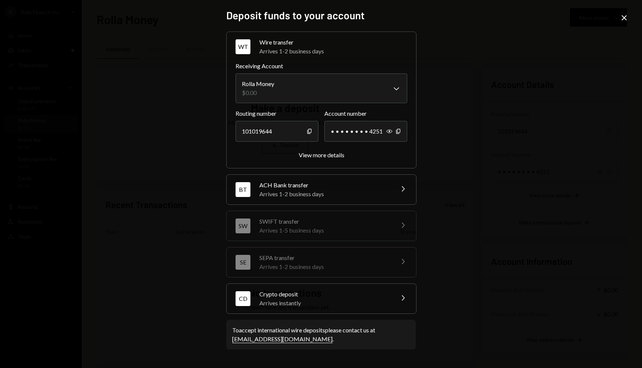
click at [307, 286] on div "CD Crypto deposit Arrives instantly Chevron Right" at bounding box center [321, 299] width 189 height 30
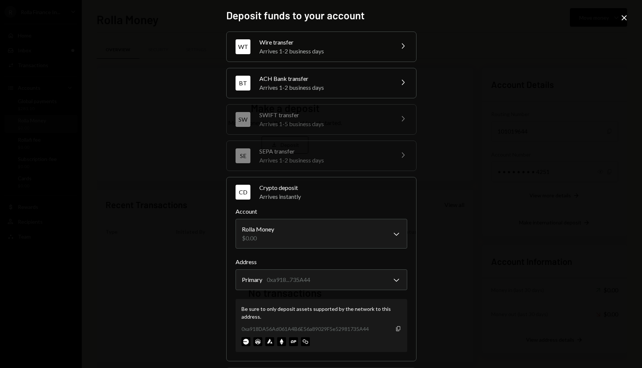
click at [395, 329] on icon "Copy" at bounding box center [398, 329] width 6 height 6
click at [626, 19] on icon "Close" at bounding box center [623, 17] width 9 height 9
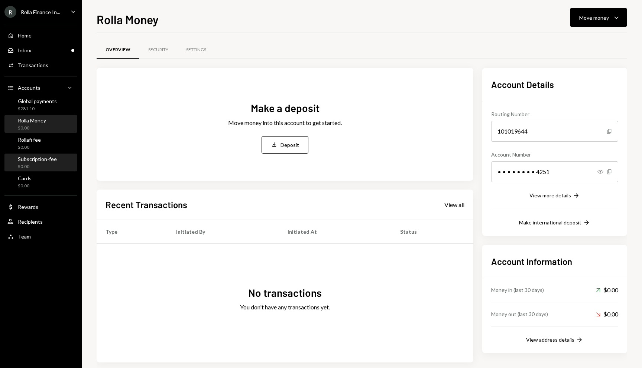
click at [30, 157] on div "Subscription-fee" at bounding box center [37, 159] width 39 height 6
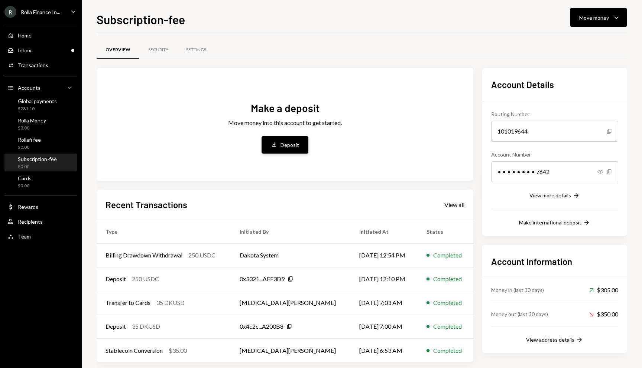
click at [294, 142] on div "Deposit" at bounding box center [289, 145] width 19 height 8
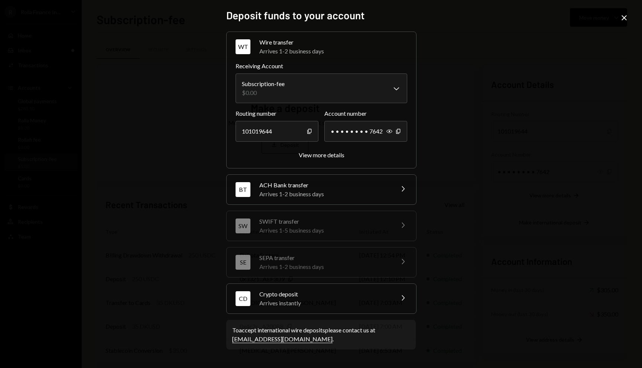
click at [328, 295] on div "Crypto deposit" at bounding box center [324, 294] width 130 height 9
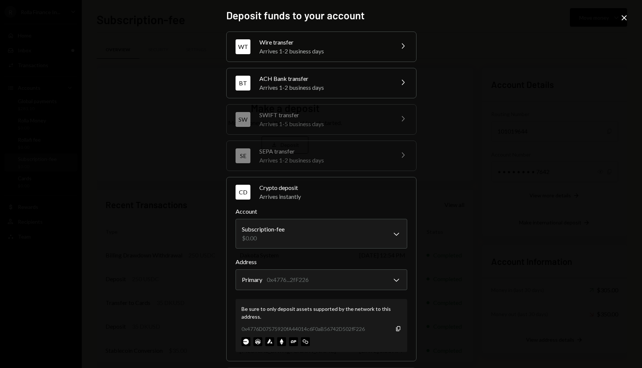
click at [399, 329] on div "Be sure to only deposit assets supported by the network to this address. 0x4776…" at bounding box center [321, 325] width 172 height 53
click at [396, 329] on icon "Copy" at bounding box center [398, 329] width 6 height 6
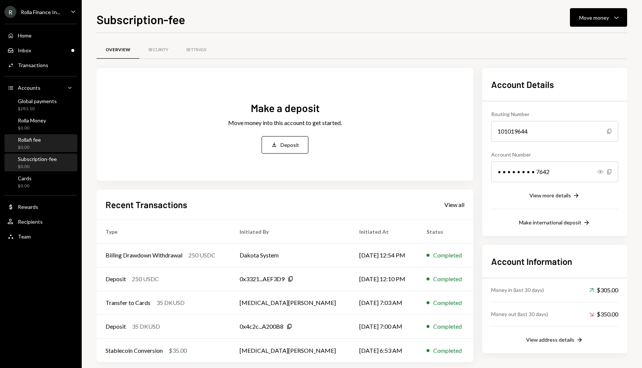
click at [34, 146] on div "$0.00" at bounding box center [29, 147] width 23 height 6
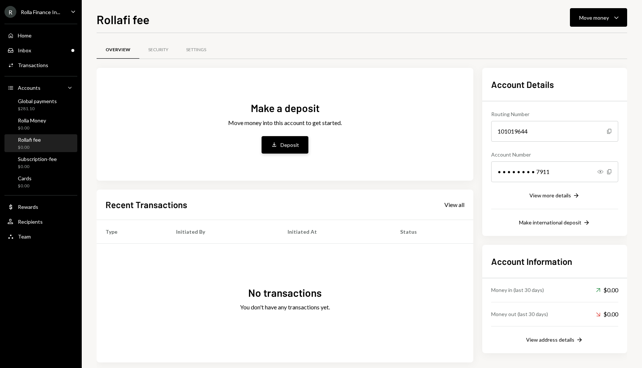
click at [270, 144] on button "Deposit Deposit" at bounding box center [284, 144] width 47 height 17
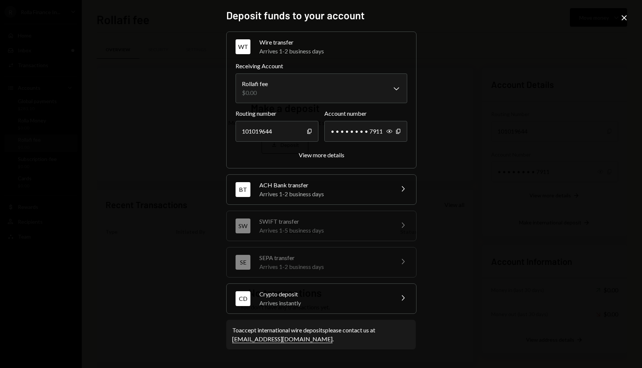
click at [289, 303] on div "Arrives instantly" at bounding box center [324, 303] width 130 height 9
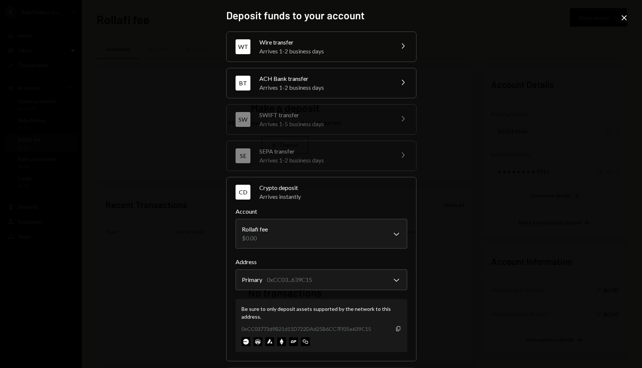
click at [396, 329] on icon "Copy" at bounding box center [398, 329] width 6 height 6
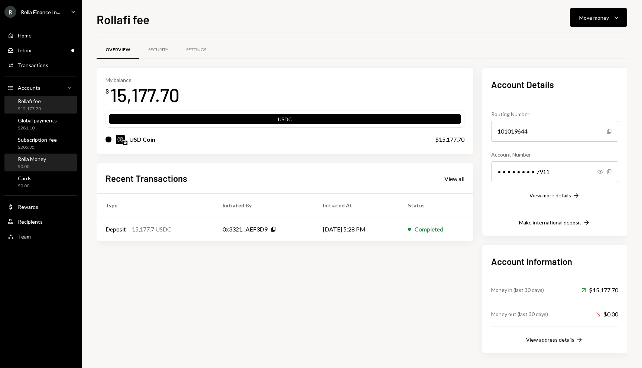
click at [34, 162] on div "Rolla Money" at bounding box center [32, 159] width 28 height 6
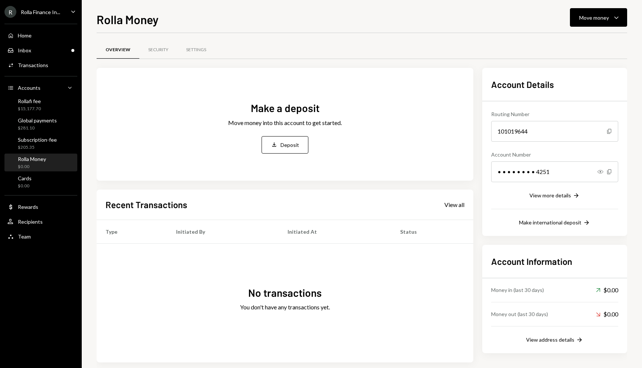
click at [312, 136] on div "Make a deposit Move money into this account to get started. Deposit Deposit" at bounding box center [285, 127] width 114 height 53
click at [302, 139] on button "Deposit Deposit" at bounding box center [284, 144] width 47 height 17
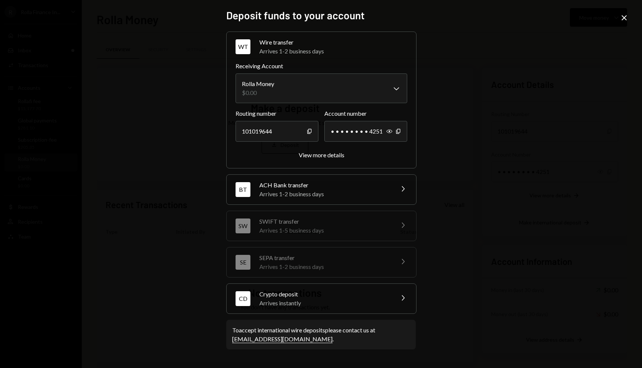
click at [290, 301] on div "Arrives instantly" at bounding box center [324, 303] width 130 height 9
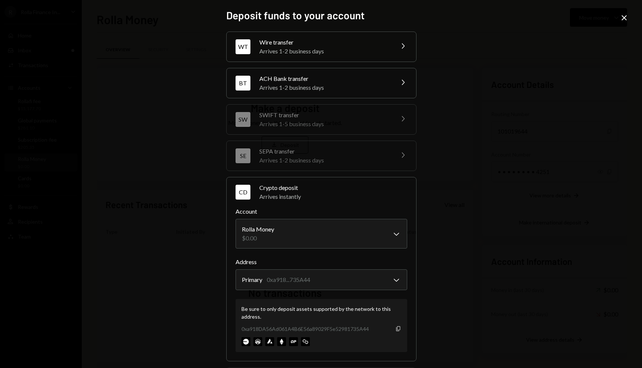
click at [395, 329] on icon "Copy" at bounding box center [398, 329] width 6 height 6
click at [396, 328] on icon "Copy" at bounding box center [398, 329] width 6 height 6
click at [623, 14] on icon "Close" at bounding box center [623, 17] width 9 height 9
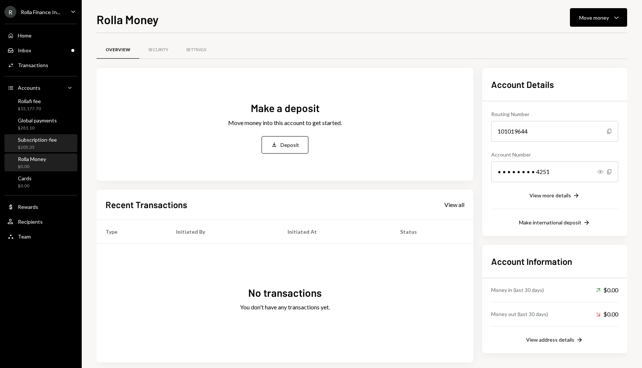
click at [31, 143] on div "Subscription-fee $205.35" at bounding box center [37, 144] width 39 height 14
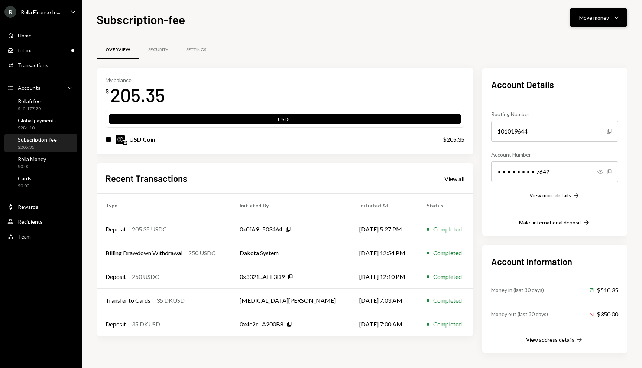
click at [606, 14] on div "Move money" at bounding box center [594, 18] width 30 height 8
click at [584, 78] on div "Deposit Deposit" at bounding box center [587, 73] width 74 height 17
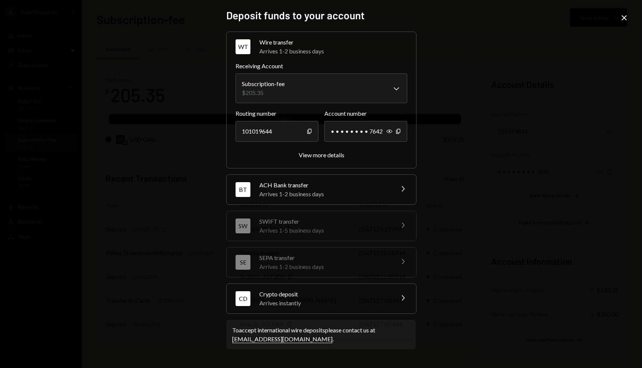
click at [327, 299] on div "Arrives instantly" at bounding box center [324, 303] width 130 height 9
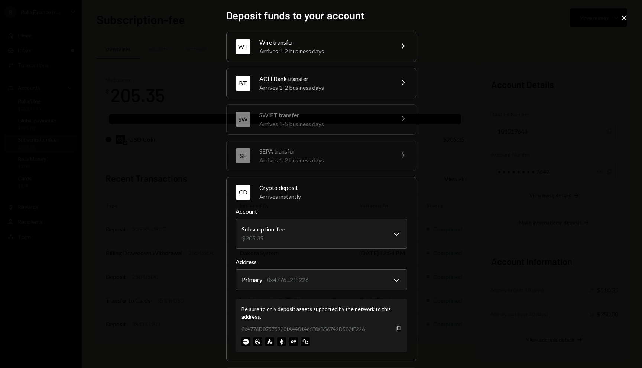
click at [396, 329] on icon "Copy" at bounding box center [398, 329] width 6 height 6
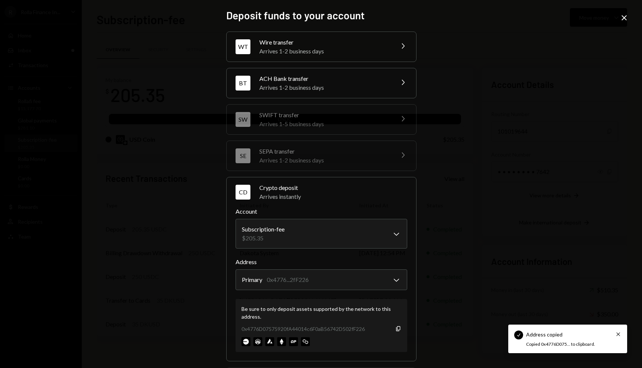
click at [620, 17] on icon "Close" at bounding box center [623, 17] width 9 height 9
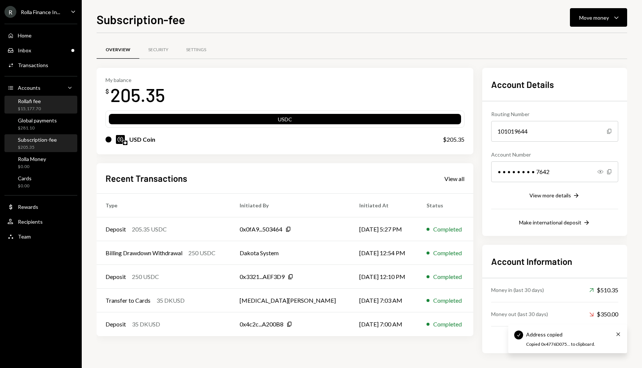
click at [32, 104] on div "Rollafi fee" at bounding box center [29, 101] width 23 height 6
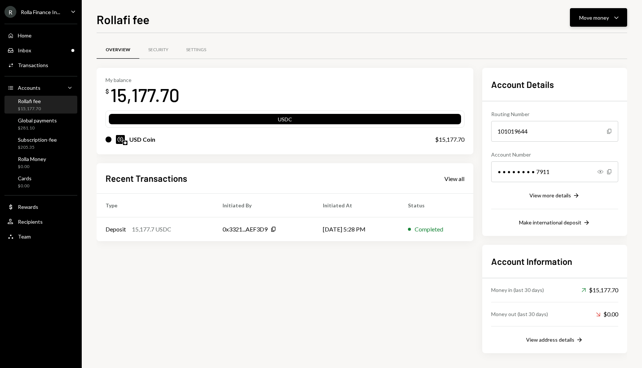
click at [602, 14] on div "Move money" at bounding box center [594, 18] width 30 height 8
click at [580, 44] on div "Withdraw Send" at bounding box center [587, 40] width 74 height 17
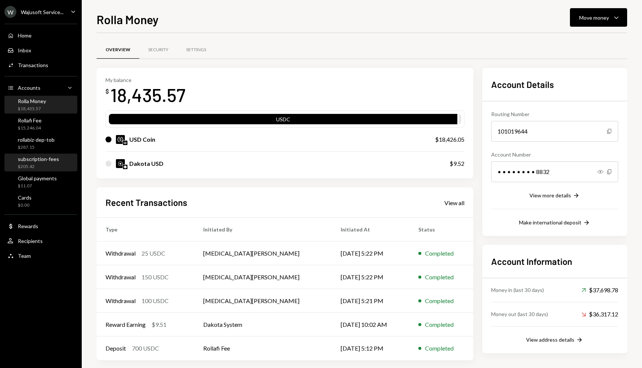
click at [36, 170] on div "subscription-fees $205.42" at bounding box center [40, 162] width 67 height 17
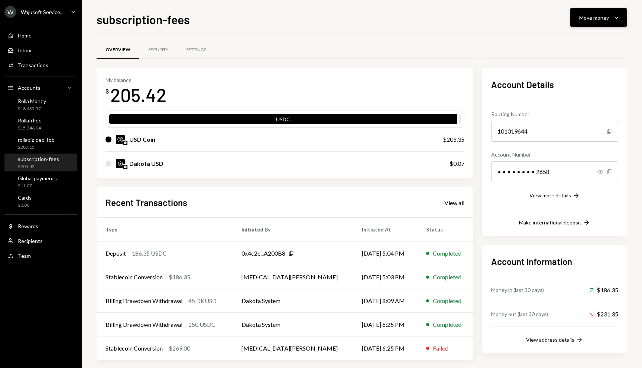
click at [590, 23] on button "Move money Caret Down" at bounding box center [598, 17] width 57 height 19
click at [577, 35] on div "Withdraw Send" at bounding box center [587, 40] width 74 height 17
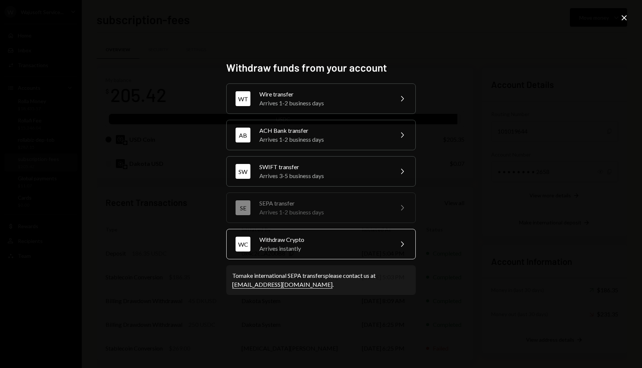
click at [321, 257] on div "WC Withdraw Crypto Arrives instantly Chevron Right" at bounding box center [320, 244] width 189 height 30
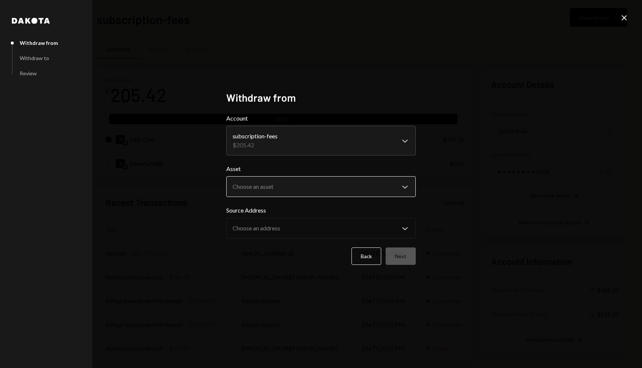
click at [301, 180] on body "W Wajusoft Service... Caret Down Home Home Inbox Inbox Activities Transactions …" at bounding box center [321, 184] width 642 height 368
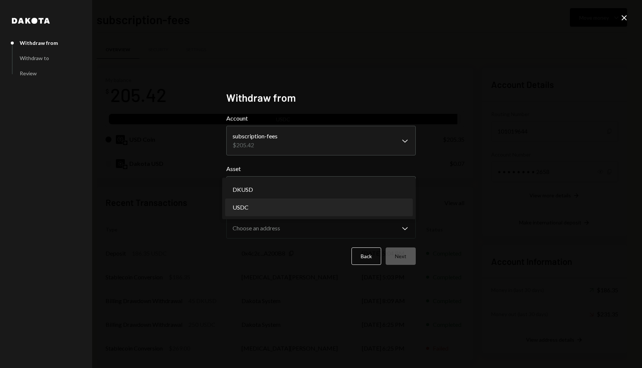
select select "****"
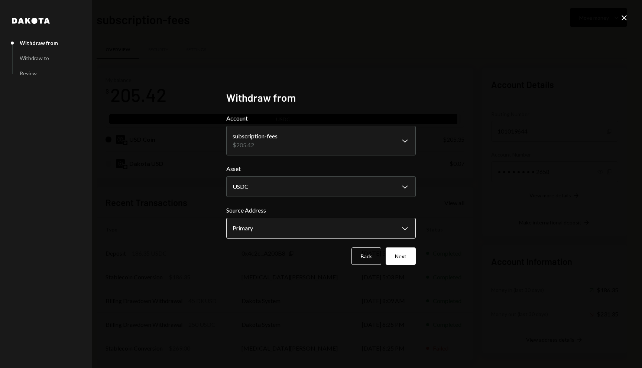
click at [356, 225] on body "W Wajusoft Service... Caret Down Home Home Inbox Inbox Activities Transactions …" at bounding box center [321, 184] width 642 height 368
click at [388, 247] on form "**********" at bounding box center [320, 189] width 189 height 151
click at [396, 256] on button "Next" at bounding box center [400, 256] width 30 height 17
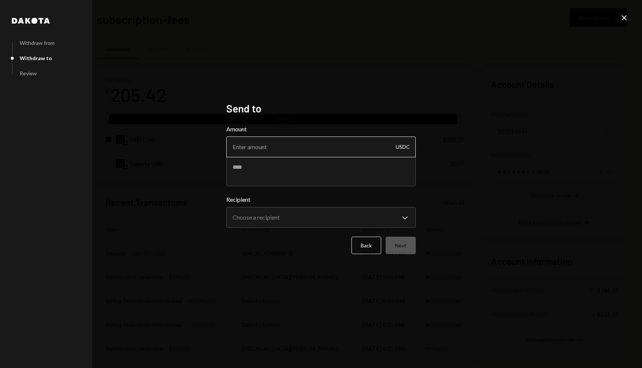
click at [299, 154] on input "Amount" at bounding box center [320, 147] width 189 height 21
type input "205.35"
click at [356, 209] on body "W Wajusoft Service... Caret Down Home Home Inbox Inbox Activities Transactions …" at bounding box center [321, 184] width 642 height 368
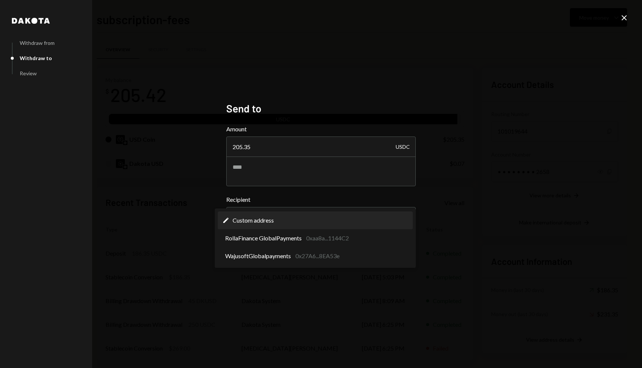
select select "**********"
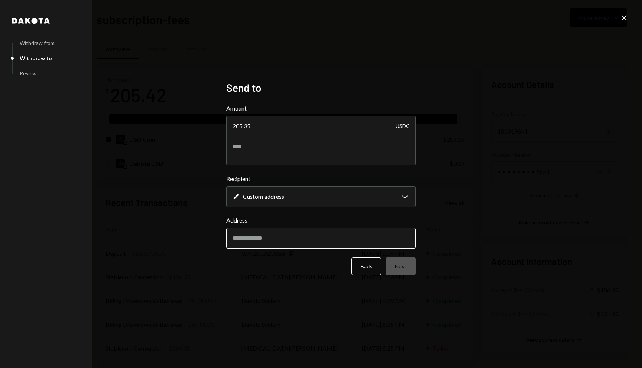
click at [336, 243] on input "Address" at bounding box center [320, 238] width 189 height 21
paste input "**********"
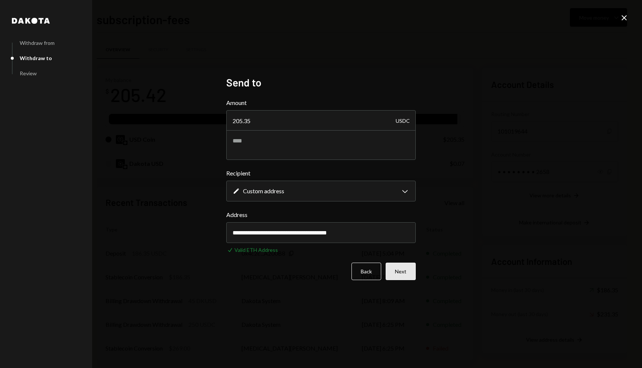
type input "**********"
click at [410, 271] on button "Next" at bounding box center [400, 271] width 30 height 17
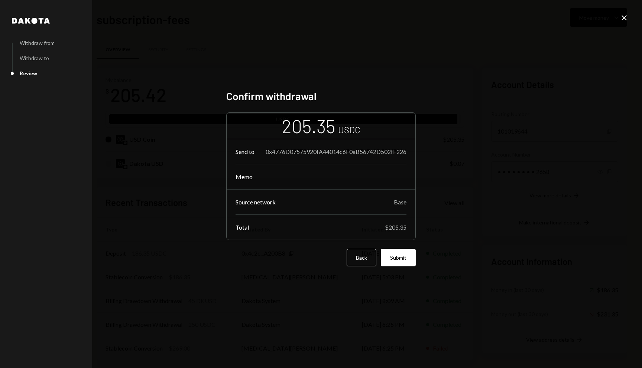
click at [410, 271] on div "Confirm withdrawal 205.35 USDC Send to 0x4776D07575920fA44014c6F0aB56742D502fF2…" at bounding box center [320, 184] width 189 height 189
click at [407, 263] on button "Submit" at bounding box center [398, 257] width 35 height 17
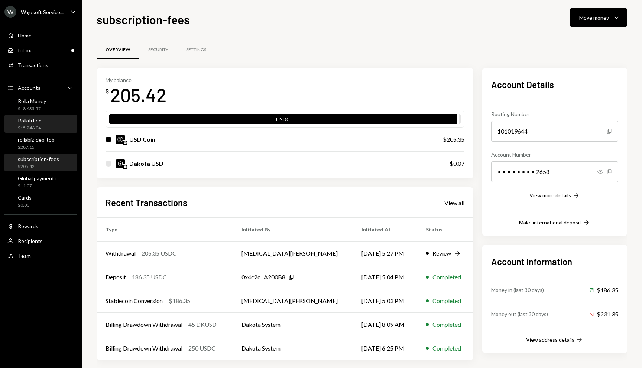
click at [37, 130] on div "$15,246.04" at bounding box center [30, 128] width 24 height 6
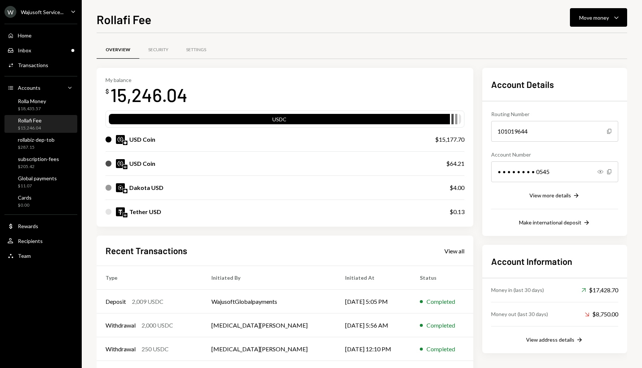
click at [448, 140] on div "$15,177.70" at bounding box center [449, 139] width 29 height 9
copy div "15,177.70"
click at [600, 18] on div "Move money" at bounding box center [594, 18] width 30 height 8
click at [575, 40] on div "Send" at bounding box center [592, 40] width 54 height 8
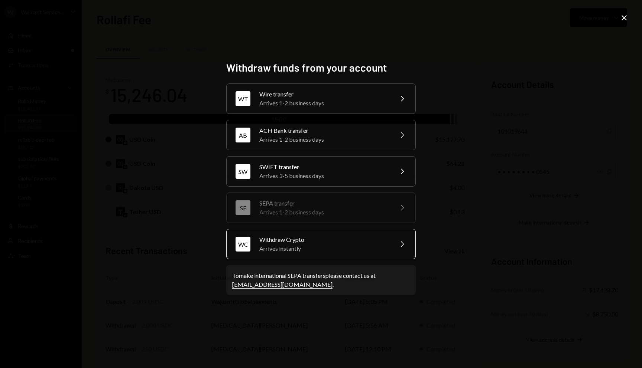
click at [306, 239] on div "Withdraw Crypto" at bounding box center [323, 239] width 129 height 9
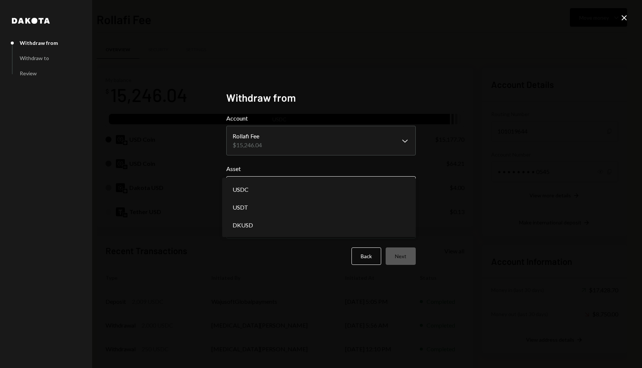
click at [281, 183] on body "W Wajusoft Service... Caret Down Home Home Inbox Inbox Activities Transactions …" at bounding box center [321, 184] width 642 height 368
select select "****"
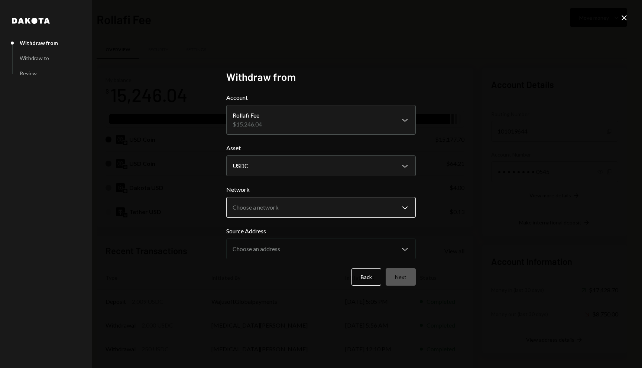
click at [286, 209] on body "W Wajusoft Service... Caret Down Home Home Inbox Inbox Activities Transactions …" at bounding box center [321, 184] width 642 height 368
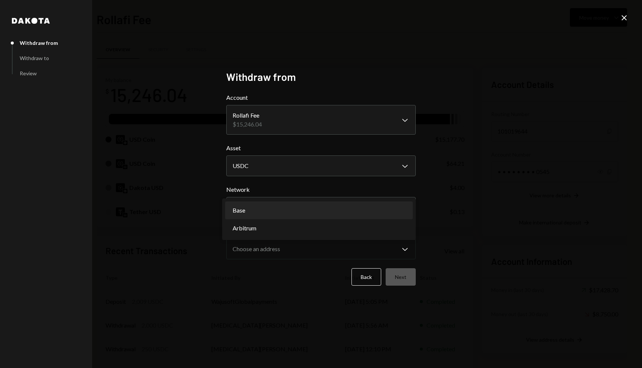
select select "**********"
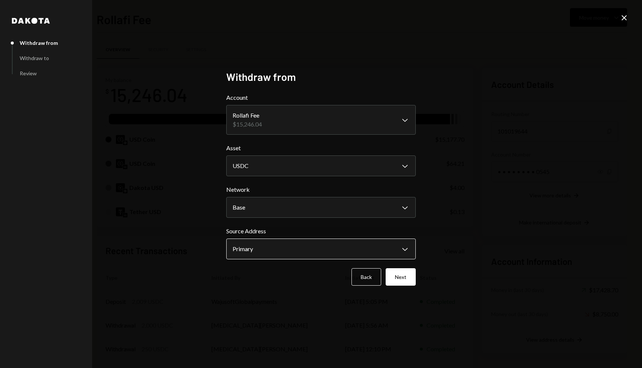
click at [287, 247] on body "W Wajusoft Service... Caret Down Home Home Inbox Inbox Activities Transactions …" at bounding box center [321, 184] width 642 height 368
click at [400, 280] on button "Next" at bounding box center [400, 276] width 30 height 17
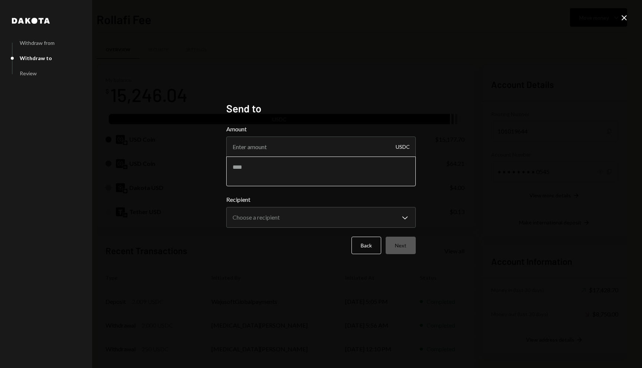
click at [305, 162] on textarea at bounding box center [320, 172] width 189 height 30
click at [301, 147] on input "Amount" at bounding box center [320, 147] width 189 height 21
paste input "15177.70"
type input "15177.70"
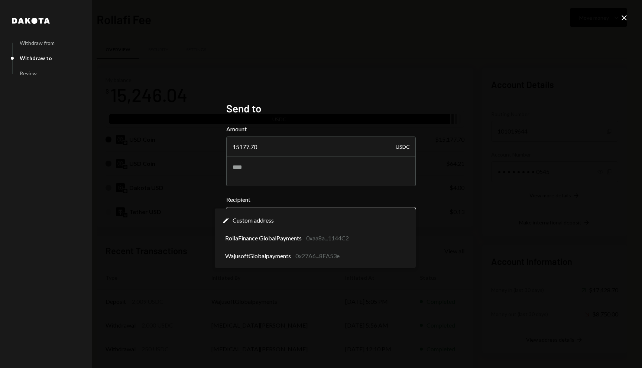
click at [305, 210] on body "W Wajusoft Service... Caret Down Home Home Inbox Inbox Activities Transactions …" at bounding box center [321, 184] width 642 height 368
select select "**********"
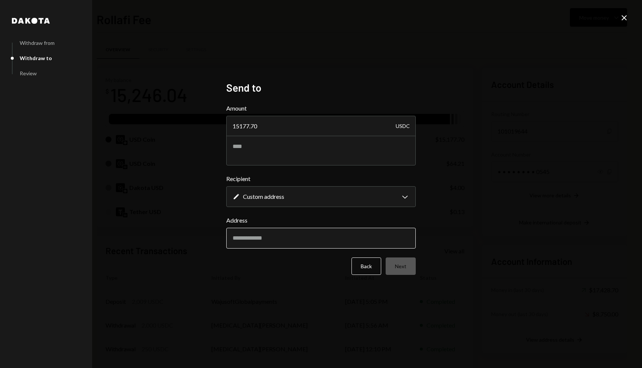
click at [305, 237] on input "Address" at bounding box center [320, 238] width 189 height 21
paste input "**********"
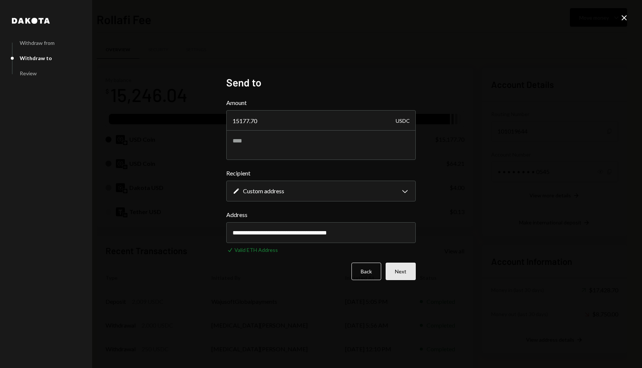
type input "**********"
click at [399, 268] on button "Next" at bounding box center [400, 271] width 30 height 17
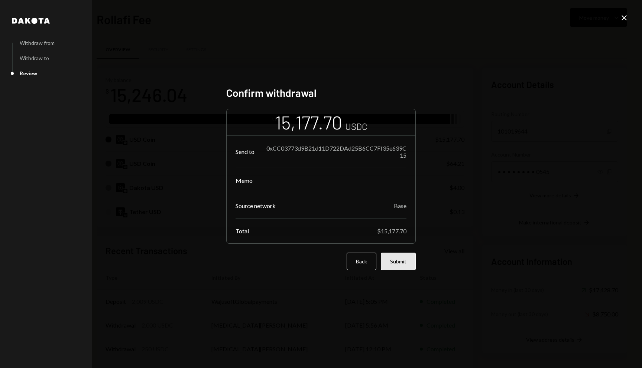
click at [400, 265] on button "Submit" at bounding box center [398, 261] width 35 height 17
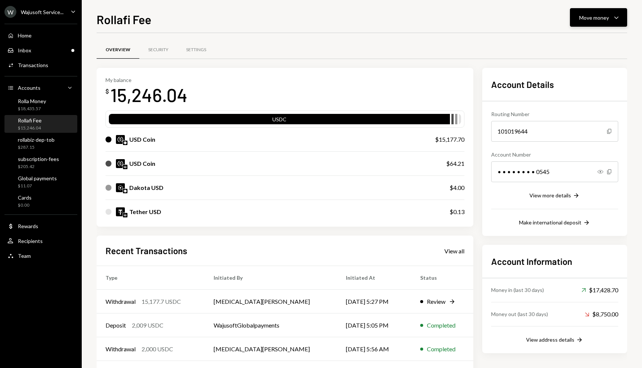
click at [600, 24] on button "Move money Caret Down" at bounding box center [598, 17] width 57 height 19
click at [574, 98] on div "Swap stablecoins" at bounding box center [592, 96] width 54 height 8
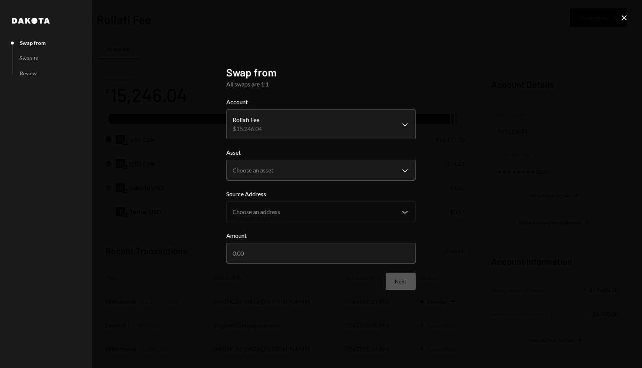
click at [296, 159] on div "Asset Choose an asset Chevron Down **** *****" at bounding box center [320, 164] width 189 height 33
click at [289, 168] on body "W Wajusoft Service... Caret Down Home Home Inbox Inbox Activities Transactions …" at bounding box center [321, 184] width 642 height 368
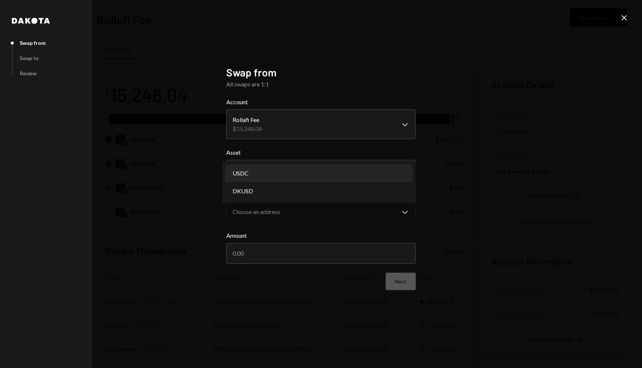
select select "****"
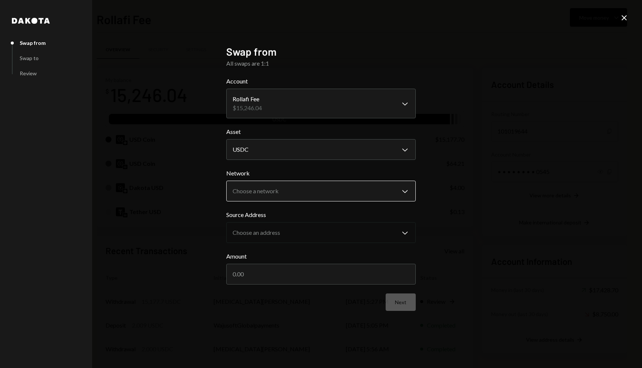
click at [276, 192] on body "W Wajusoft Service... Caret Down Home Home Inbox Inbox Activities Transactions …" at bounding box center [321, 184] width 642 height 368
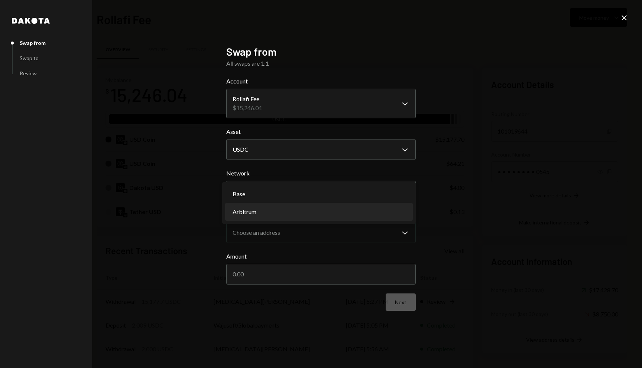
select select "**********"
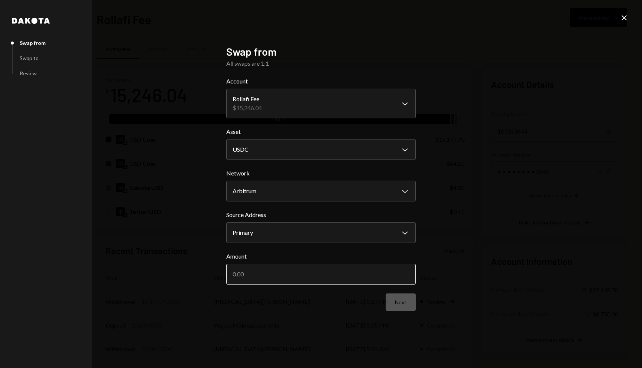
click at [269, 269] on input "Amount" at bounding box center [320, 274] width 189 height 21
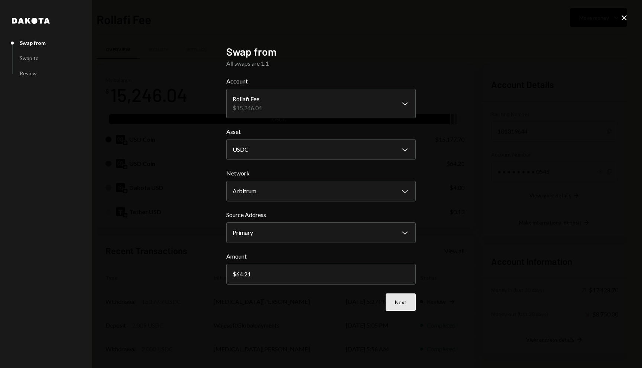
type input "64.21"
click at [391, 298] on button "Next" at bounding box center [400, 302] width 30 height 17
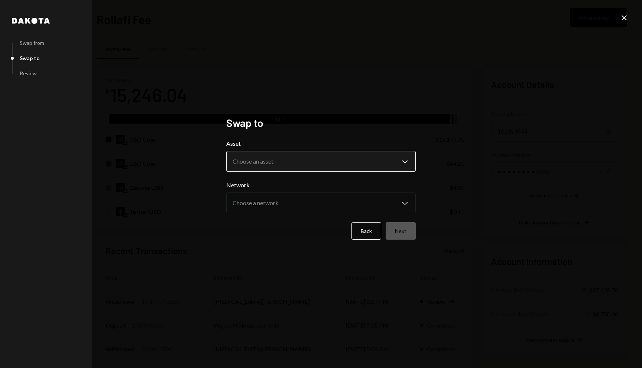
click at [316, 160] on body "W Wajusoft Service... Caret Down Home Home Inbox Inbox Activities Transactions …" at bounding box center [321, 184] width 642 height 368
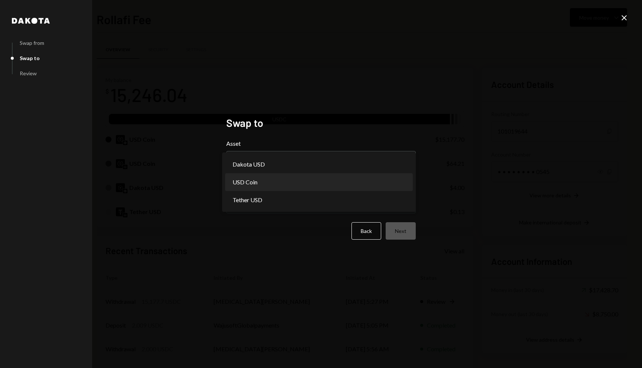
select select "****"
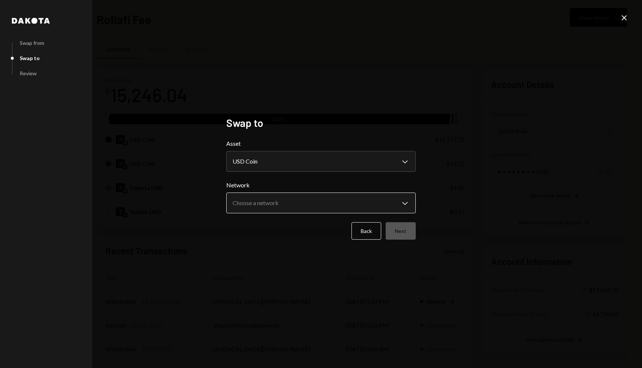
click at [309, 200] on body "W Wajusoft Service... Caret Down Home Home Inbox Inbox Activities Transactions …" at bounding box center [321, 184] width 642 height 368
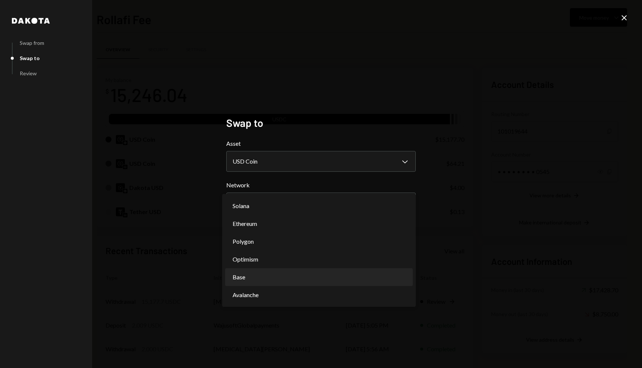
select select "**********"
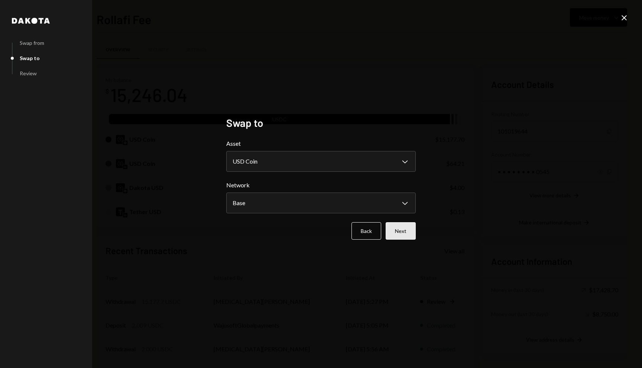
click at [397, 233] on button "Next" at bounding box center [400, 230] width 30 height 17
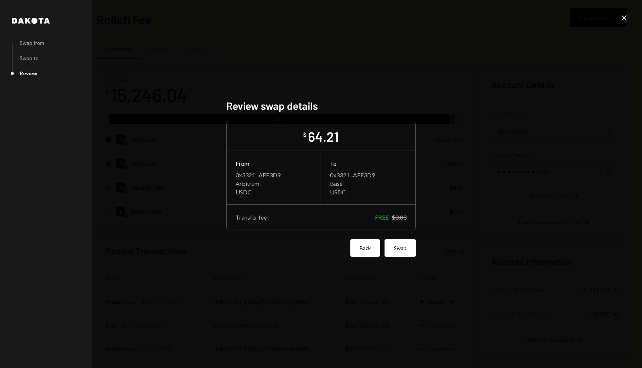
click at [365, 254] on button "Back" at bounding box center [365, 248] width 30 height 17
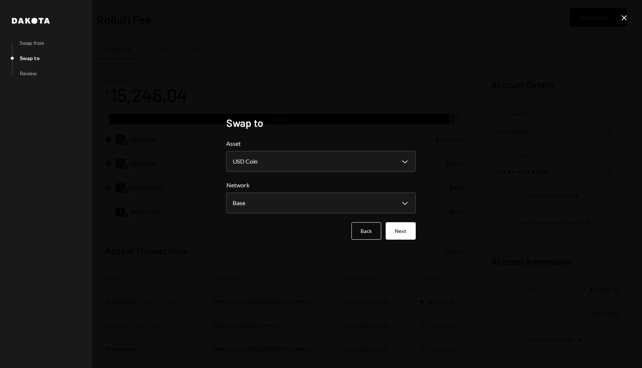
click at [368, 244] on div "**********" at bounding box center [320, 184] width 189 height 135
click at [368, 235] on button "Back" at bounding box center [366, 230] width 30 height 17
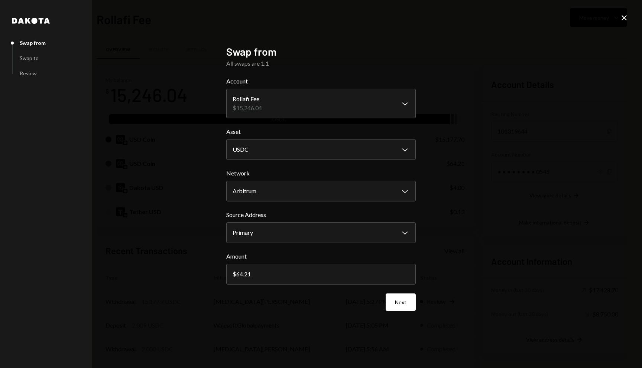
click at [625, 14] on icon "Close" at bounding box center [623, 17] width 9 height 9
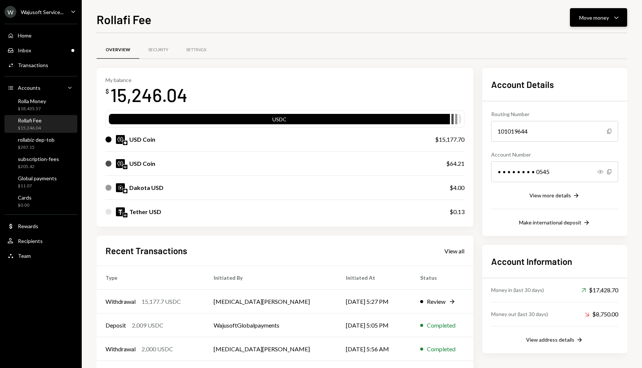
click at [594, 23] on button "Move money Caret Down" at bounding box center [598, 17] width 57 height 19
click at [570, 40] on div "Send" at bounding box center [592, 40] width 54 height 8
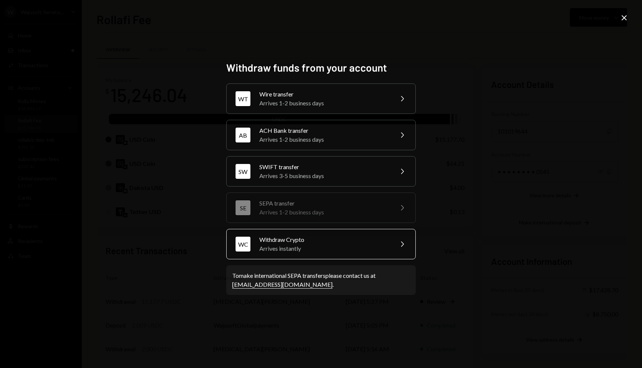
click at [314, 240] on div "Withdraw Crypto" at bounding box center [323, 239] width 129 height 9
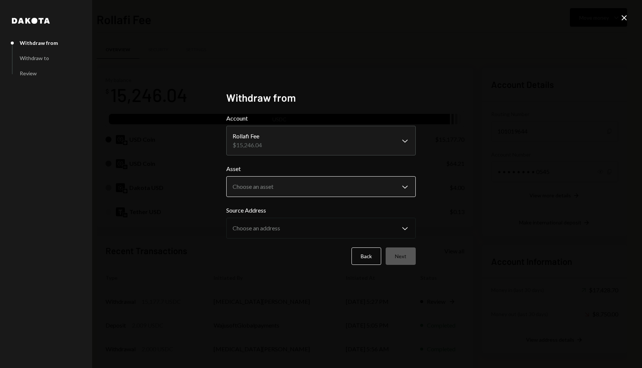
click at [298, 183] on body "W Wajusoft Service... Caret Down Home Home Inbox Inbox Activities Transactions …" at bounding box center [321, 184] width 642 height 368
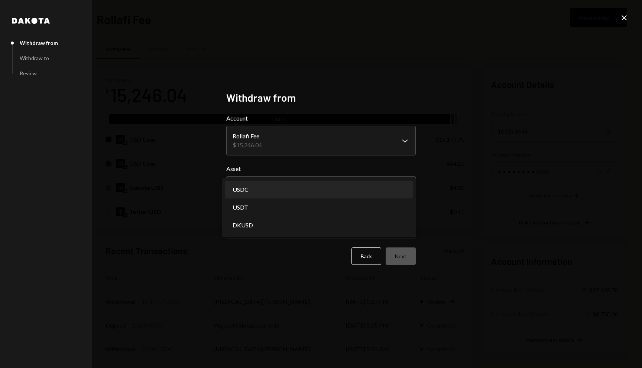
select select "****"
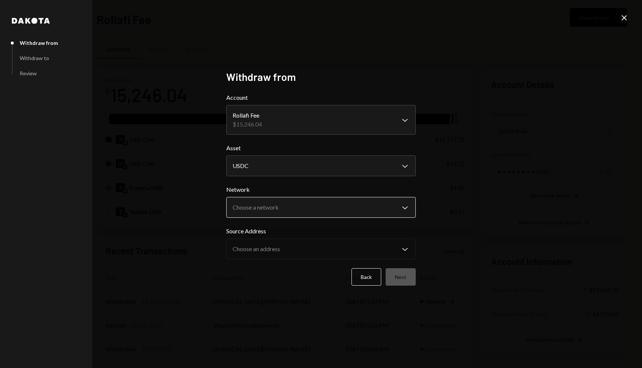
click at [294, 212] on body "W Wajusoft Service... Caret Down Home Home Inbox Inbox Activities Transactions …" at bounding box center [321, 184] width 642 height 368
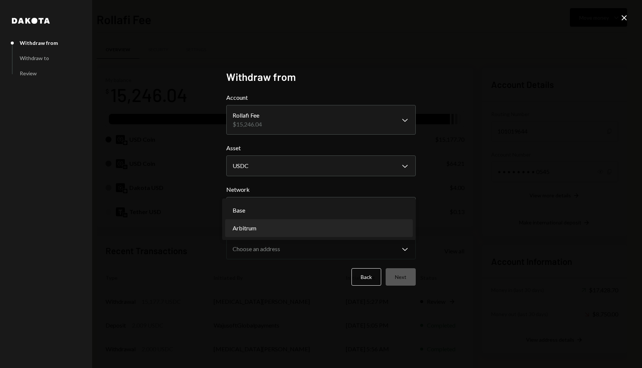
select select "**********"
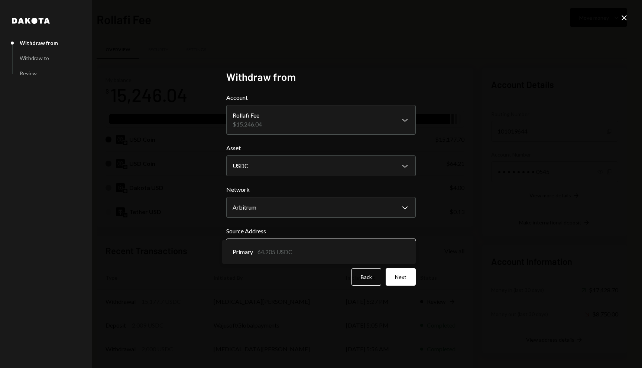
click at [293, 253] on body "W Wajusoft Service... Caret Down Home Home Inbox Inbox Activities Transactions …" at bounding box center [321, 184] width 642 height 368
click at [412, 281] on button "Next" at bounding box center [400, 276] width 30 height 17
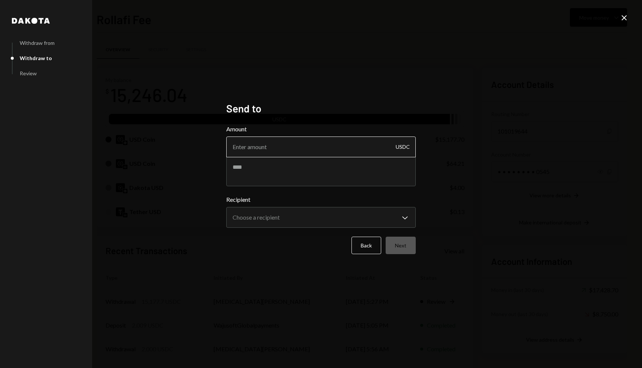
click at [305, 147] on input "Amount" at bounding box center [320, 147] width 189 height 21
type input "64.2"
click at [348, 177] on textarea at bounding box center [320, 172] width 189 height 30
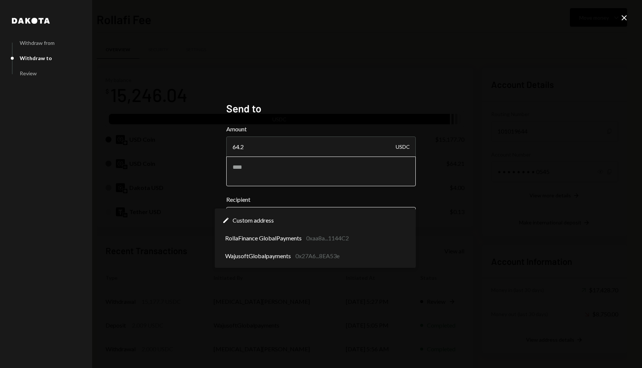
click at [348, 215] on body "W Wajusoft Service... Caret Down Home Home Inbox Inbox Activities Transactions …" at bounding box center [321, 184] width 642 height 368
select select "**********"
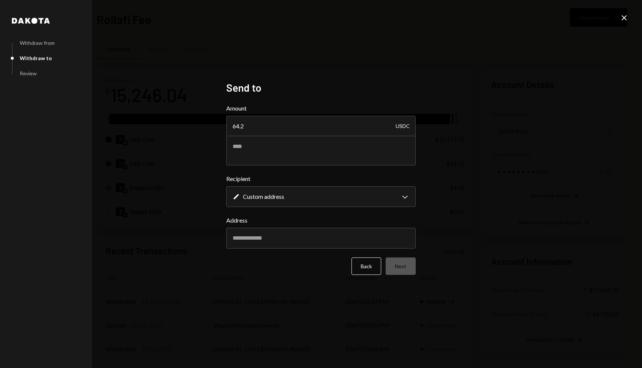
click at [344, 224] on label "Address" at bounding box center [320, 220] width 189 height 9
click at [344, 228] on input "Address" at bounding box center [320, 238] width 189 height 21
paste input "**********"
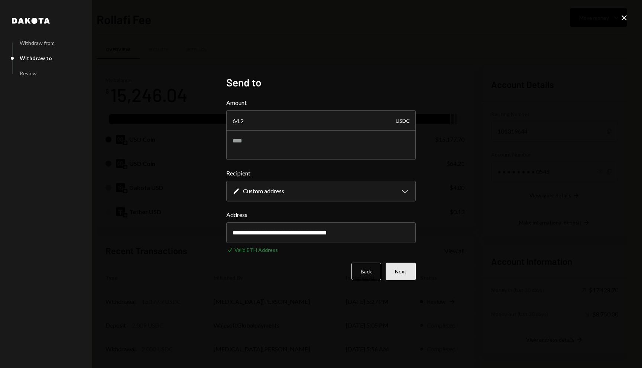
type input "**********"
click at [395, 267] on button "Next" at bounding box center [400, 271] width 30 height 17
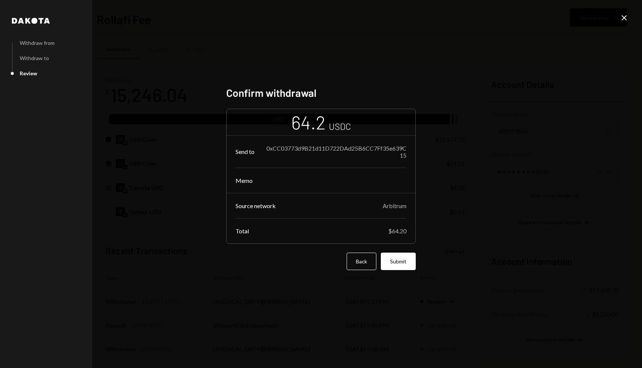
click at [395, 267] on button "Submit" at bounding box center [398, 261] width 35 height 17
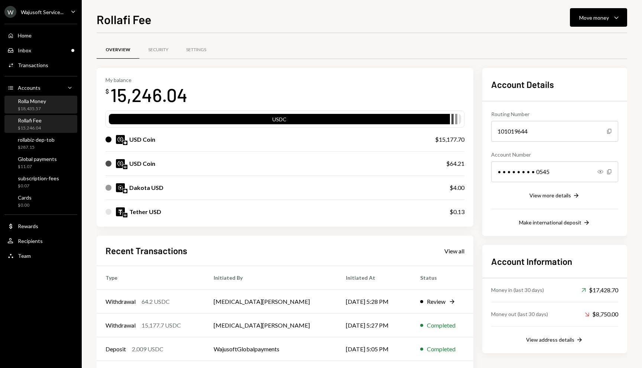
click at [33, 107] on div "$18,435.57" at bounding box center [32, 109] width 28 height 6
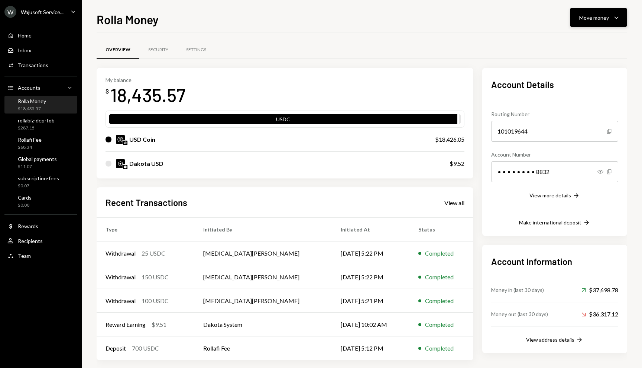
click at [617, 13] on icon "Caret Down" at bounding box center [616, 17] width 9 height 9
click at [576, 42] on div "Send" at bounding box center [592, 40] width 54 height 8
click at [594, 19] on div "Move money" at bounding box center [594, 18] width 30 height 8
click at [568, 38] on div "Send" at bounding box center [592, 40] width 54 height 8
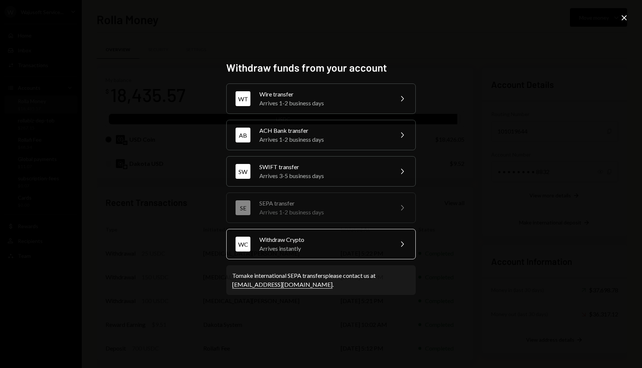
click at [308, 242] on div "Withdraw Crypto" at bounding box center [323, 239] width 129 height 9
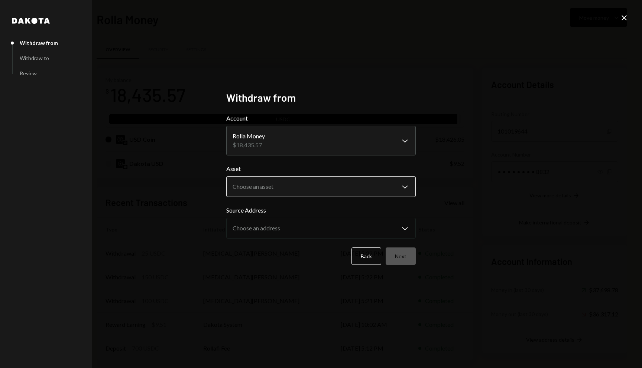
click at [284, 187] on body "W Wajusoft Service... Caret Down Home Home Inbox Inbox Activities Transactions …" at bounding box center [321, 184] width 642 height 368
select select "****"
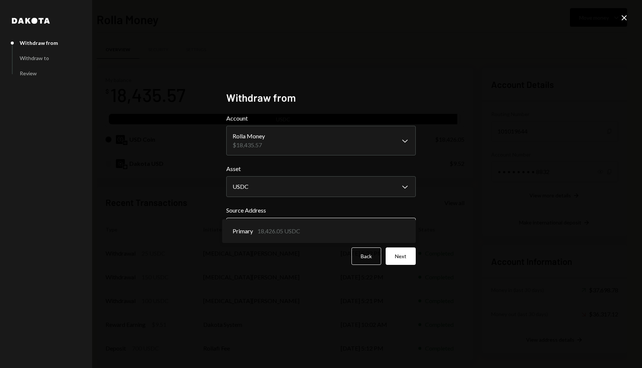
click at [281, 231] on body "W Wajusoft Service... Caret Down Home Home Inbox Inbox Activities Transactions …" at bounding box center [321, 184] width 642 height 368
click at [403, 261] on button "Next" at bounding box center [400, 256] width 30 height 17
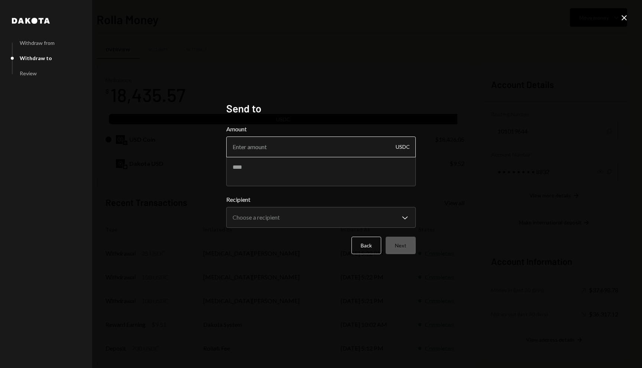
click at [285, 144] on input "Amount" at bounding box center [320, 147] width 189 height 21
type input "18426.05"
click at [278, 225] on body "W Wajusoft Service... Caret Down Home Home Inbox Inbox Activities Transactions …" at bounding box center [321, 184] width 642 height 368
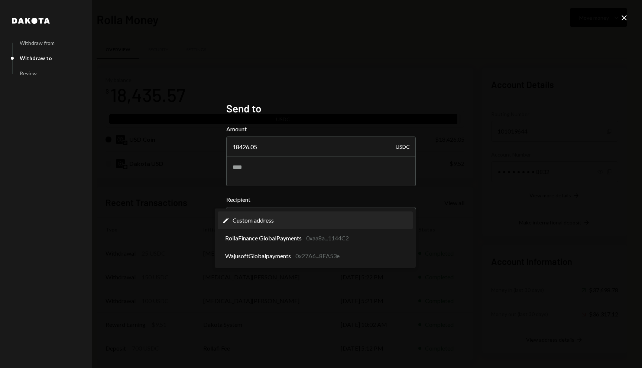
select select "**********"
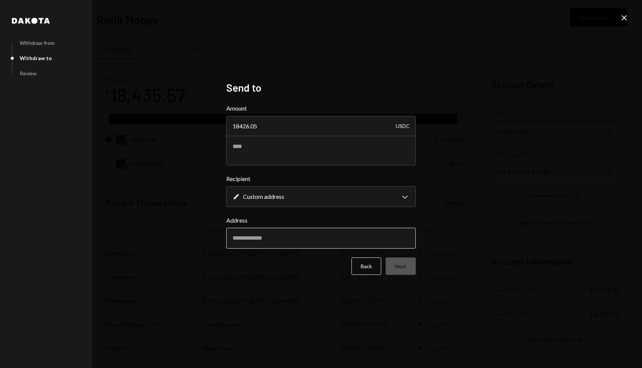
click at [284, 232] on input "Address" at bounding box center [320, 238] width 189 height 21
paste input "**********"
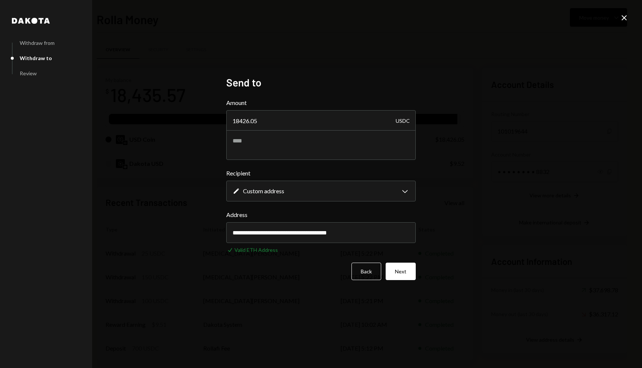
type input "**********"
click at [406, 280] on div "**********" at bounding box center [320, 184] width 189 height 216
click at [405, 274] on button "Next" at bounding box center [400, 271] width 30 height 17
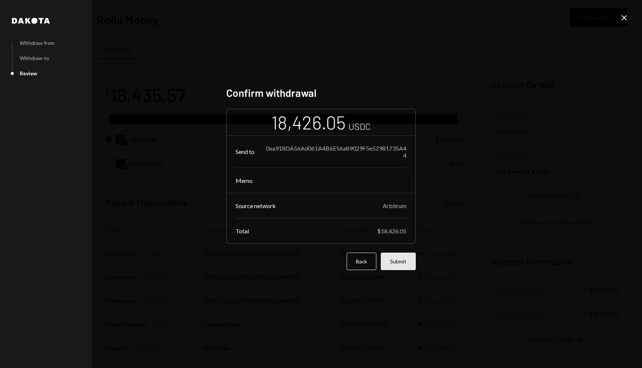
click at [398, 265] on button "Submit" at bounding box center [398, 261] width 35 height 17
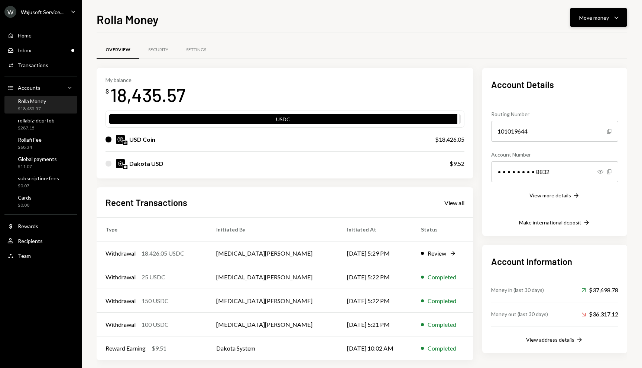
click at [598, 15] on div "Move money" at bounding box center [594, 18] width 30 height 8
click at [565, 42] on div "Send" at bounding box center [592, 40] width 54 height 8
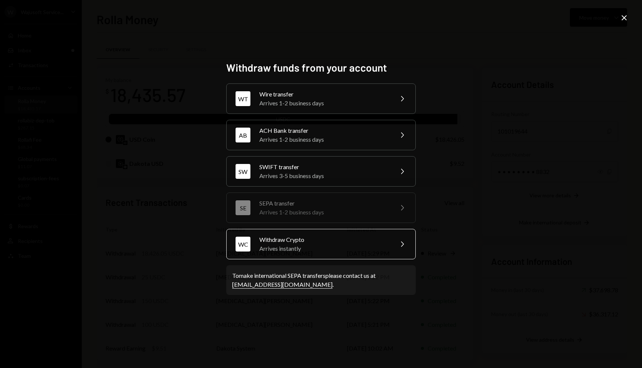
click at [305, 253] on div "Arrives instantly" at bounding box center [323, 248] width 129 height 9
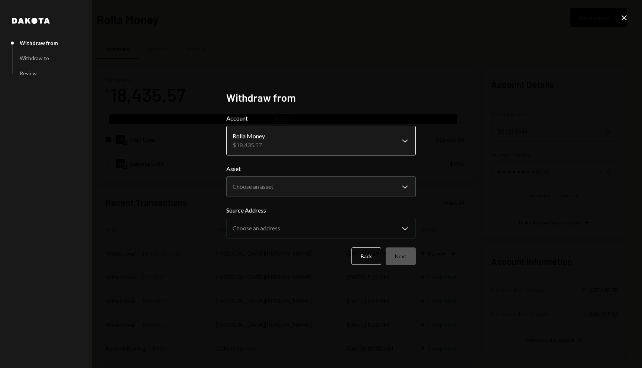
click at [289, 139] on body "W Wajusoft Service... Caret Down Home Home Inbox Inbox Activities Transactions …" at bounding box center [321, 184] width 642 height 368
click at [279, 186] on body "W Wajusoft Service... Caret Down Home Home Inbox Inbox Activities Transactions …" at bounding box center [321, 184] width 642 height 368
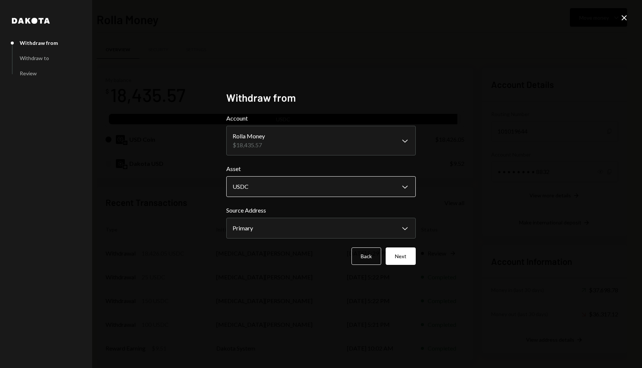
click at [271, 191] on body "W Wajusoft Service... Caret Down Home Home Inbox Inbox Activities Transactions …" at bounding box center [321, 184] width 642 height 368
click at [272, 227] on body "W Wajusoft Service... Caret Down Home Home Inbox Inbox Activities Transactions …" at bounding box center [321, 184] width 642 height 368
click at [280, 186] on body "W Wajusoft Service... Caret Down Home Home Inbox Inbox Activities Transactions …" at bounding box center [321, 184] width 642 height 368
click at [278, 187] on body "W Wajusoft Service... Caret Down Home Home Inbox Inbox Activities Transactions …" at bounding box center [321, 184] width 642 height 368
select select "*****"
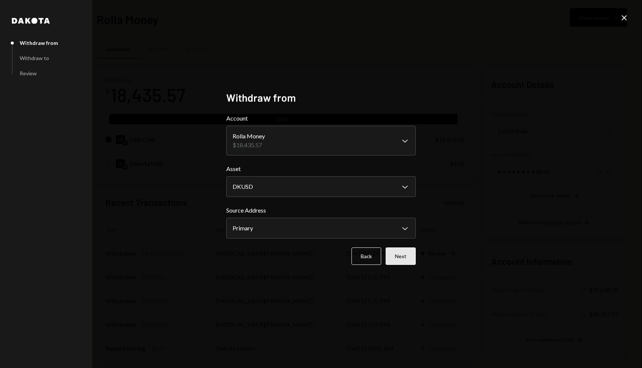
click at [403, 257] on button "Next" at bounding box center [400, 256] width 30 height 17
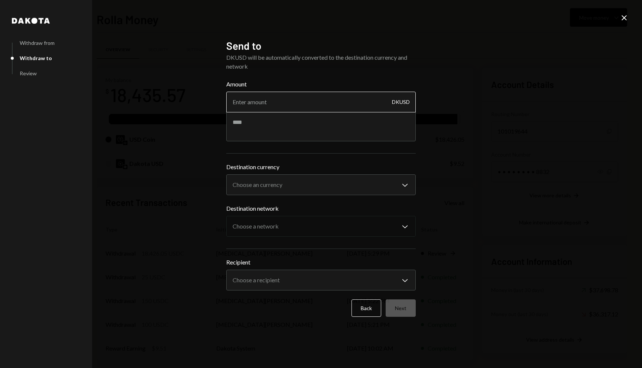
click at [300, 97] on input "Amount" at bounding box center [320, 102] width 189 height 21
type input "0"
type input "9.5227"
click at [284, 190] on div "**********" at bounding box center [320, 179] width 189 height 33
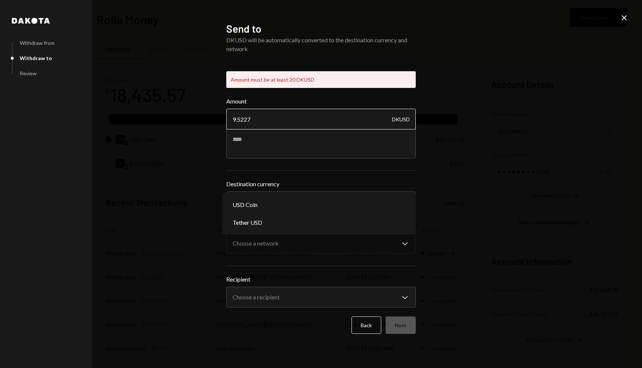
click at [277, 115] on input "9.5227" at bounding box center [320, 119] width 189 height 21
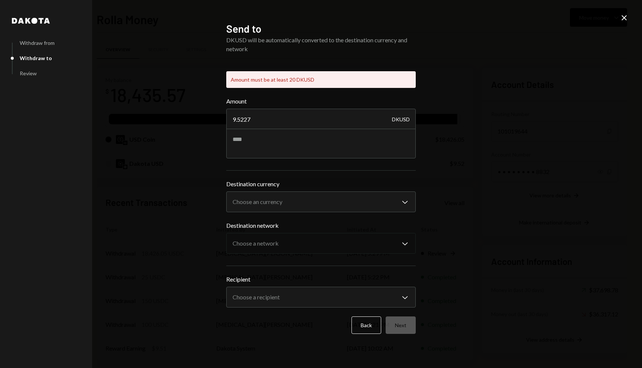
click at [622, 17] on icon "Close" at bounding box center [623, 17] width 9 height 9
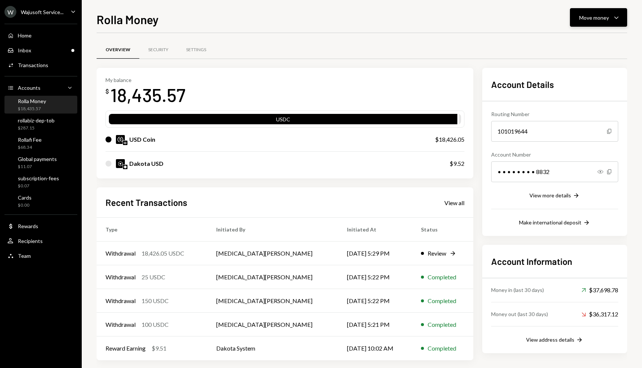
click at [595, 17] on div "Move money" at bounding box center [594, 18] width 30 height 8
click at [568, 39] on div "Send" at bounding box center [592, 40] width 54 height 8
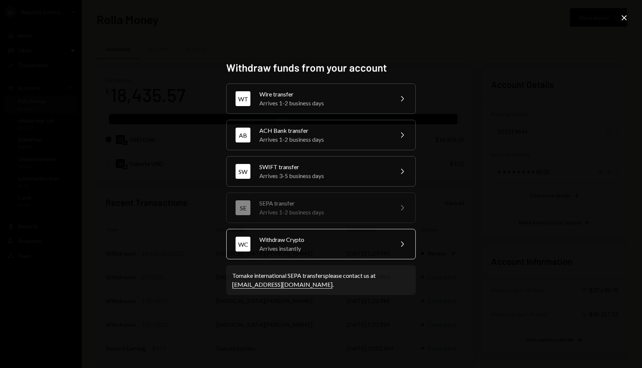
click at [323, 248] on div "Arrives instantly" at bounding box center [323, 248] width 129 height 9
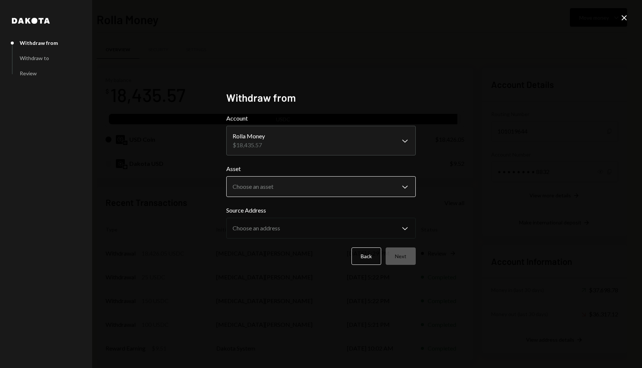
click at [279, 192] on body "W Wajusoft Service... Caret Down Home Home Inbox Inbox Activities Transactions …" at bounding box center [321, 184] width 642 height 368
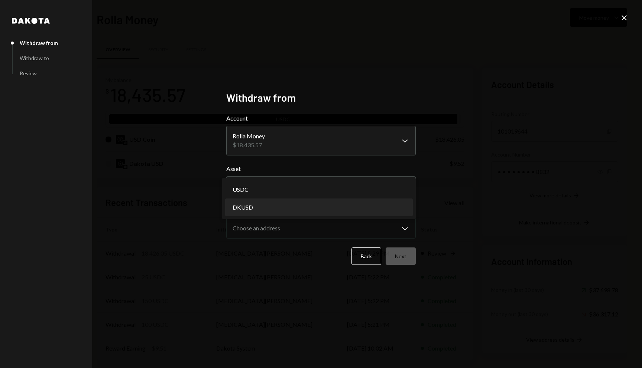
select select "*****"
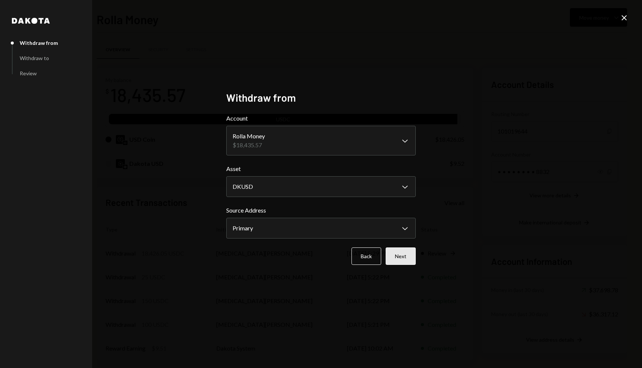
click at [399, 255] on button "Next" at bounding box center [400, 256] width 30 height 17
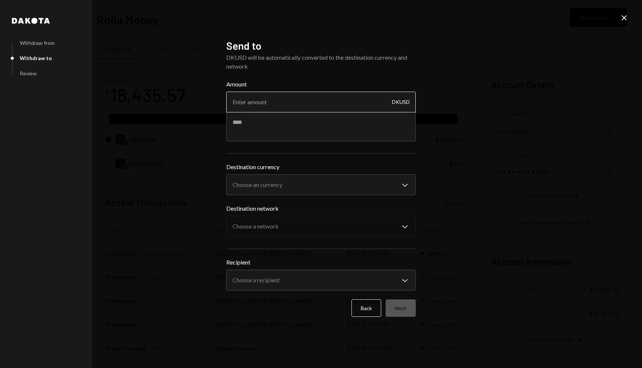
click at [275, 105] on input "Amount" at bounding box center [320, 102] width 189 height 21
type input "9.52"
click at [244, 183] on div "**********" at bounding box center [320, 179] width 189 height 33
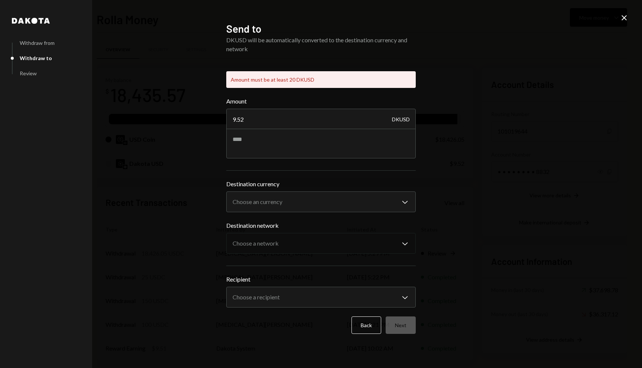
click at [247, 160] on form "**********" at bounding box center [320, 215] width 189 height 237
click at [621, 17] on icon "Close" at bounding box center [623, 17] width 9 height 9
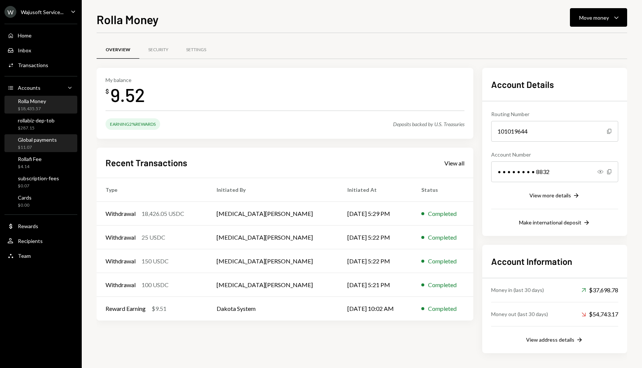
click at [35, 104] on div "Rolla Money" at bounding box center [32, 101] width 28 height 6
click at [162, 212] on div "18,426.05 USDC" at bounding box center [162, 213] width 43 height 9
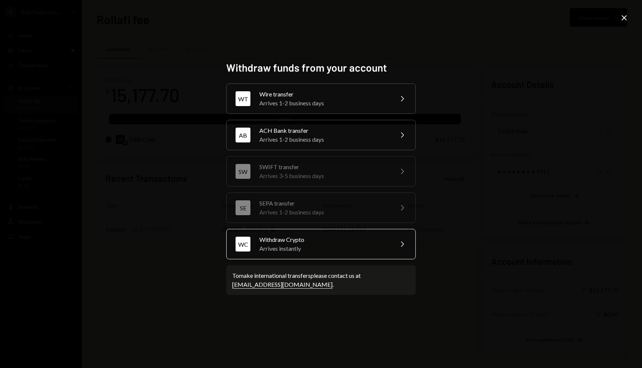
click at [315, 238] on div "Withdraw Crypto" at bounding box center [323, 239] width 129 height 9
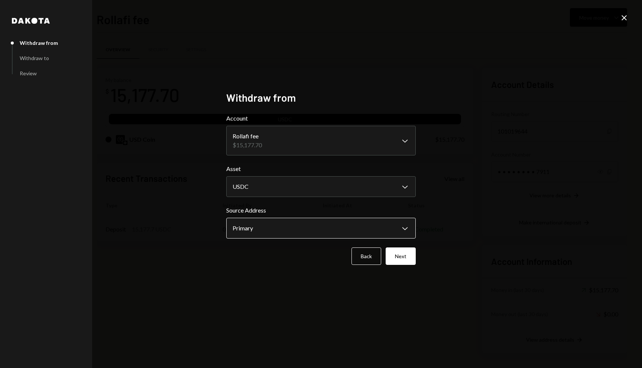
click at [369, 222] on body "**********" at bounding box center [321, 184] width 642 height 368
click at [404, 255] on button "Next" at bounding box center [400, 256] width 30 height 17
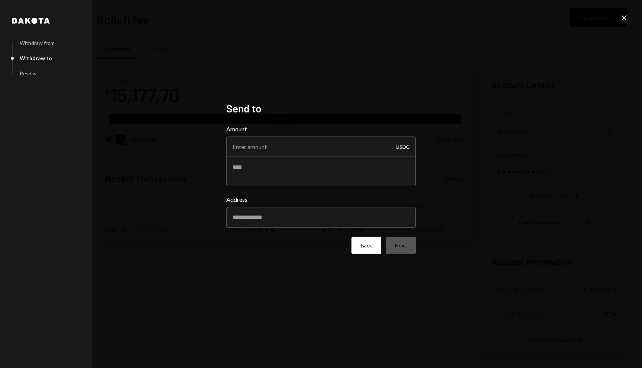
click at [361, 249] on button "Back" at bounding box center [366, 245] width 30 height 17
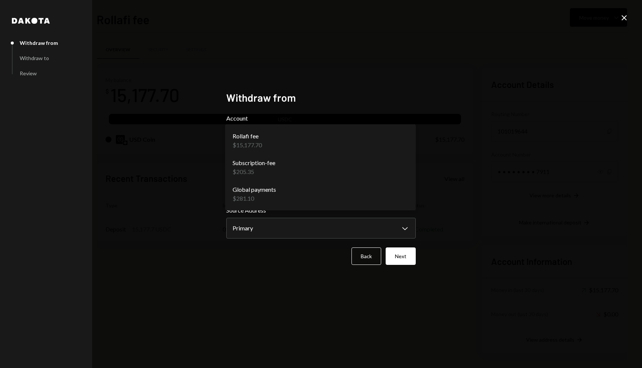
click at [335, 149] on body "**********" at bounding box center [321, 184] width 642 height 368
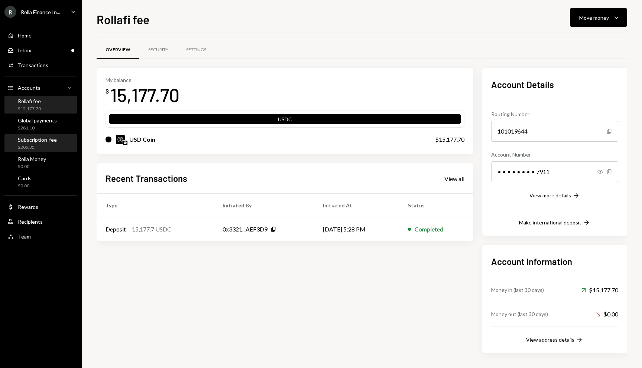
click at [46, 146] on div "$205.35" at bounding box center [37, 147] width 39 height 6
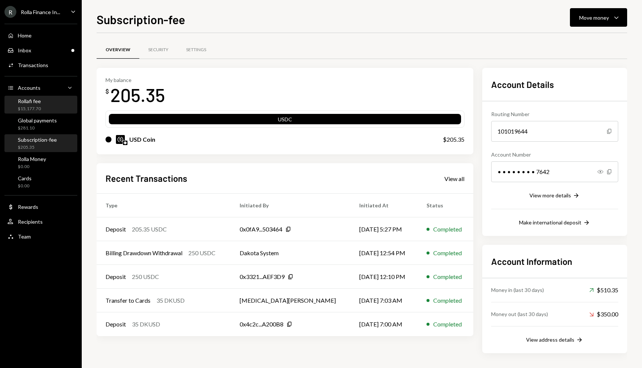
click at [31, 101] on div "Rollafi fee" at bounding box center [29, 101] width 23 height 6
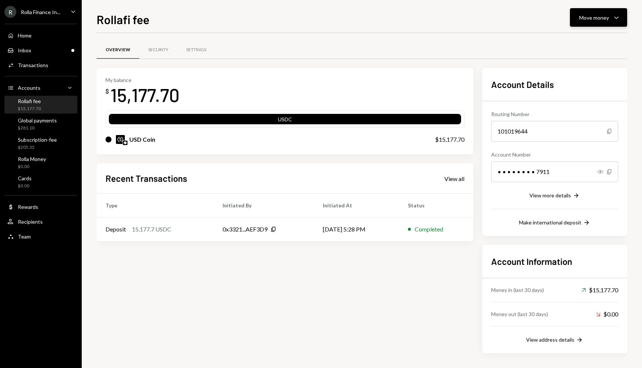
click at [591, 14] on div "Move money" at bounding box center [594, 18] width 30 height 8
click at [562, 46] on div "Withdraw Send" at bounding box center [587, 40] width 74 height 17
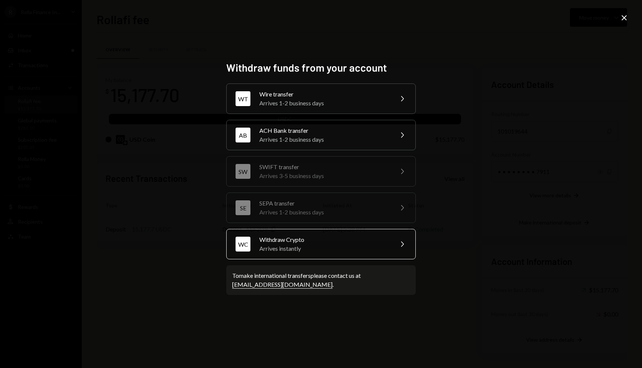
click at [306, 244] on div "Arrives instantly" at bounding box center [323, 248] width 129 height 9
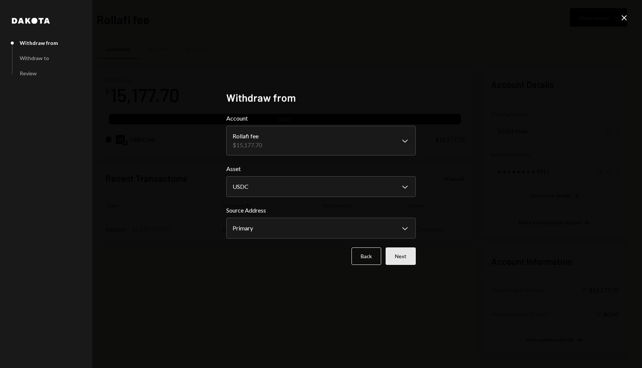
click at [408, 258] on button "Next" at bounding box center [400, 256] width 30 height 17
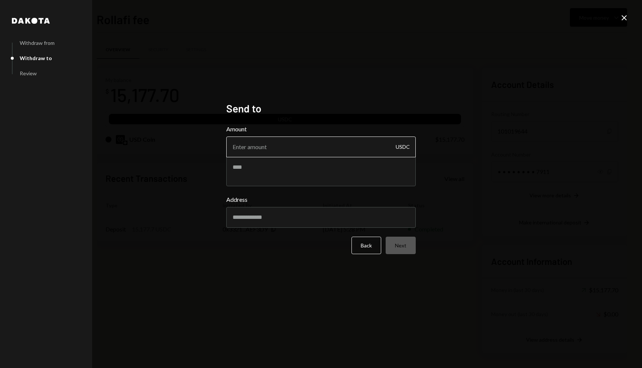
click at [304, 155] on input "Amount" at bounding box center [320, 147] width 189 height 21
type input "295"
paste input "**********"
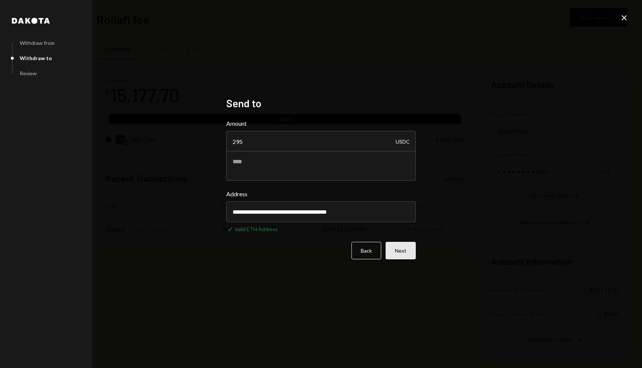
type input "**********"
click at [397, 243] on button "Next" at bounding box center [400, 250] width 30 height 17
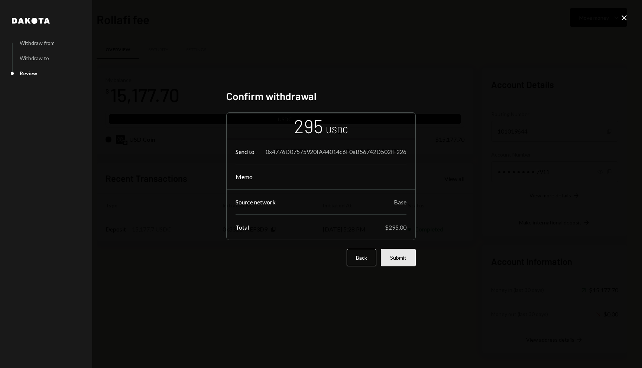
click at [408, 264] on button "Submit" at bounding box center [398, 257] width 35 height 17
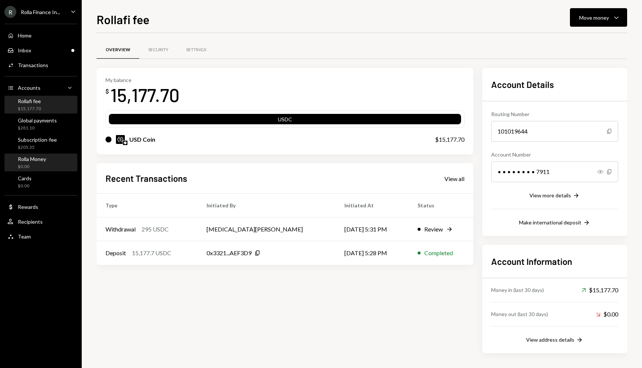
click at [33, 159] on div "Rolla Money" at bounding box center [32, 159] width 28 height 6
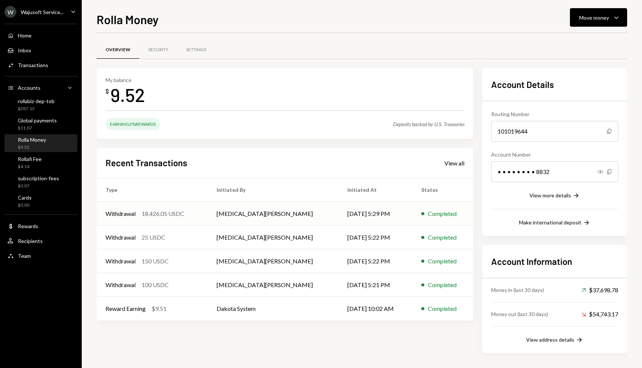
click at [412, 212] on td "Completed" at bounding box center [442, 214] width 61 height 24
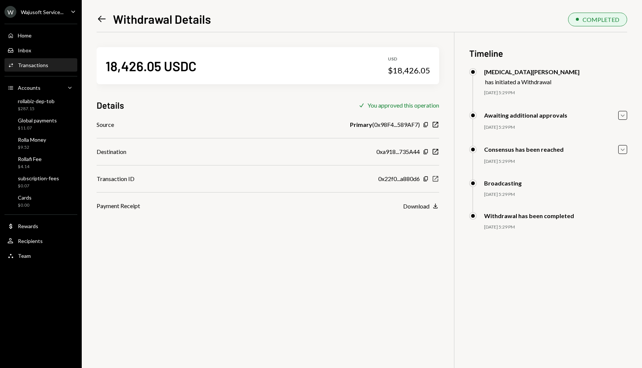
click at [436, 180] on icon "New Window" at bounding box center [435, 178] width 7 height 7
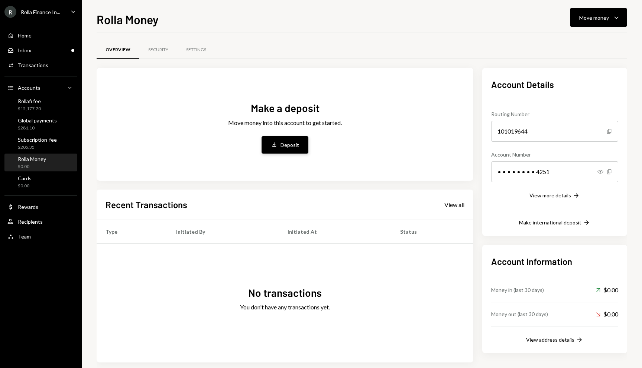
click at [266, 144] on button "Deposit Deposit" at bounding box center [284, 144] width 47 height 17
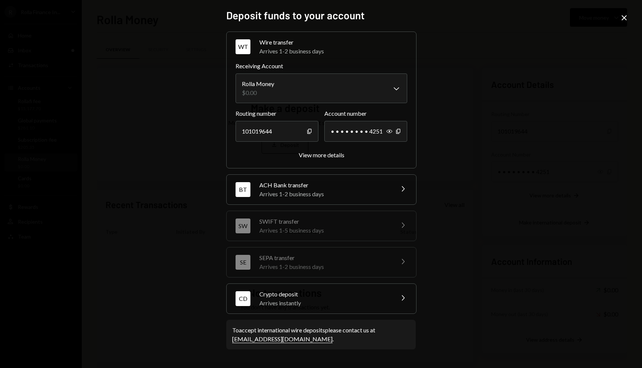
click at [320, 301] on div "Arrives instantly" at bounding box center [324, 303] width 130 height 9
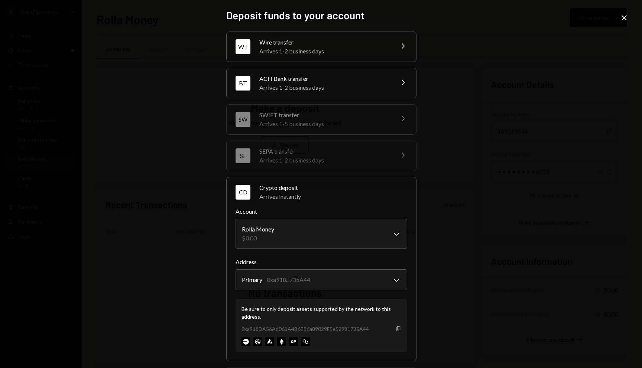
click at [395, 332] on icon "Copy" at bounding box center [398, 329] width 6 height 6
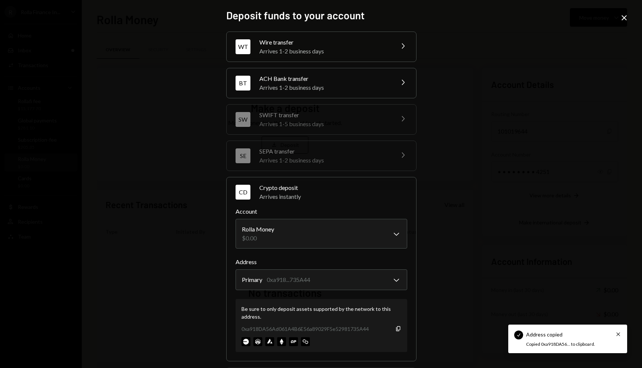
click at [628, 19] on div "**********" at bounding box center [321, 184] width 642 height 368
click at [625, 19] on icon "Close" at bounding box center [623, 17] width 9 height 9
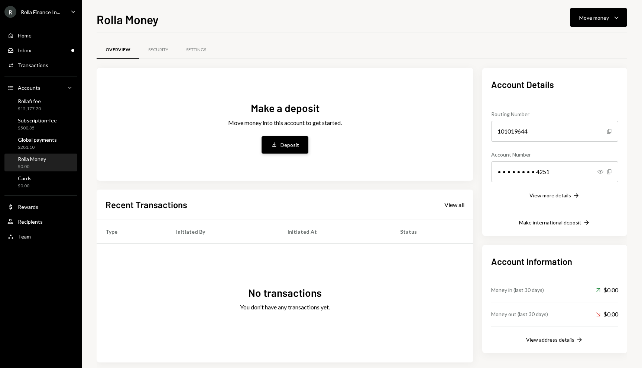
click at [277, 140] on button "Deposit Deposit" at bounding box center [284, 144] width 47 height 17
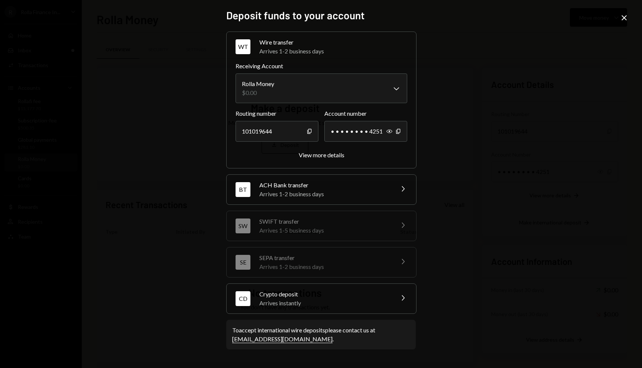
click at [277, 288] on div "CD Crypto deposit Arrives instantly Chevron Right" at bounding box center [321, 299] width 189 height 30
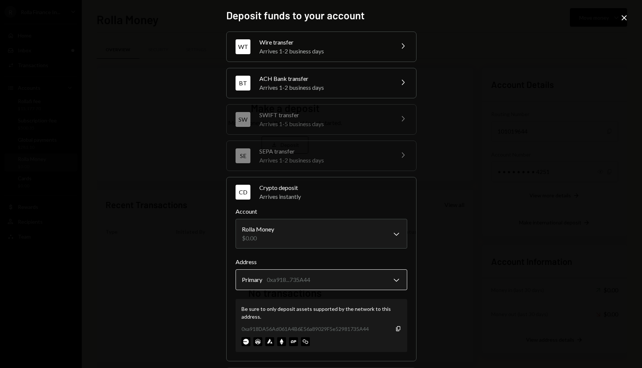
click at [270, 280] on body "R Rolla Finance In... Caret Down Home Home Inbox Inbox Activities Transactions …" at bounding box center [321, 184] width 642 height 368
click at [392, 328] on div "0xa918DA56Ad061A4B6E56a89029F5e52981735A44 Copy" at bounding box center [321, 329] width 160 height 8
click at [397, 327] on icon "Copy" at bounding box center [398, 329] width 6 height 6
click at [622, 18] on icon "Close" at bounding box center [623, 17] width 9 height 9
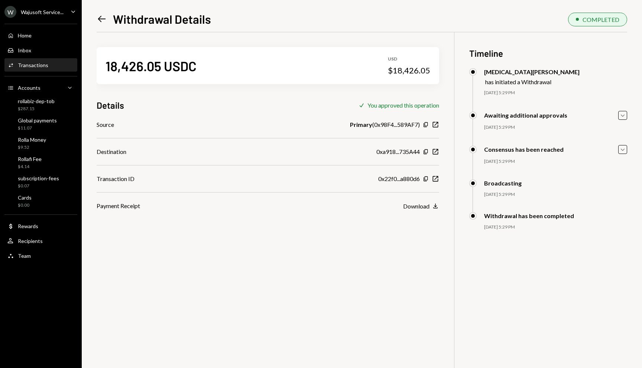
click at [47, 15] on div "W Wajusoft Service..." at bounding box center [33, 12] width 59 height 12
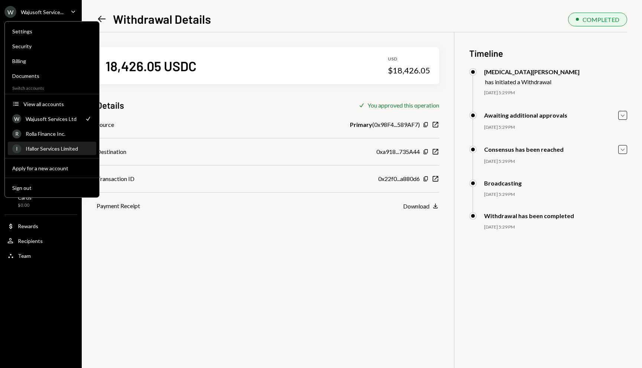
click at [51, 148] on div "Ifallor Services Limited" at bounding box center [59, 149] width 66 height 6
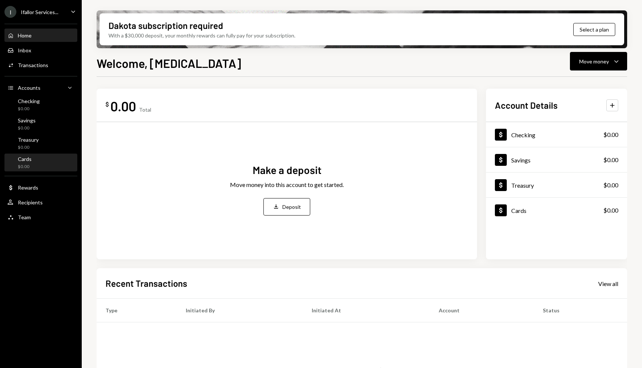
click at [40, 162] on div "Cards $0.00" at bounding box center [40, 163] width 67 height 14
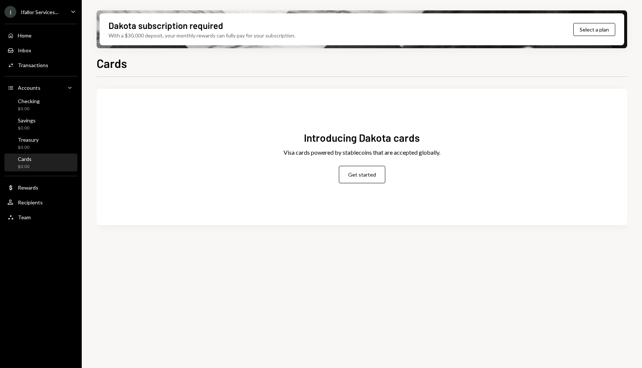
click at [374, 184] on div "Introducing Dakota cards Visa cards powered by stablecoins that are accepted gl…" at bounding box center [362, 157] width 530 height 119
click at [371, 177] on button "Get started" at bounding box center [362, 174] width 46 height 17
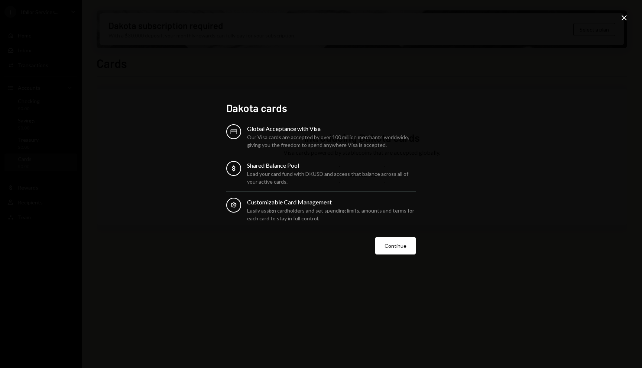
click at [626, 19] on icon "Close" at bounding box center [623, 17] width 9 height 9
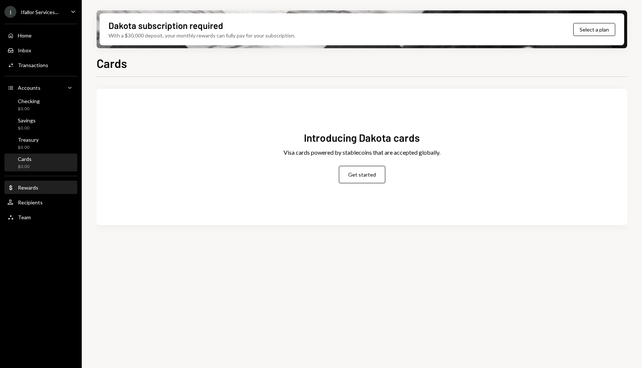
click at [44, 186] on div "Dollar Rewards" at bounding box center [40, 188] width 67 height 7
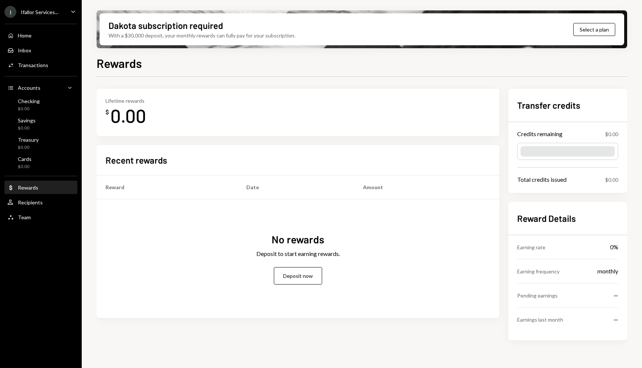
click at [56, 18] on ul "I Ifallor Services... Caret Down Home Home Inbox Inbox Activities Transactions …" at bounding box center [41, 112] width 82 height 225
click at [48, 12] on div "Ifallor Services..." at bounding box center [40, 12] width 38 height 6
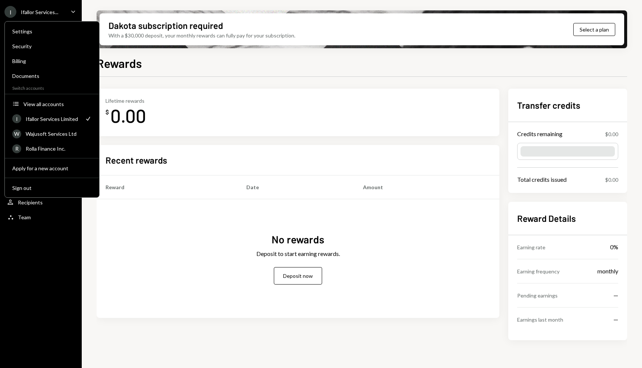
click at [48, 12] on div "Ifallor Services..." at bounding box center [40, 12] width 38 height 6
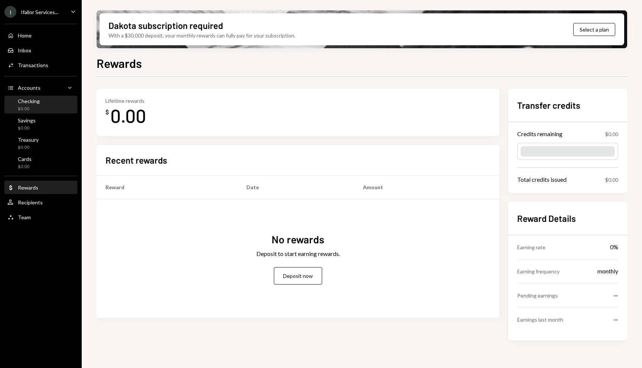
click at [35, 111] on div "$0.00" at bounding box center [29, 109] width 22 height 6
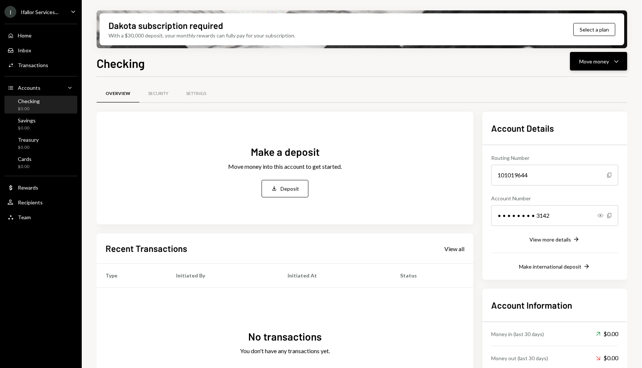
click at [603, 68] on button "Move money Caret Down" at bounding box center [598, 61] width 57 height 19
click at [576, 115] on div "Deposit" at bounding box center [592, 117] width 54 height 8
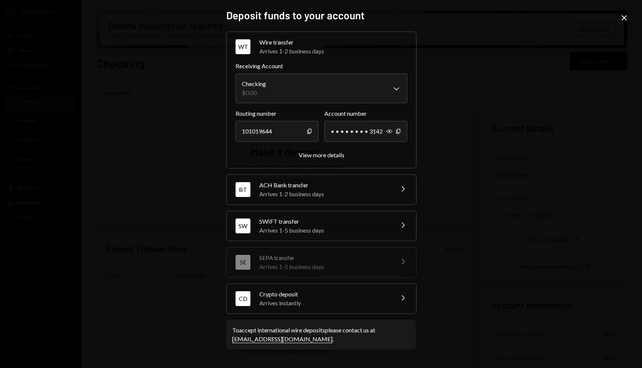
click at [311, 230] on div "Arrives 1-5 business days" at bounding box center [324, 230] width 130 height 9
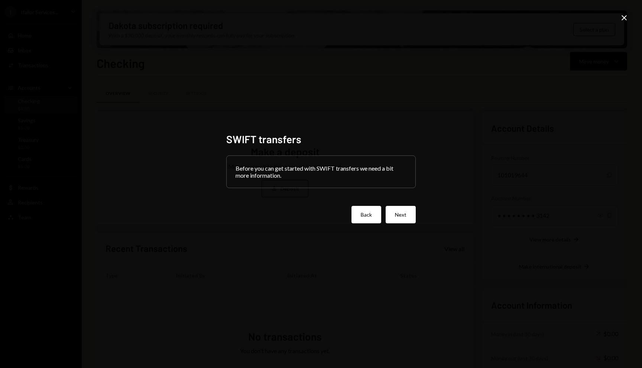
click at [372, 219] on button "Back" at bounding box center [366, 214] width 30 height 17
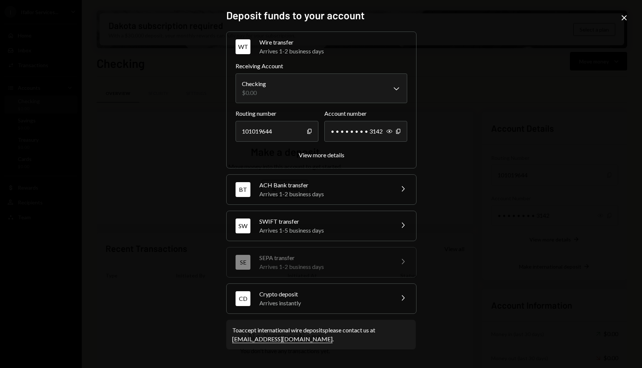
click at [626, 20] on icon "Close" at bounding box center [623, 17] width 9 height 9
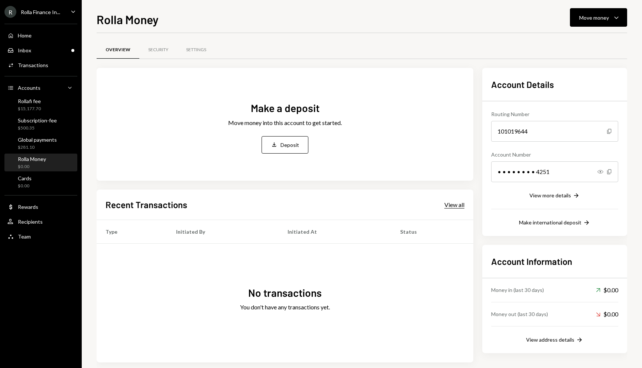
click at [450, 205] on div "View all" at bounding box center [454, 204] width 20 height 7
click at [536, 225] on div "Make international deposit" at bounding box center [550, 222] width 62 height 6
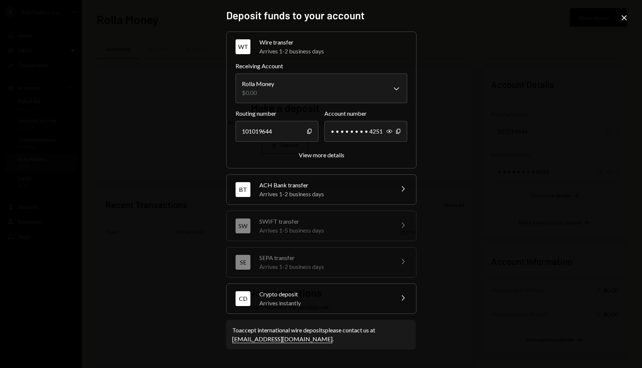
click at [622, 20] on icon "Close" at bounding box center [623, 17] width 9 height 9
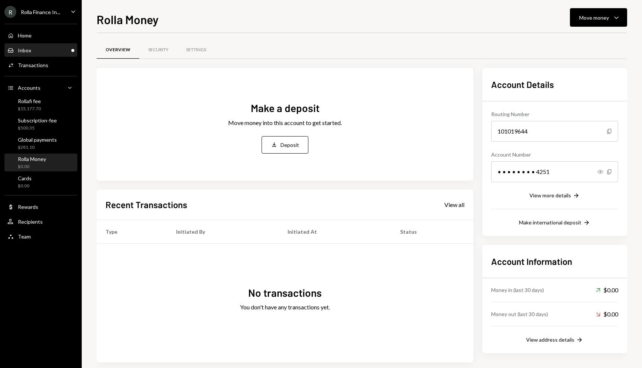
click at [58, 54] on div "Inbox Inbox" at bounding box center [40, 50] width 67 height 13
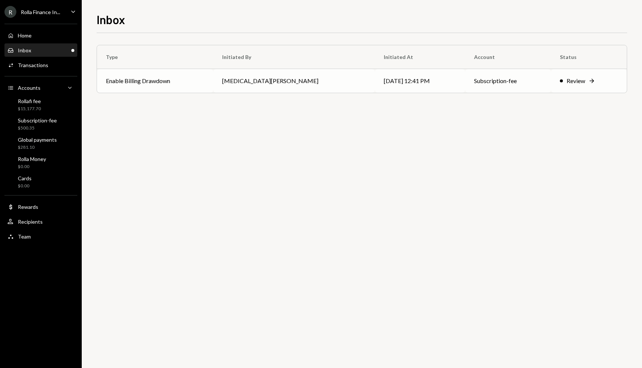
click at [150, 85] on td "Enable Billing Drawdown" at bounding box center [155, 81] width 116 height 24
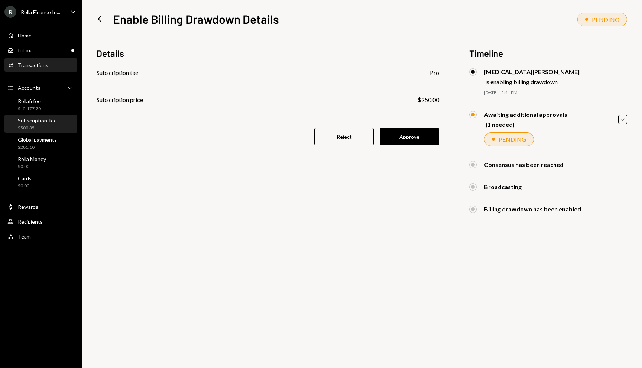
click at [43, 124] on div "Subscription-fee $500.35" at bounding box center [37, 124] width 39 height 14
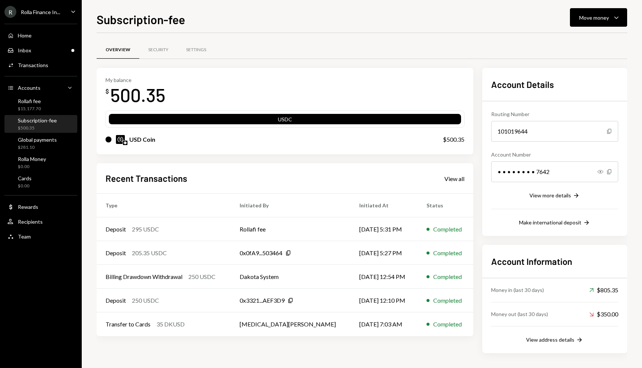
click at [56, 14] on div "Rolla Finance In..." at bounding box center [40, 12] width 39 height 6
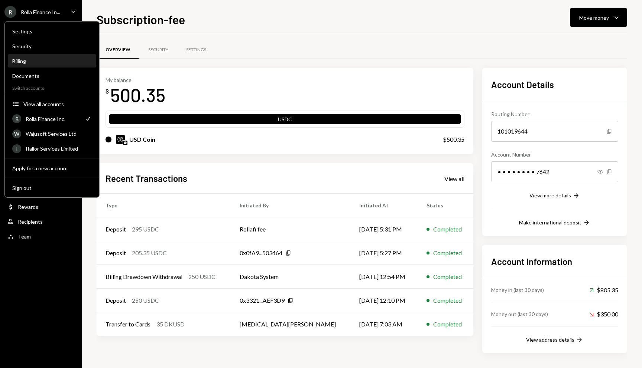
click at [43, 63] on div "Billing" at bounding box center [51, 61] width 79 height 6
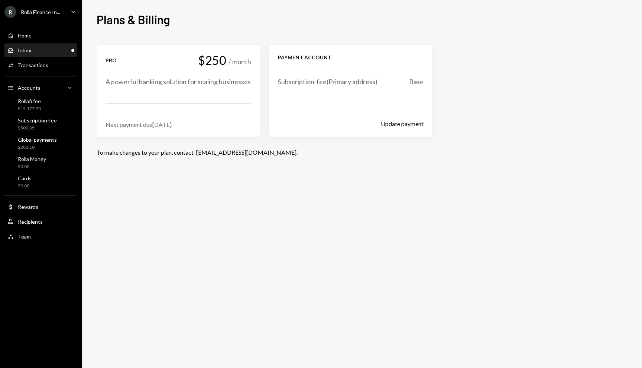
click at [42, 54] on div "Inbox Inbox" at bounding box center [40, 50] width 67 height 13
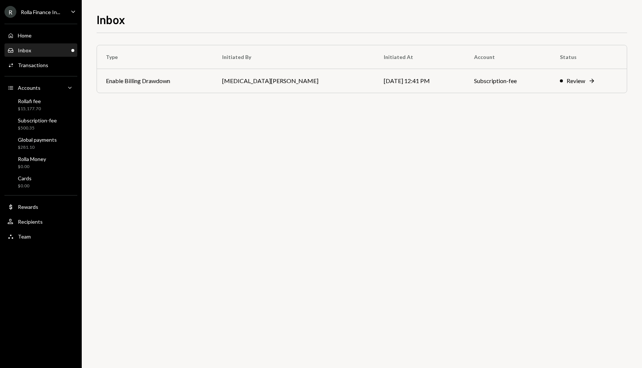
click at [421, 94] on div "Type Initiated By Initiated At Account Status Enable Billing Drawdown Tobi Odua…" at bounding box center [362, 76] width 530 height 63
click at [421, 82] on td "08/18/25 12:41 PM" at bounding box center [420, 81] width 91 height 24
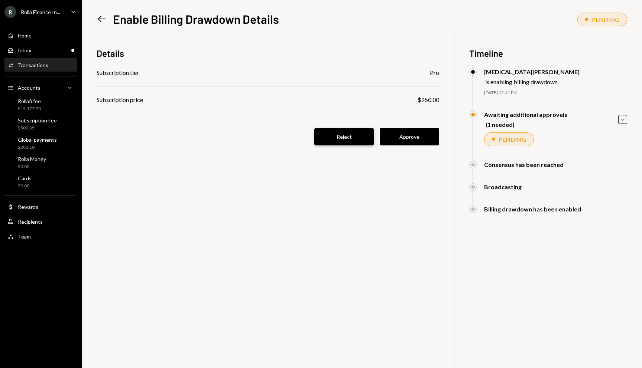
click at [353, 138] on button "Reject" at bounding box center [343, 136] width 59 height 17
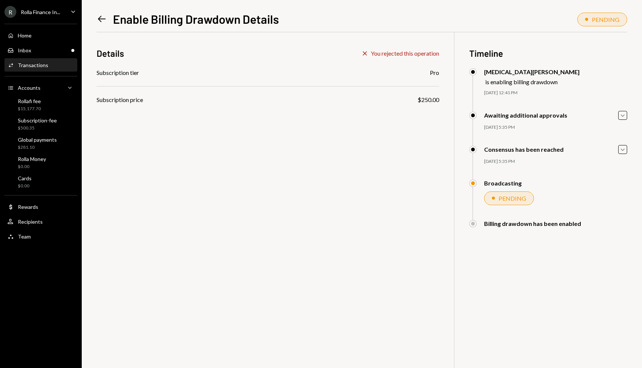
click at [105, 22] on icon "Left Arrow" at bounding box center [102, 19] width 10 height 10
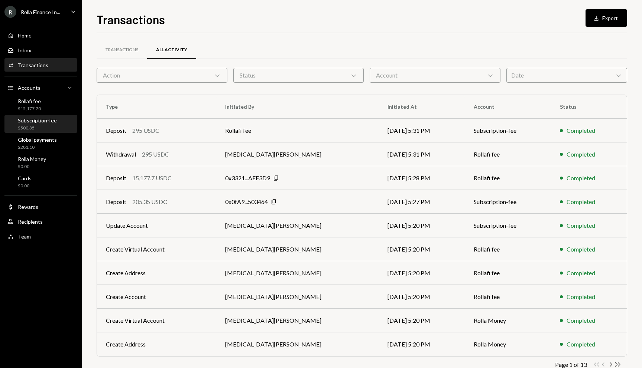
click at [40, 125] on div "$500.35" at bounding box center [37, 128] width 39 height 6
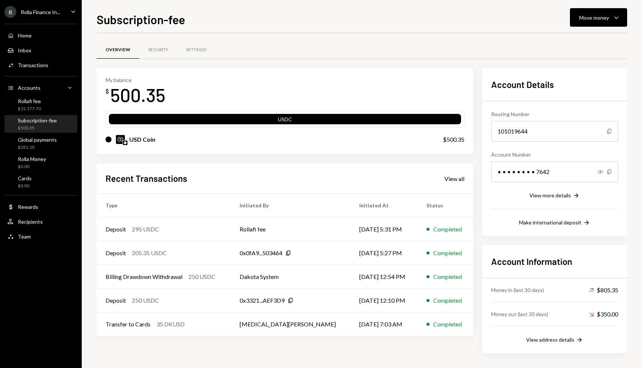
click at [46, 10] on div "Rolla Finance In..." at bounding box center [40, 12] width 39 height 6
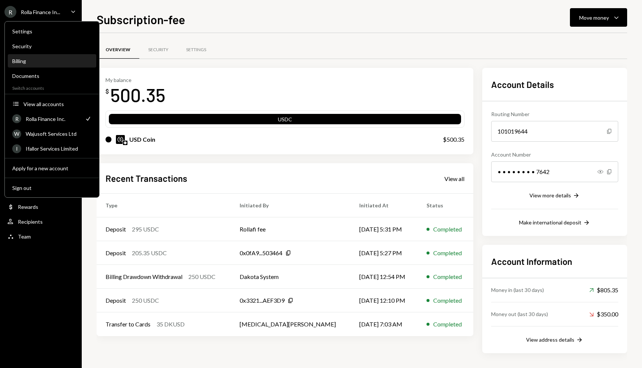
click at [30, 59] on div "Billing" at bounding box center [51, 61] width 79 height 6
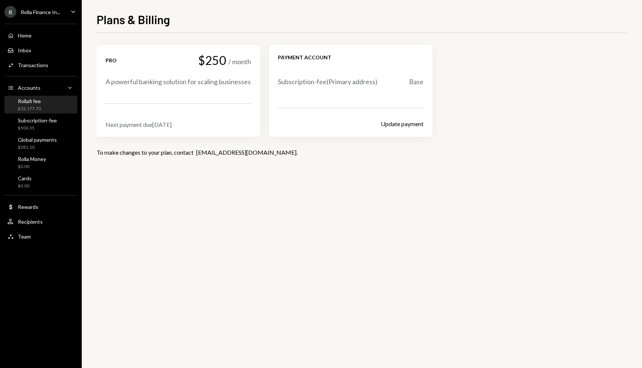
click at [41, 110] on div "Rollafi fee $15,177.70" at bounding box center [40, 105] width 67 height 14
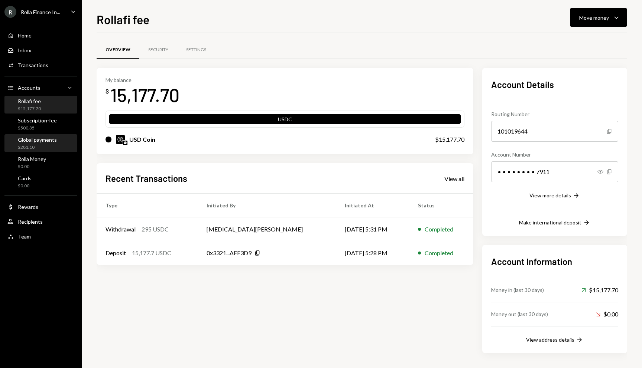
click at [43, 136] on div "Global payments $281.10" at bounding box center [40, 143] width 67 height 17
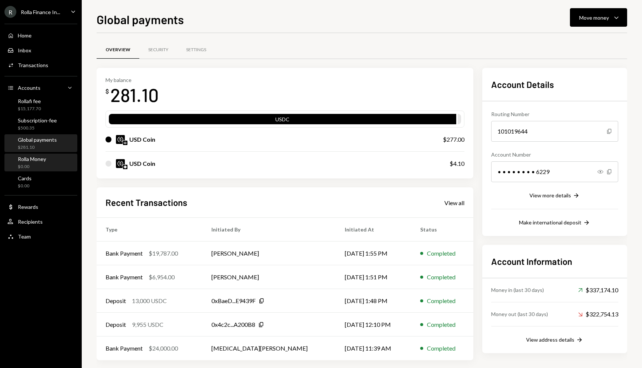
click at [39, 162] on div "Rolla Money" at bounding box center [32, 159] width 28 height 6
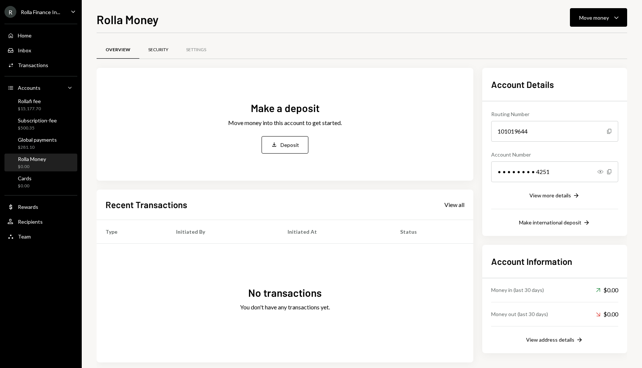
click at [163, 45] on div "Security" at bounding box center [158, 50] width 38 height 18
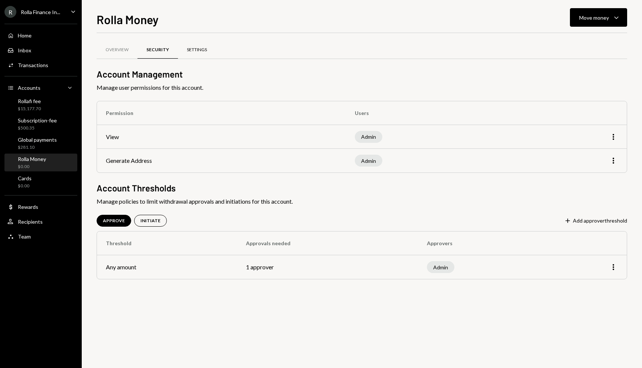
click at [189, 53] on div "Settings" at bounding box center [197, 50] width 38 height 18
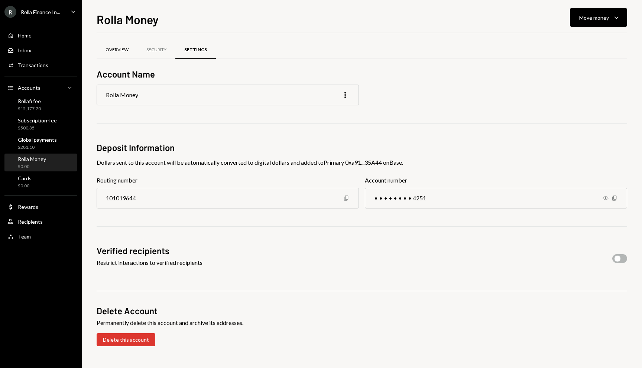
click at [117, 48] on div "Overview" at bounding box center [116, 50] width 23 height 6
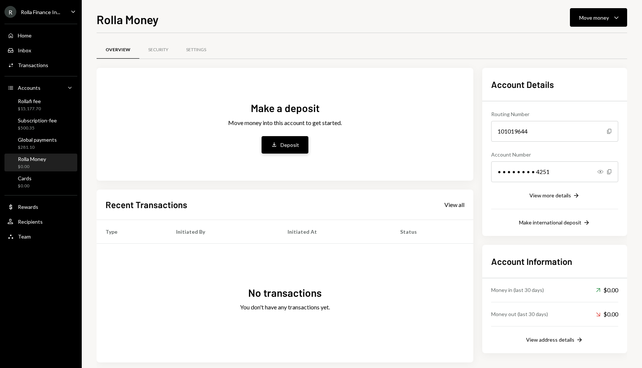
click at [283, 143] on div "Deposit" at bounding box center [289, 145] width 19 height 8
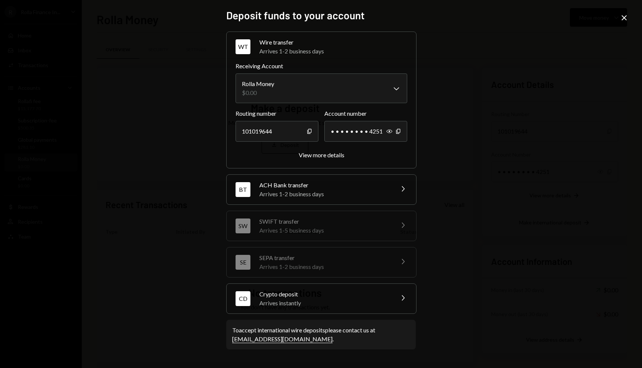
click at [622, 16] on icon at bounding box center [623, 17] width 5 height 5
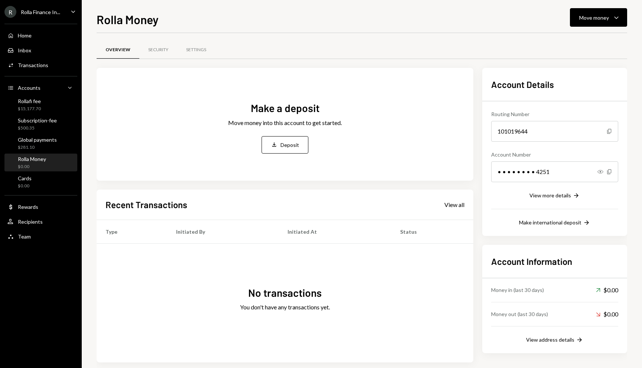
click at [587, 34] on div "Overview Security Settings Make a deposit Move money into this account to get s…" at bounding box center [362, 205] width 530 height 345
click at [591, 21] on div "Move money" at bounding box center [594, 18] width 30 height 8
click at [578, 40] on div "Send" at bounding box center [592, 40] width 54 height 8
click at [596, 21] on div "Move money" at bounding box center [594, 18] width 30 height 8
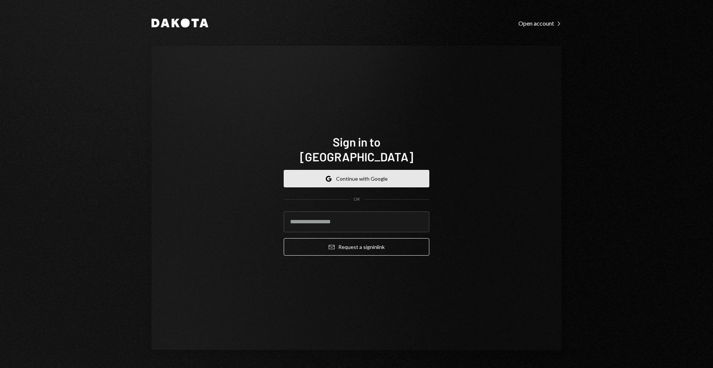
click at [355, 174] on button "Google Continue with Google" at bounding box center [357, 178] width 146 height 17
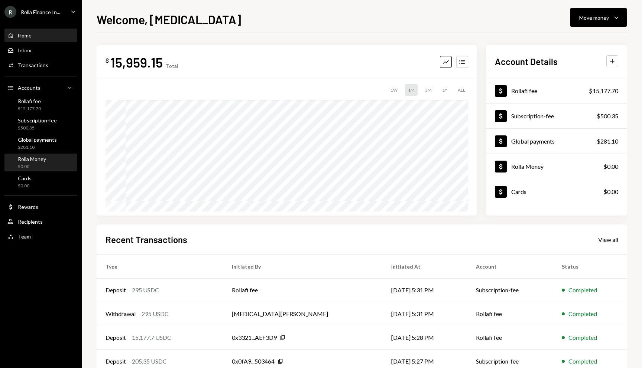
click at [36, 160] on div "Rolla Money" at bounding box center [32, 159] width 28 height 6
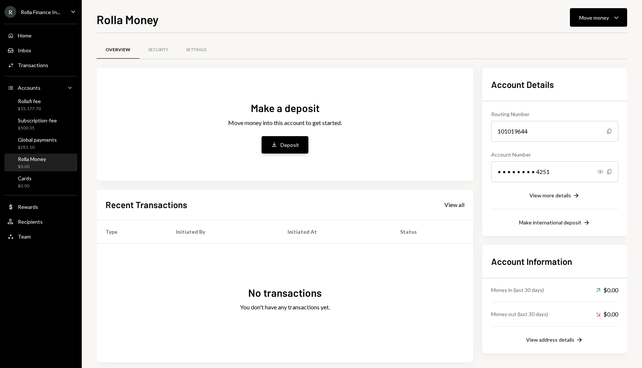
click at [277, 142] on icon "Deposit" at bounding box center [274, 144] width 7 height 7
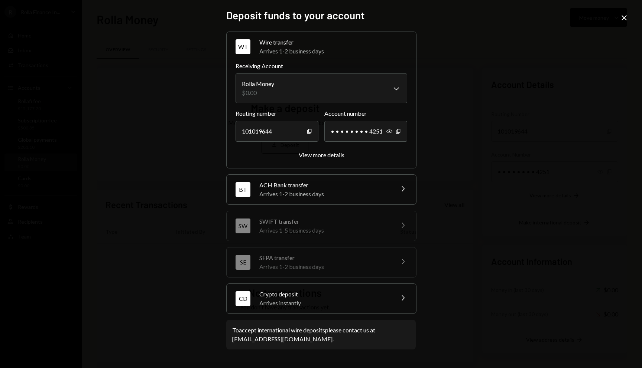
click at [276, 300] on div "Arrives instantly" at bounding box center [324, 303] width 130 height 9
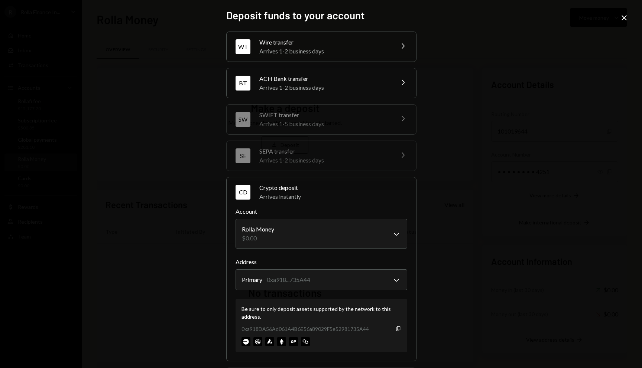
click at [619, 18] on icon "Close" at bounding box center [623, 17] width 9 height 9
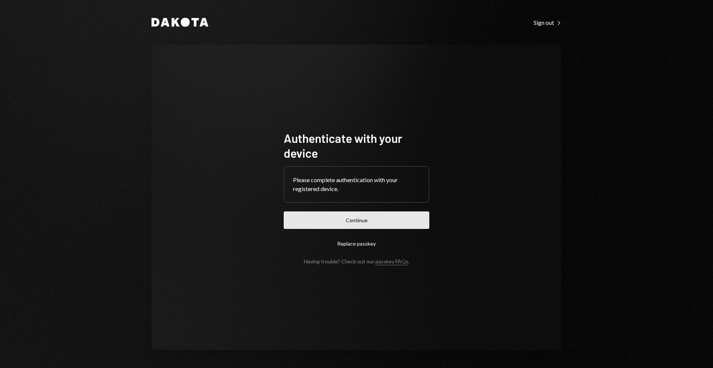
click at [378, 223] on button "Continue" at bounding box center [357, 220] width 146 height 17
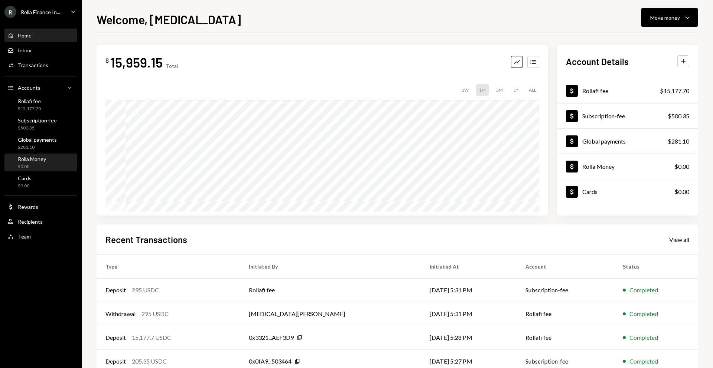
click at [27, 165] on div "$0.00" at bounding box center [32, 167] width 28 height 6
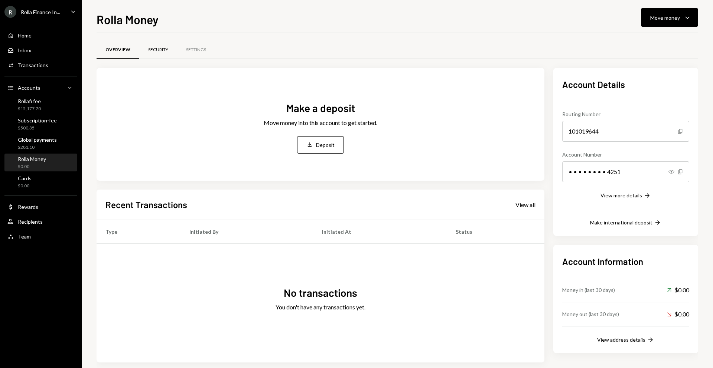
click at [162, 51] on div "Security" at bounding box center [158, 50] width 20 height 6
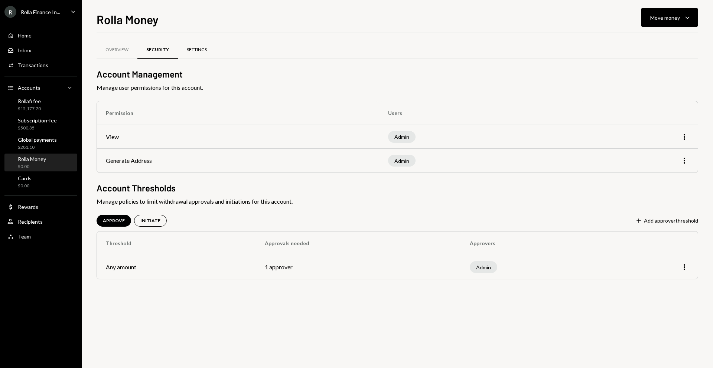
click at [192, 51] on div "Settings" at bounding box center [197, 50] width 20 height 6
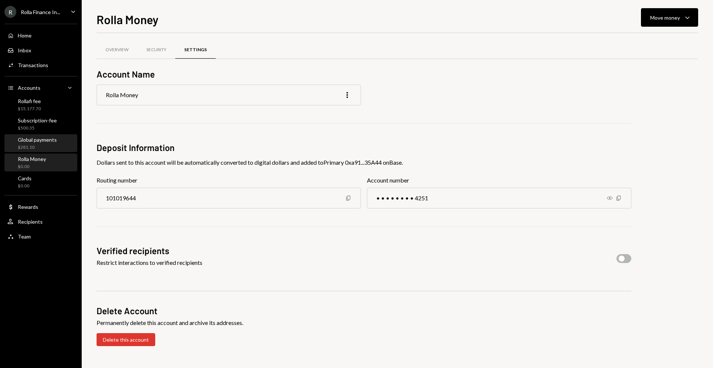
click at [43, 134] on link "Global payments $281.10" at bounding box center [40, 143] width 73 height 18
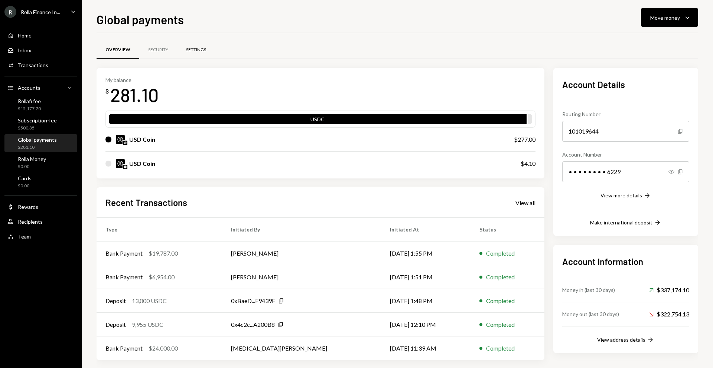
click at [186, 48] on div "Settings" at bounding box center [196, 50] width 20 height 6
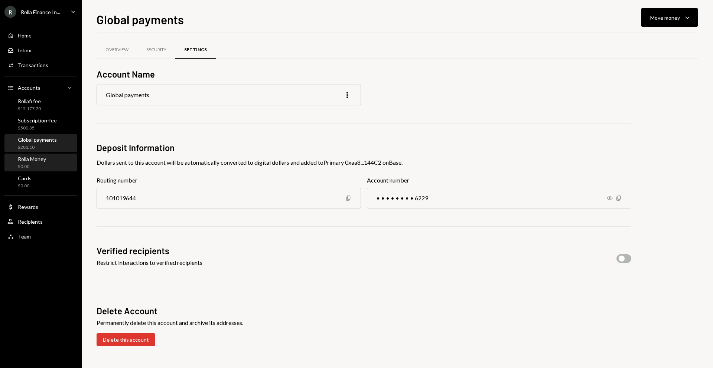
click at [56, 168] on div "Rolla Money $0.00" at bounding box center [40, 163] width 67 height 14
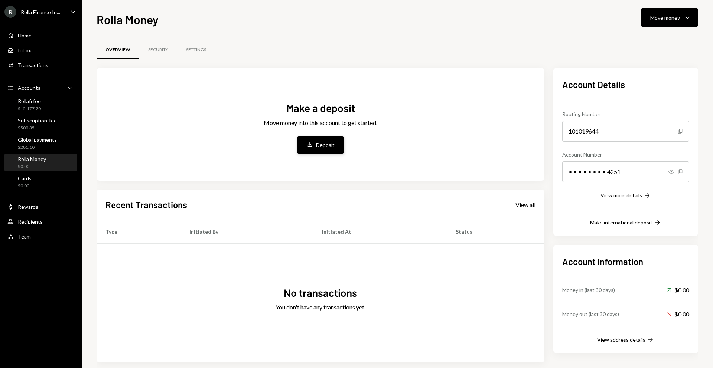
click at [317, 141] on div "Deposit" at bounding box center [325, 145] width 19 height 8
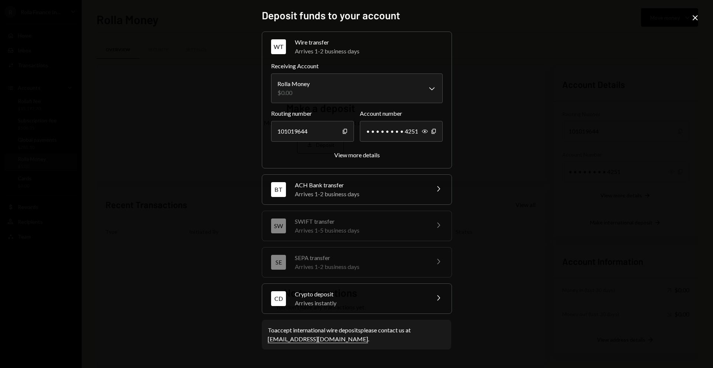
click at [335, 294] on div "Crypto deposit" at bounding box center [360, 294] width 130 height 9
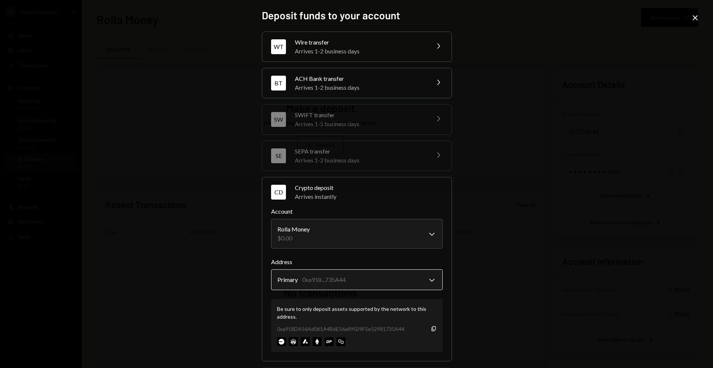
click at [384, 270] on button "Primary 0xa918...735A44 Chevron Down" at bounding box center [357, 280] width 172 height 21
click at [383, 274] on div "Primary 0xa918...735A44" at bounding box center [353, 283] width 170 height 18
click at [423, 225] on body "R Rolla Finance In... Caret Down Home Home Inbox Inbox Activities Transactions …" at bounding box center [356, 184] width 713 height 368
click at [693, 14] on icon "Close" at bounding box center [695, 17] width 9 height 9
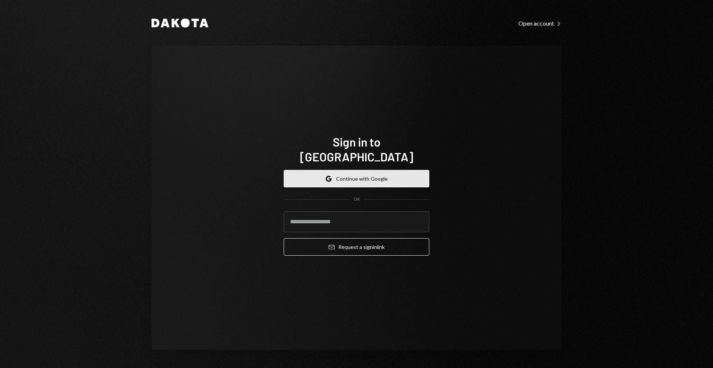
click at [316, 180] on button "Google Continue with Google" at bounding box center [357, 178] width 146 height 17
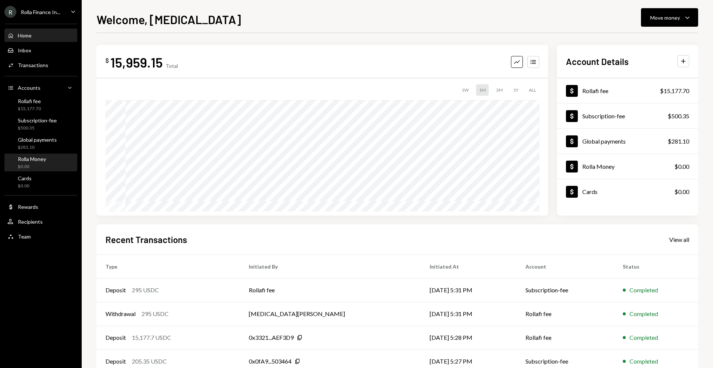
click at [28, 165] on div "$0.00" at bounding box center [32, 167] width 28 height 6
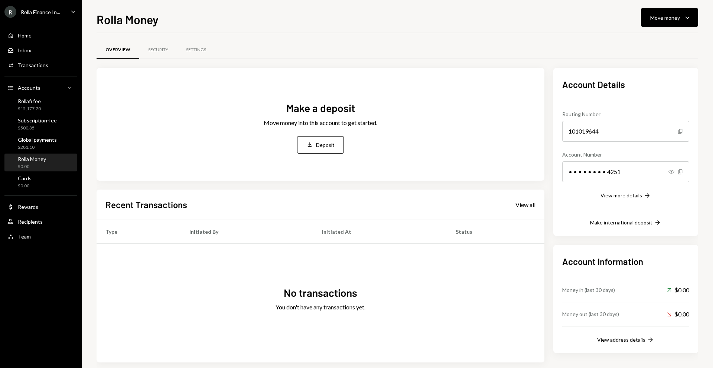
click at [53, 13] on div "Rolla Finance In..." at bounding box center [40, 12] width 39 height 6
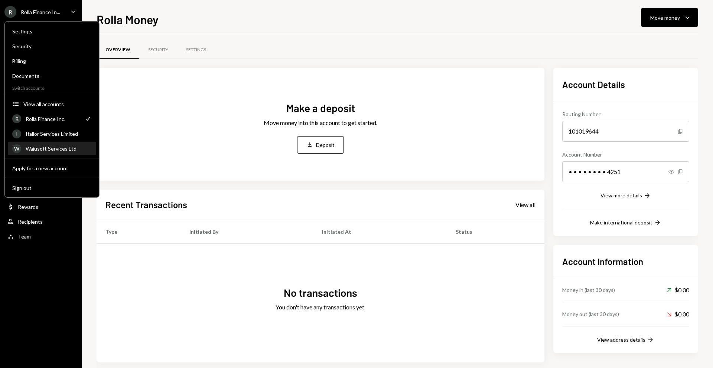
click at [39, 153] on div "W Wajusoft Services Ltd" at bounding box center [51, 149] width 79 height 13
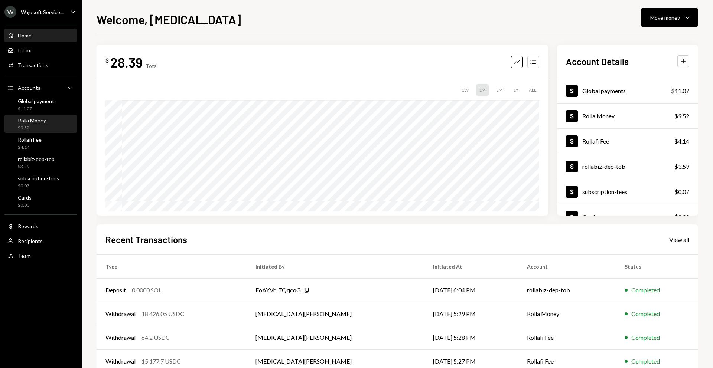
click at [26, 125] on div "$9.52" at bounding box center [32, 128] width 28 height 6
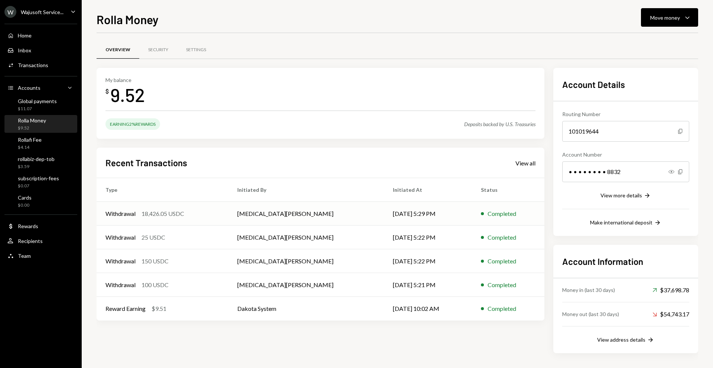
click at [280, 213] on td "[MEDICAL_DATA][PERSON_NAME]" at bounding box center [306, 214] width 156 height 24
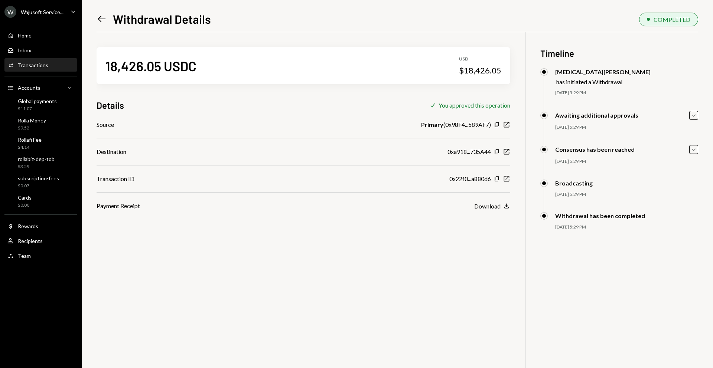
click at [505, 179] on icon "New Window" at bounding box center [506, 178] width 7 height 7
click at [505, 152] on icon "New Window" at bounding box center [506, 151] width 7 height 7
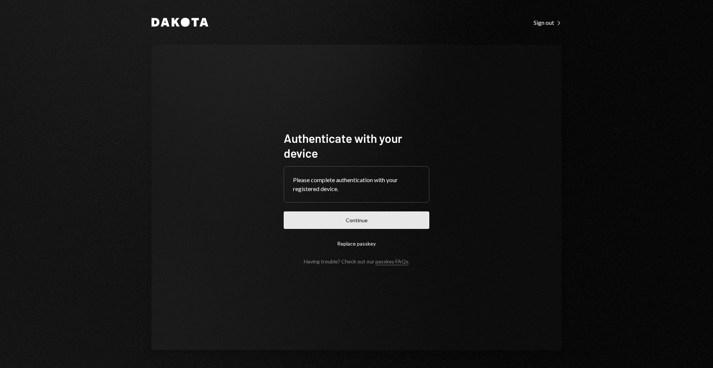
click at [397, 218] on button "Continue" at bounding box center [357, 220] width 146 height 17
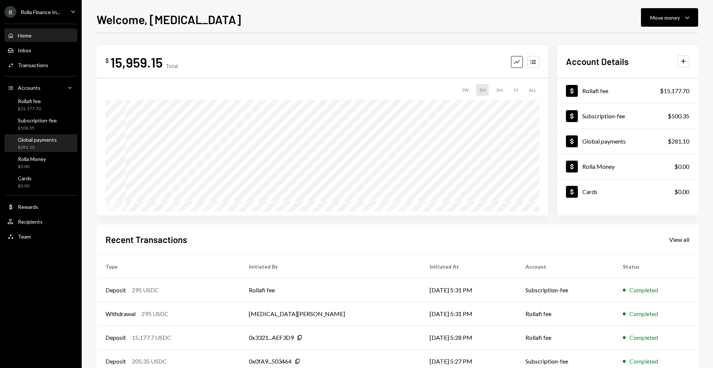
click at [45, 152] on div "Global payments $281.10" at bounding box center [40, 143] width 67 height 17
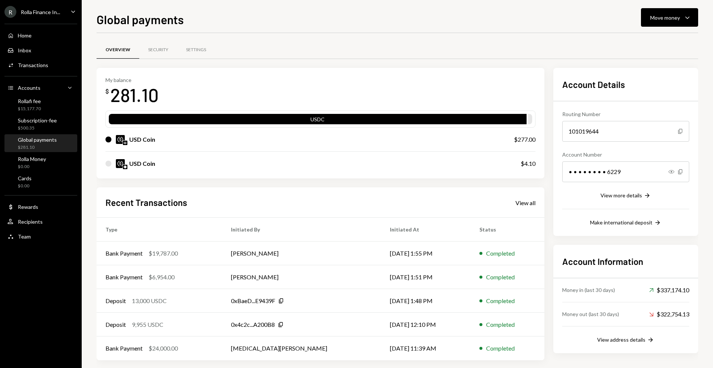
click at [52, 16] on div "R Rolla Finance In..." at bounding box center [32, 12] width 56 height 12
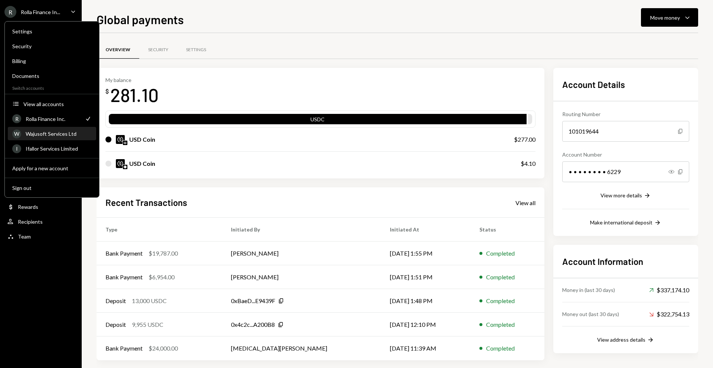
click at [62, 137] on div "W Wajusoft Services Ltd" at bounding box center [51, 134] width 79 height 13
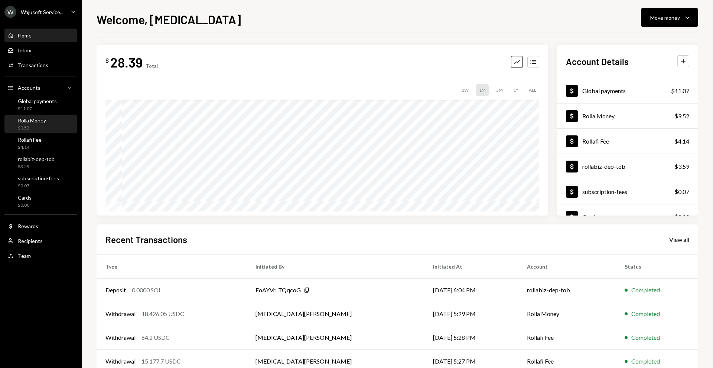
click at [36, 125] on div "$9.52" at bounding box center [32, 128] width 28 height 6
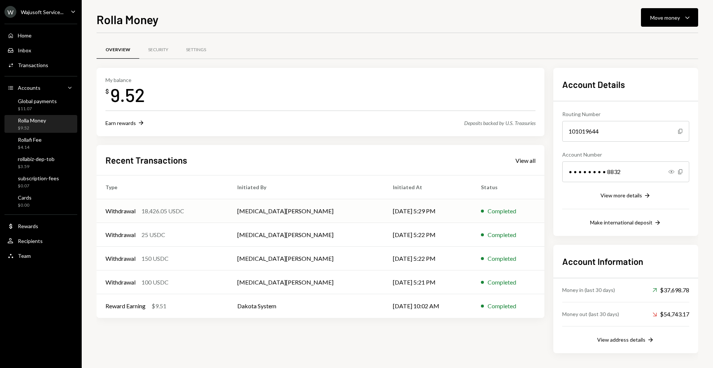
click at [198, 216] on div "Withdrawal 18,426.05 USDC" at bounding box center [162, 211] width 114 height 9
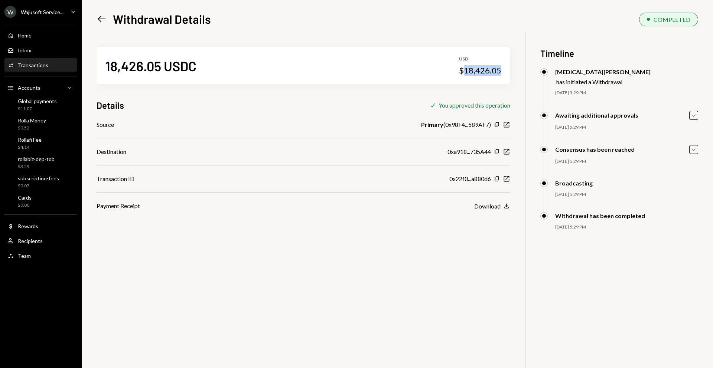
copy div "18,426.05"
drag, startPoint x: 465, startPoint y: 69, endPoint x: 506, endPoint y: 72, distance: 41.3
click at [506, 72] on div "18,426.05 USDC USD $18,426.05" at bounding box center [304, 65] width 414 height 37
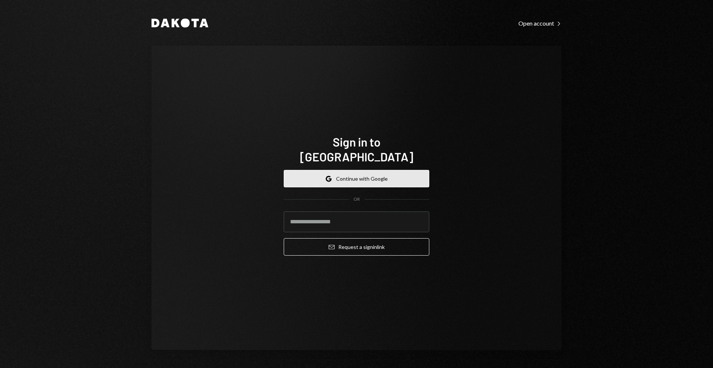
click at [372, 170] on button "Google Continue with Google" at bounding box center [357, 178] width 146 height 17
click at [355, 170] on button "Google Continue with Google" at bounding box center [357, 178] width 146 height 17
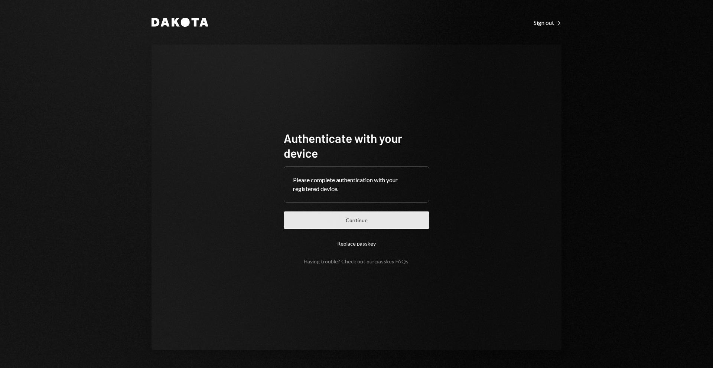
click at [365, 219] on button "Continue" at bounding box center [357, 220] width 146 height 17
